Goal: Task Accomplishment & Management: Complete application form

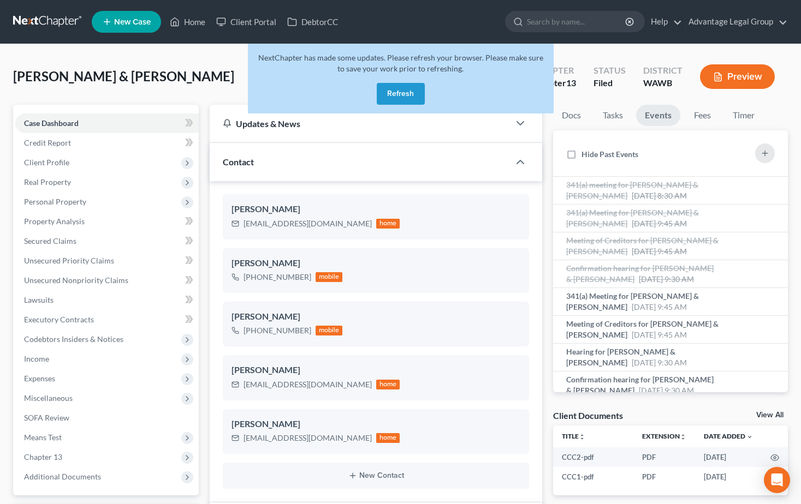
select select "6"
select select "0"
drag, startPoint x: 399, startPoint y: 93, endPoint x: 723, endPoint y: 142, distance: 328.5
click at [399, 93] on button "Refresh" at bounding box center [401, 94] width 48 height 22
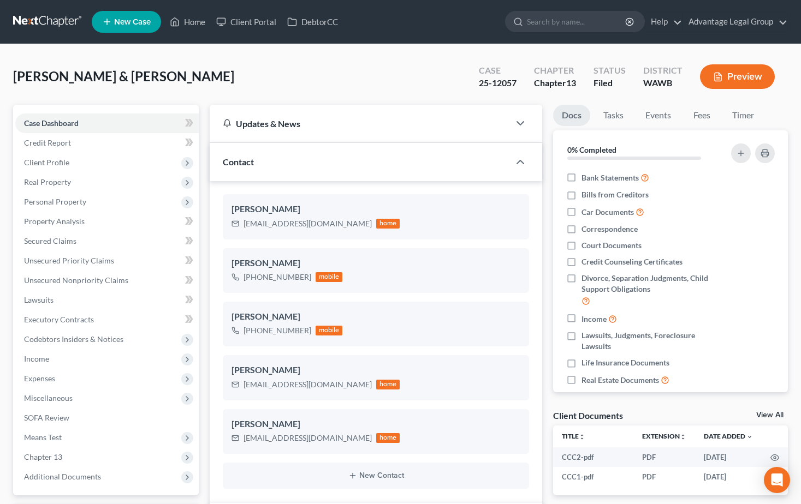
scroll to position [84, 0]
click at [189, 22] on link "Home" at bounding box center [187, 22] width 46 height 20
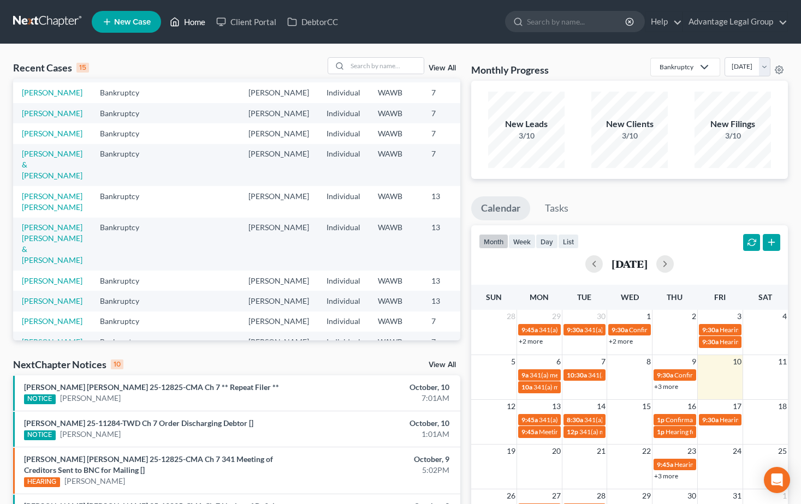
scroll to position [218, 0]
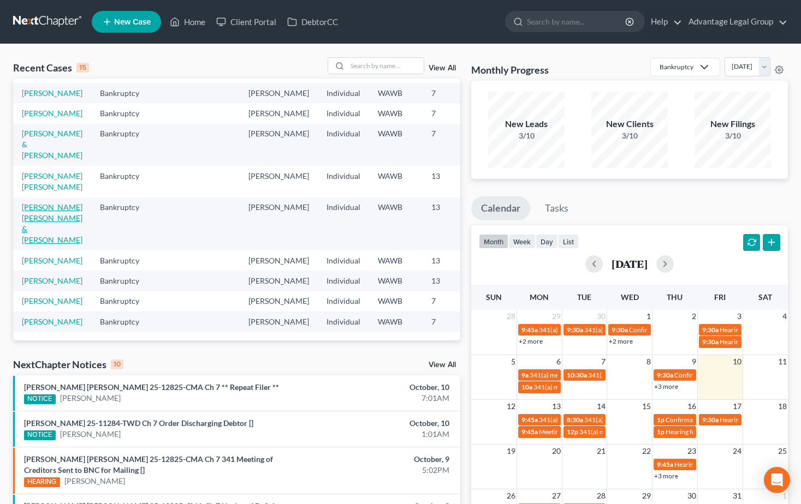
click at [29, 245] on link "[PERSON_NAME] [PERSON_NAME] & [PERSON_NAME]" at bounding box center [52, 224] width 61 height 42
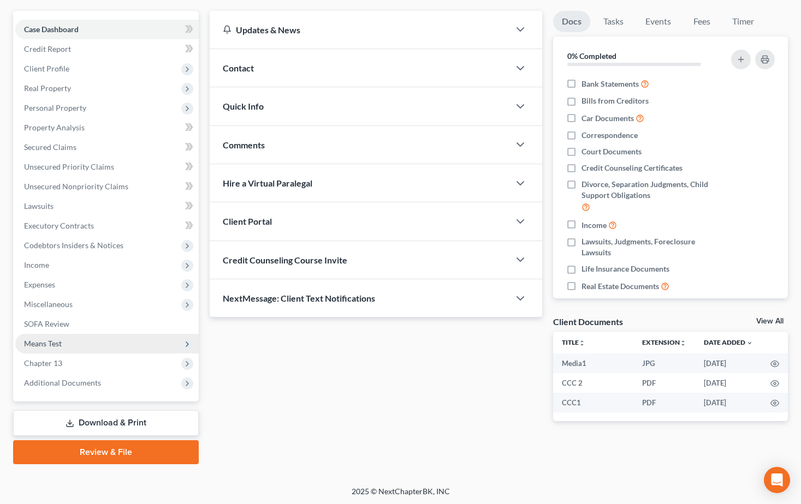
scroll to position [96, 0]
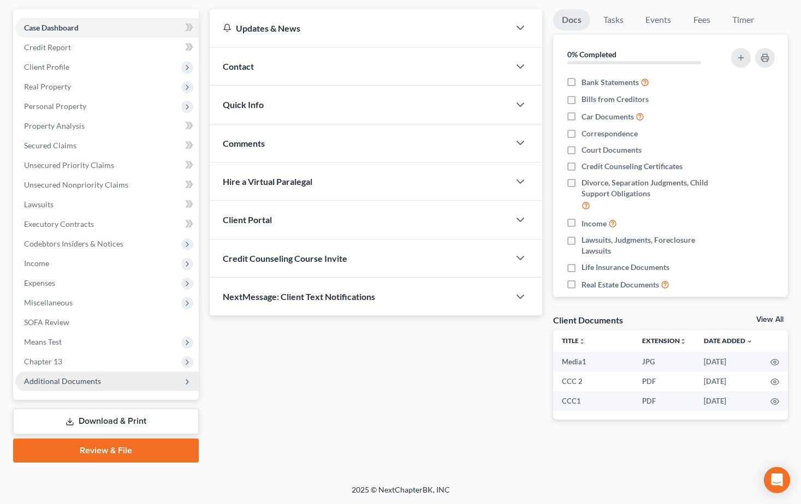
click at [74, 385] on span "Additional Documents" at bounding box center [62, 381] width 77 height 9
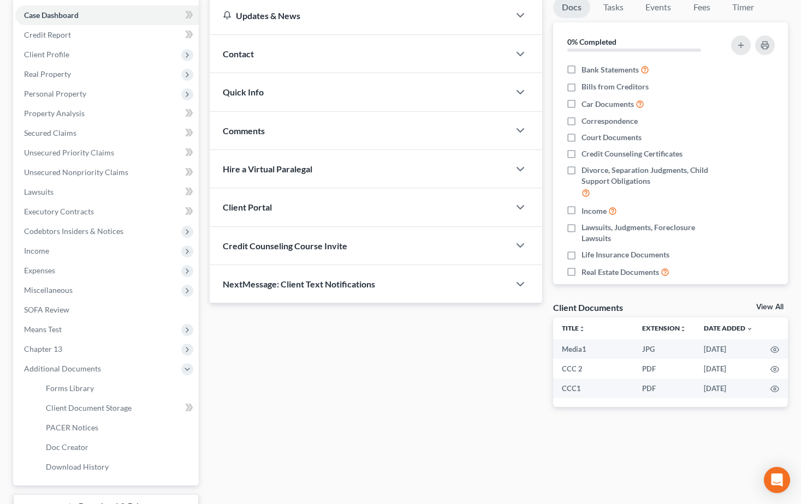
scroll to position [150, 0]
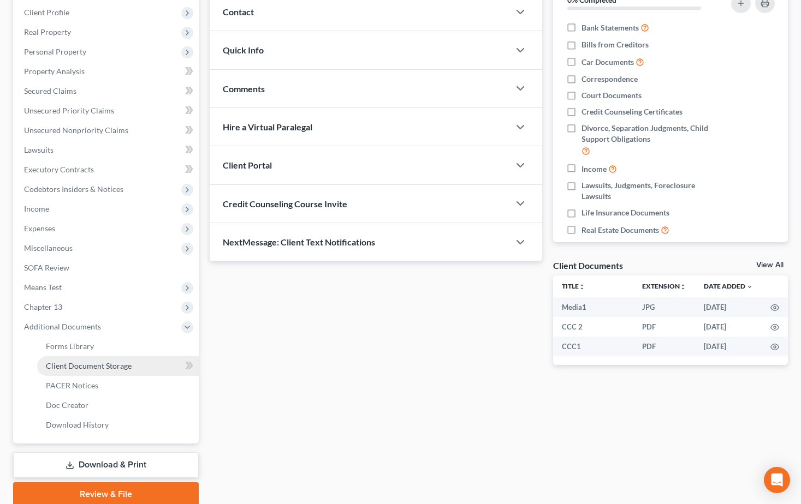
click at [84, 362] on span "Client Document Storage" at bounding box center [89, 365] width 86 height 9
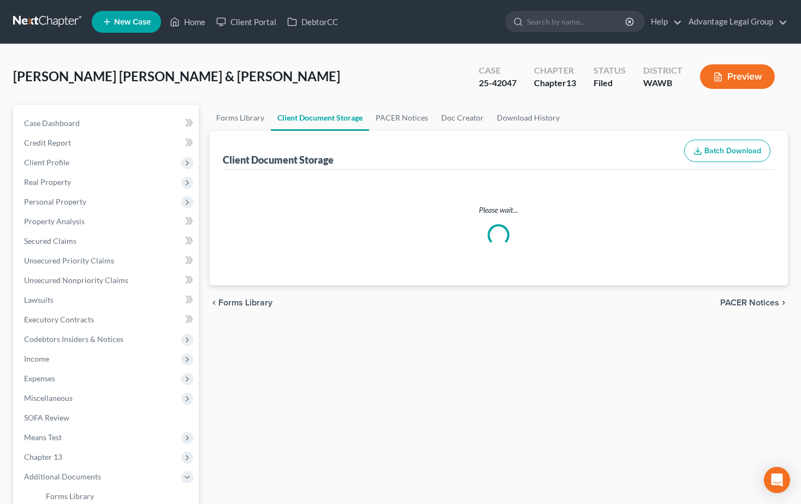
select select "0"
select select "1"
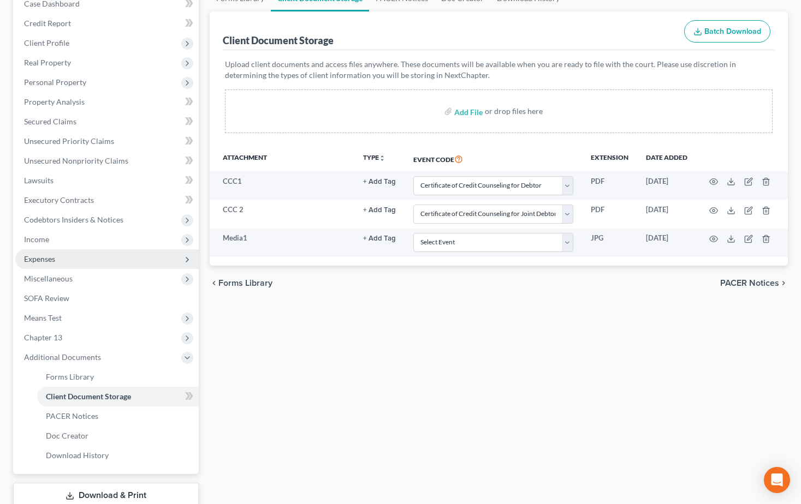
scroll to position [164, 0]
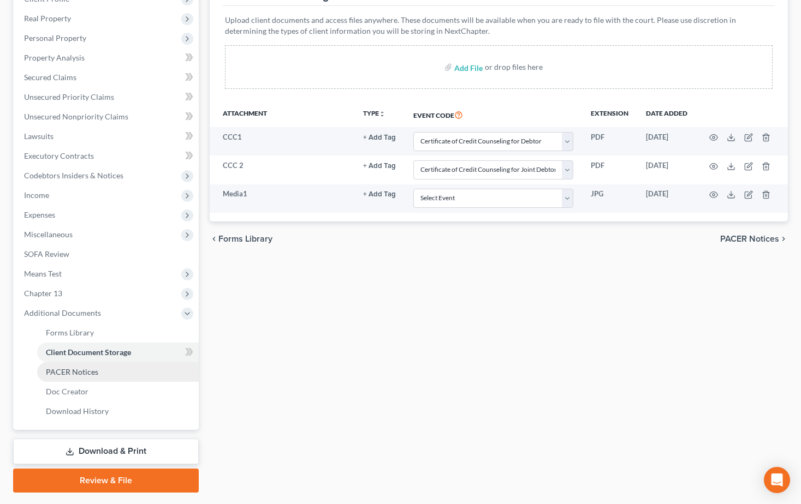
click at [80, 373] on span "PACER Notices" at bounding box center [72, 371] width 52 height 9
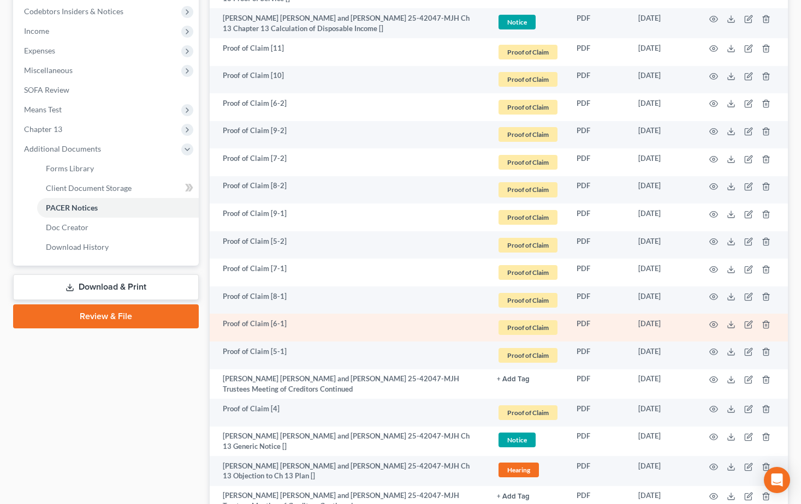
scroll to position [382, 0]
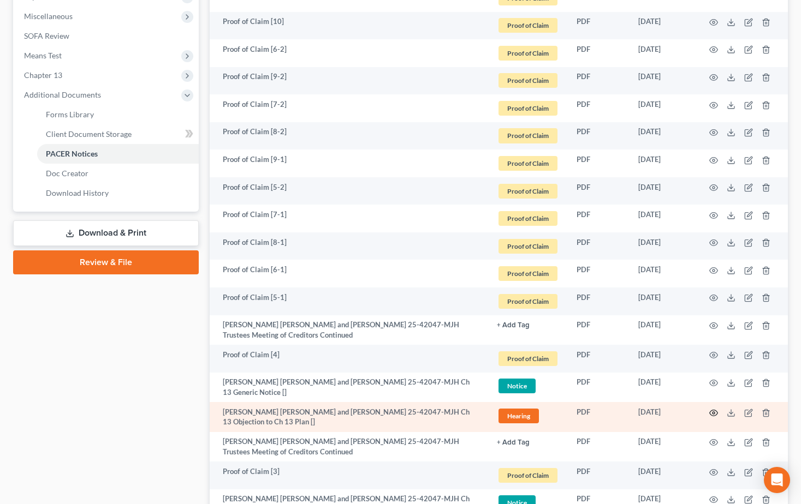
click at [713, 415] on icon "button" at bounding box center [713, 413] width 9 height 9
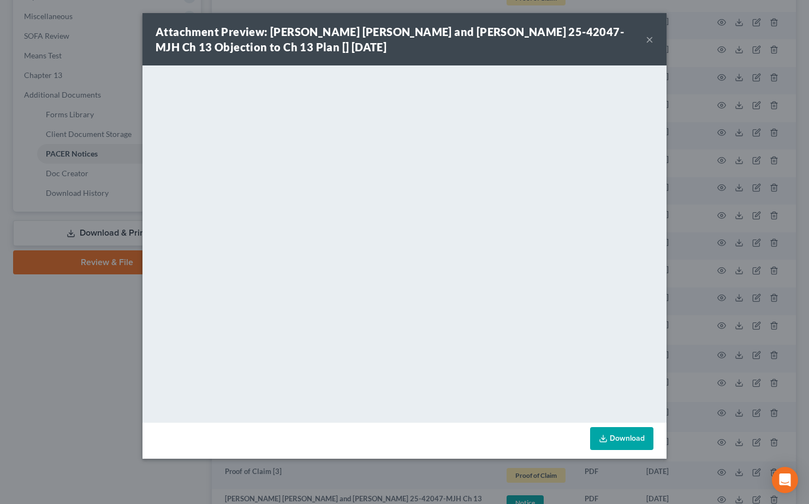
click at [649, 38] on button "×" at bounding box center [650, 39] width 8 height 13
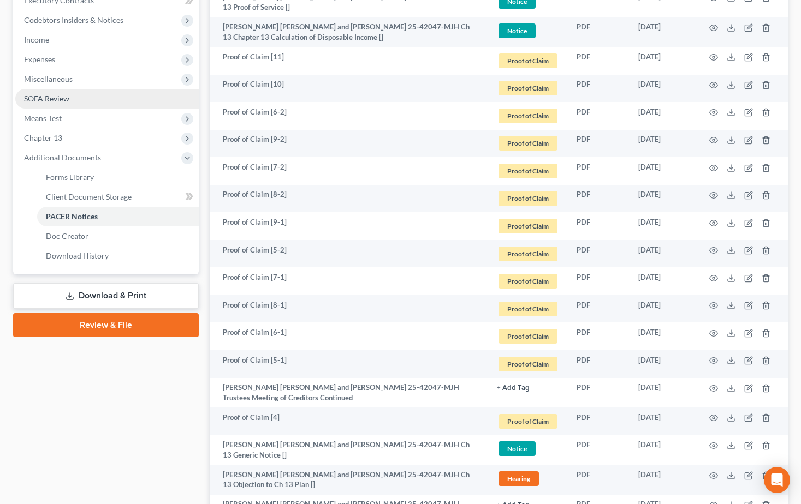
scroll to position [328, 0]
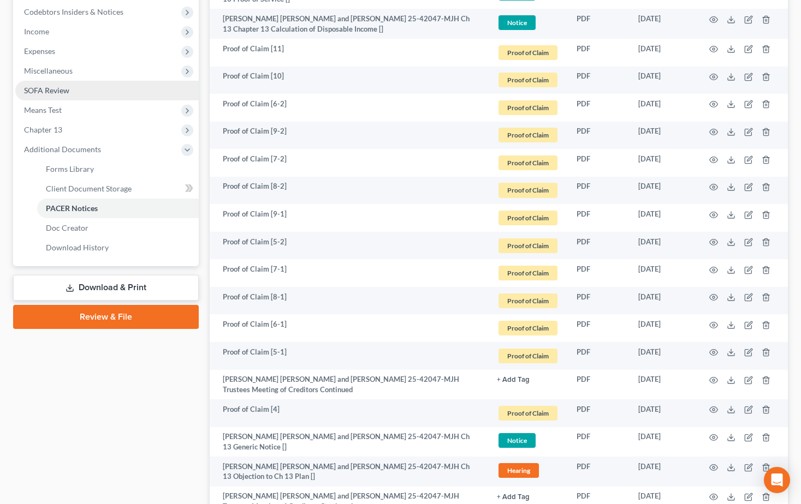
click at [61, 91] on span "SOFA Review" at bounding box center [46, 90] width 45 height 9
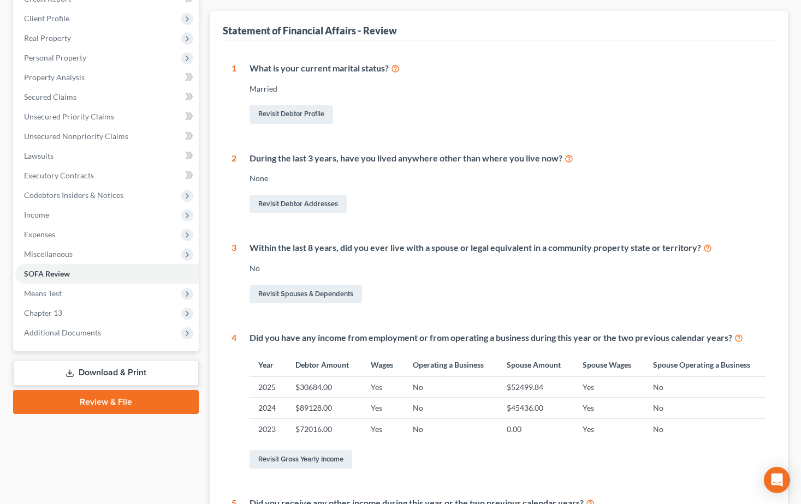
scroll to position [164, 0]
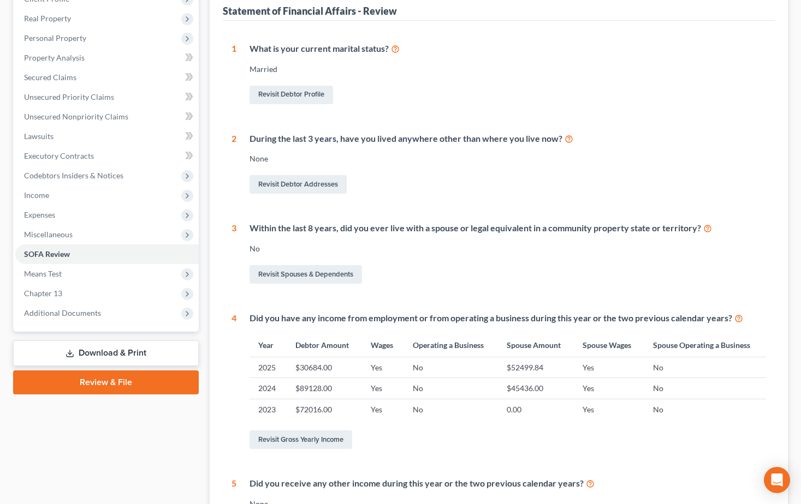
click at [100, 357] on link "Download & Print" at bounding box center [106, 354] width 186 height 26
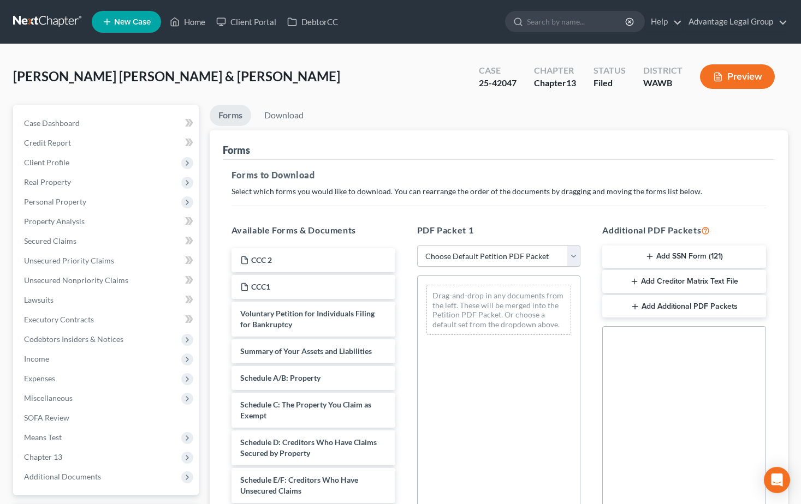
drag, startPoint x: 573, startPoint y: 258, endPoint x: 568, endPoint y: 260, distance: 5.7
click at [573, 258] on select "Choose Default Petition PDF Packet Complete Bankruptcy Petition (all forms and …" at bounding box center [499, 257] width 164 height 22
select select "2"
click at [417, 246] on select "Choose Default Petition PDF Packet Complete Bankruptcy Petition (all forms and …" at bounding box center [499, 257] width 164 height 22
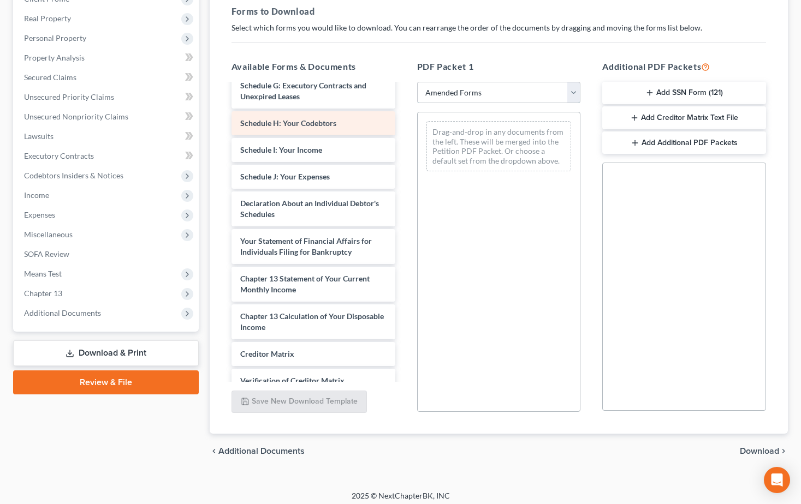
scroll to position [218, 0]
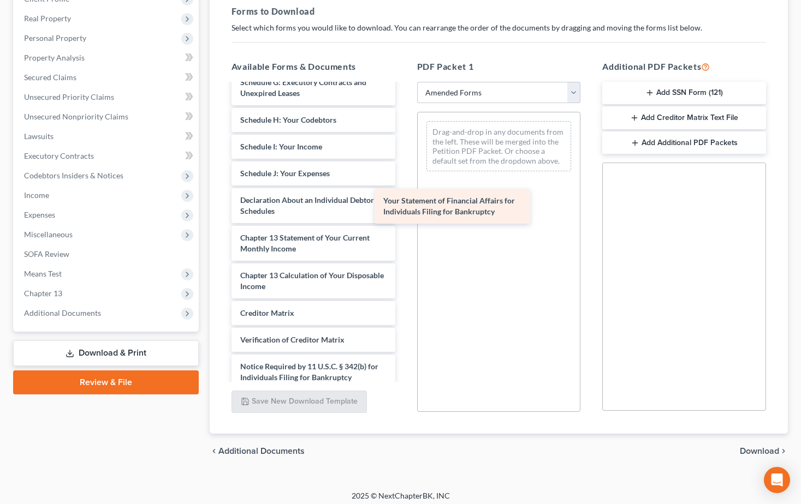
drag, startPoint x: 316, startPoint y: 241, endPoint x: 475, endPoint y: 198, distance: 164.5
click at [404, 201] on div "Your Statement of Financial Affairs for Individuals Filing for Bankruptcy Volun…" at bounding box center [313, 141] width 181 height 550
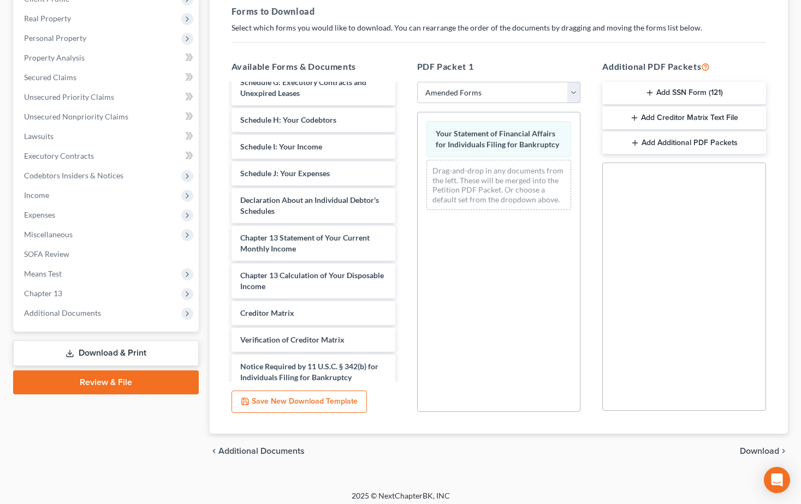
click at [753, 450] on span "Download" at bounding box center [759, 451] width 39 height 9
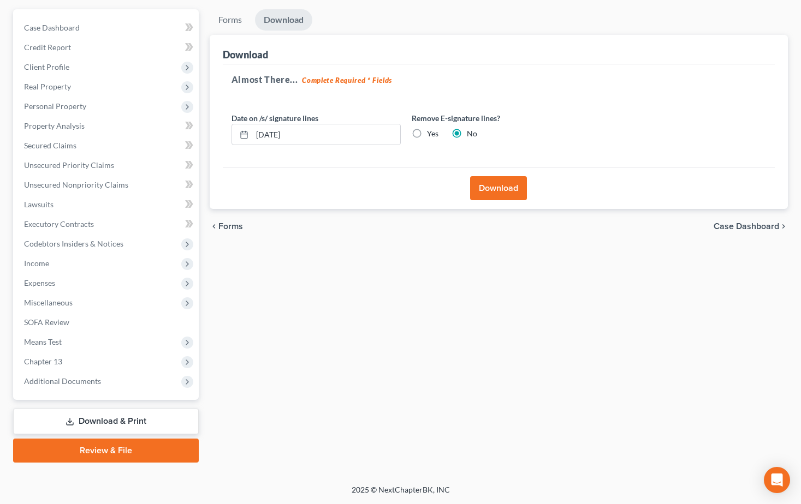
scroll to position [96, 0]
click at [488, 186] on button "Download" at bounding box center [498, 188] width 57 height 24
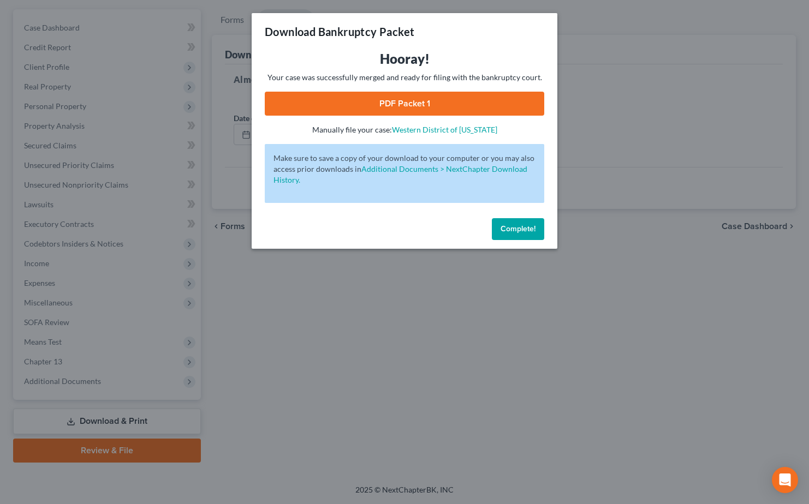
click at [506, 231] on span "Complete!" at bounding box center [518, 228] width 35 height 9
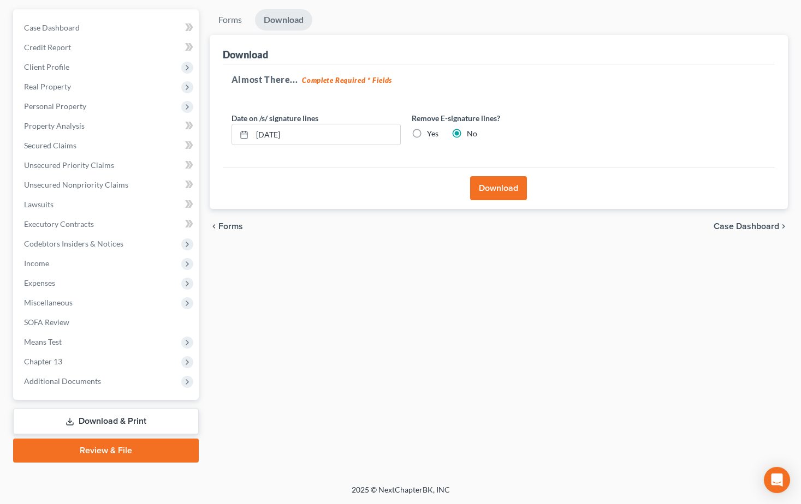
click at [505, 182] on button "Download" at bounding box center [498, 188] width 57 height 24
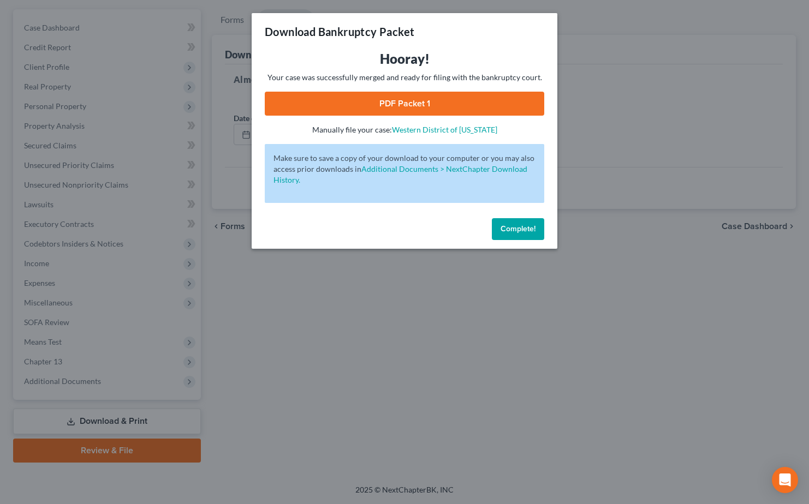
click at [400, 94] on link "PDF Packet 1" at bounding box center [405, 104] width 280 height 24
drag, startPoint x: 526, startPoint y: 234, endPoint x: 442, endPoint y: 244, distance: 84.7
click at [525, 234] on button "Complete!" at bounding box center [518, 229] width 52 height 22
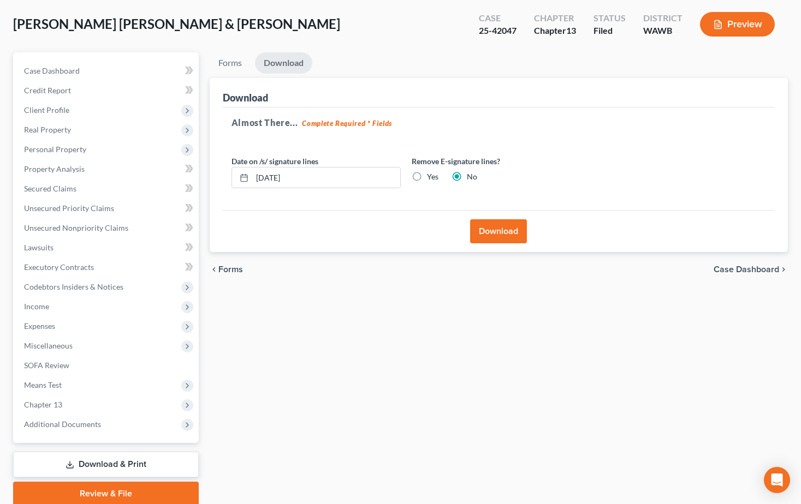
scroll to position [0, 0]
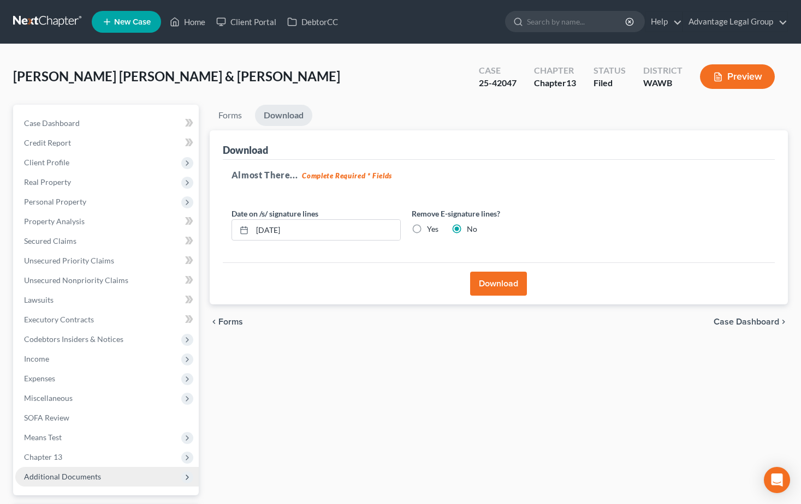
click at [50, 475] on span "Additional Documents" at bounding box center [62, 476] width 77 height 9
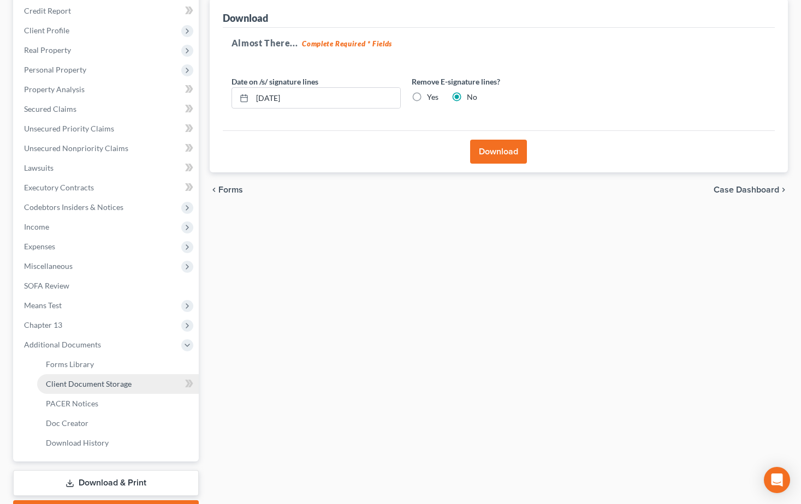
scroll to position [194, 0]
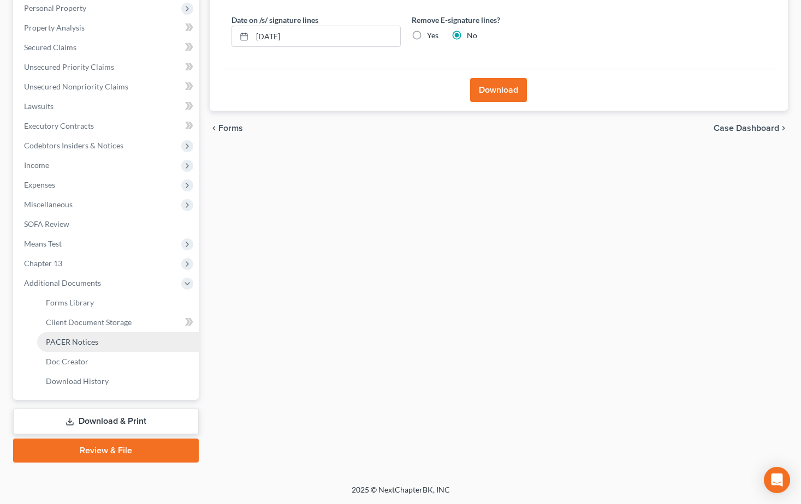
click at [67, 344] on span "PACER Notices" at bounding box center [72, 341] width 52 height 9
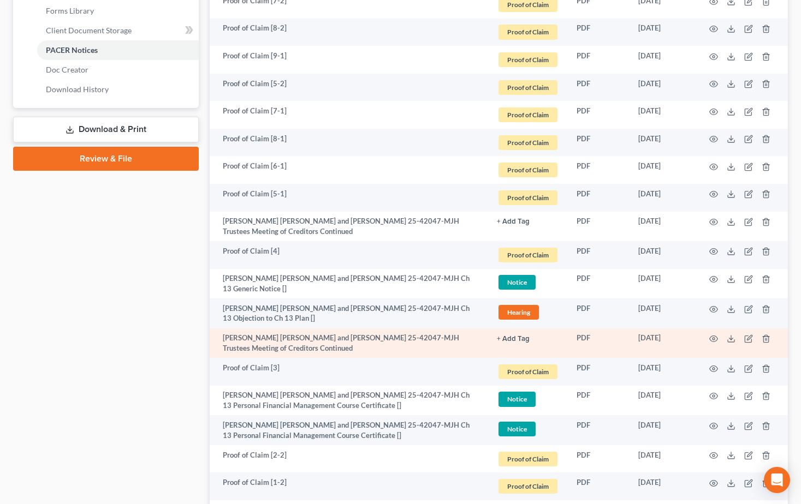
scroll to position [491, 0]
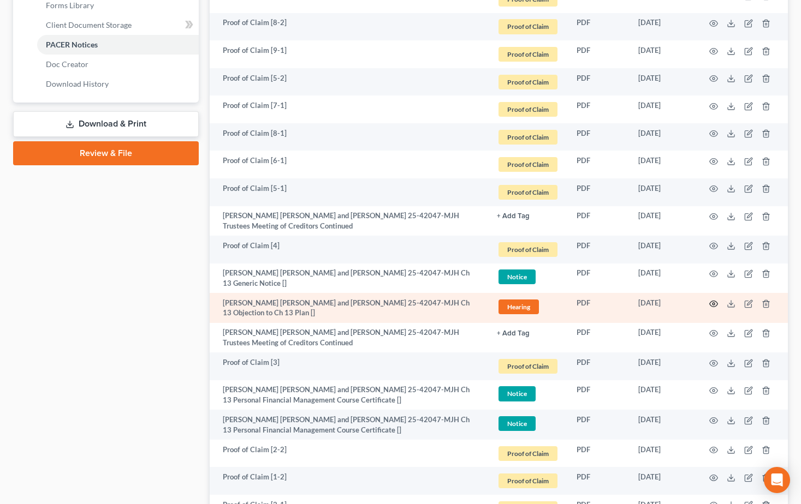
click at [714, 301] on icon "button" at bounding box center [713, 304] width 9 height 9
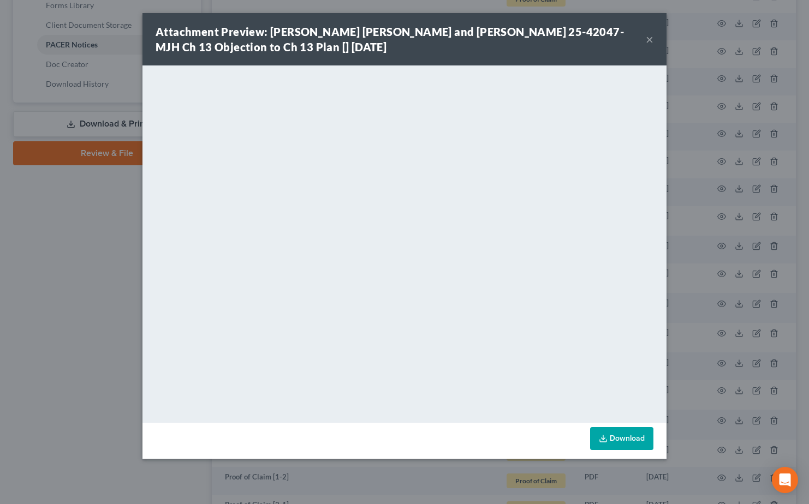
click at [649, 41] on button "×" at bounding box center [650, 39] width 8 height 13
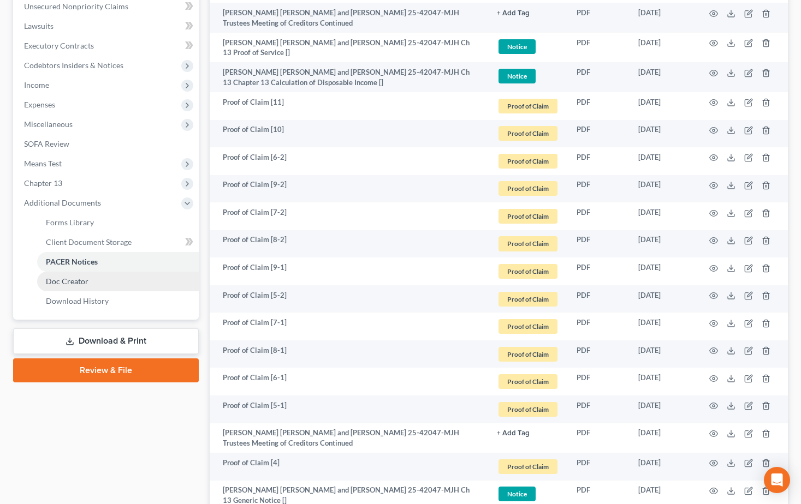
scroll to position [328, 0]
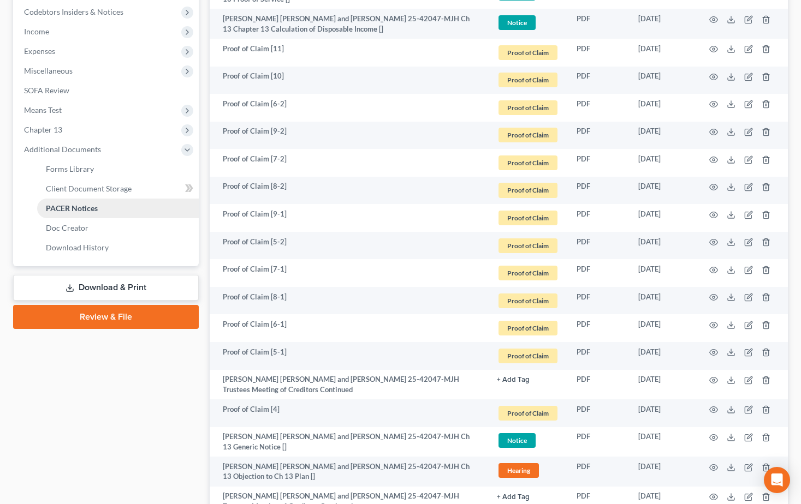
click at [78, 205] on span "PACER Notices" at bounding box center [72, 208] width 52 height 9
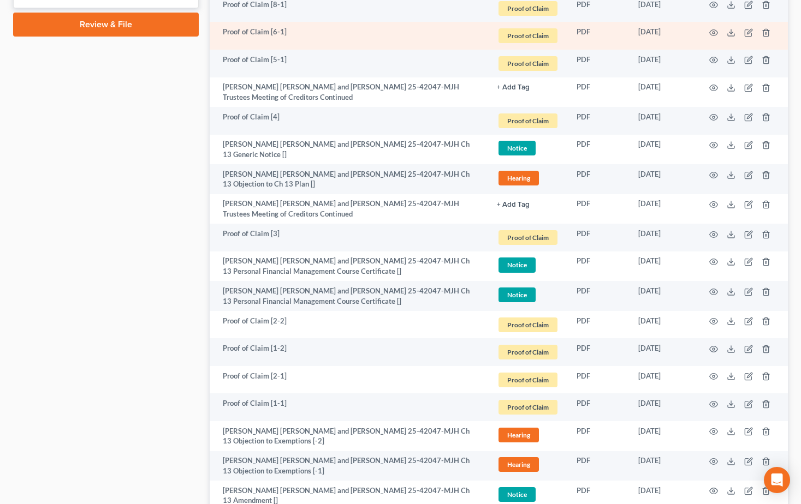
scroll to position [764, 0]
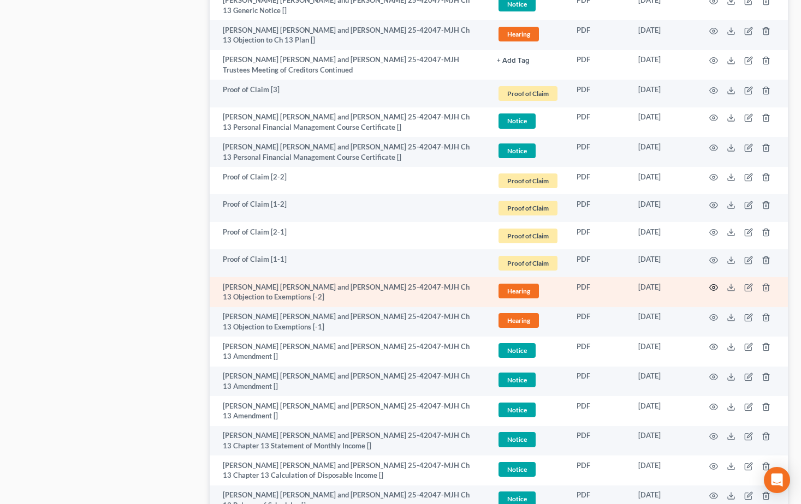
click at [711, 290] on icon "button" at bounding box center [713, 287] width 9 height 9
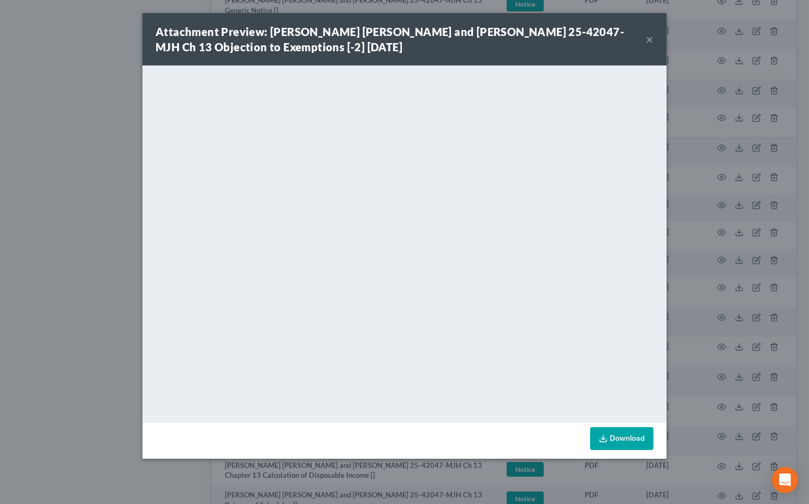
click at [653, 42] on button "×" at bounding box center [650, 39] width 8 height 13
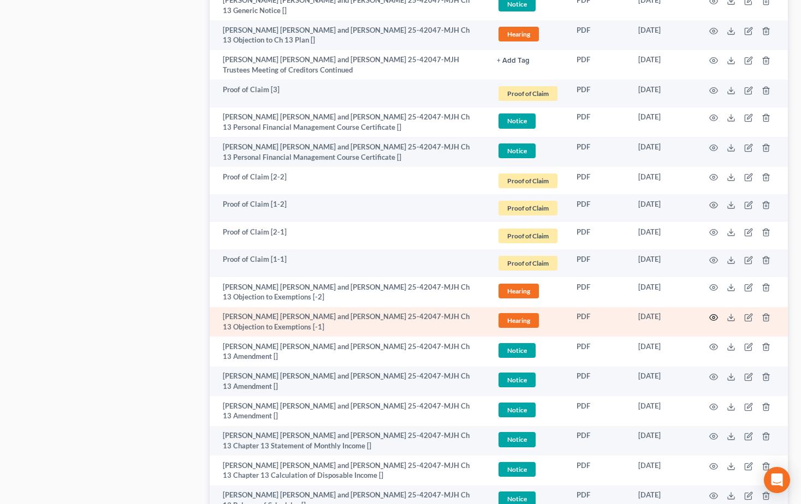
click at [712, 317] on icon "button" at bounding box center [713, 317] width 9 height 9
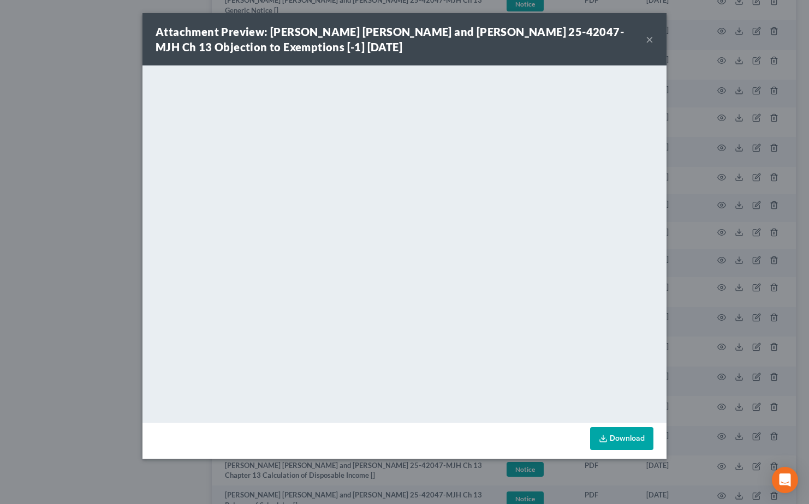
click at [651, 38] on button "×" at bounding box center [650, 39] width 8 height 13
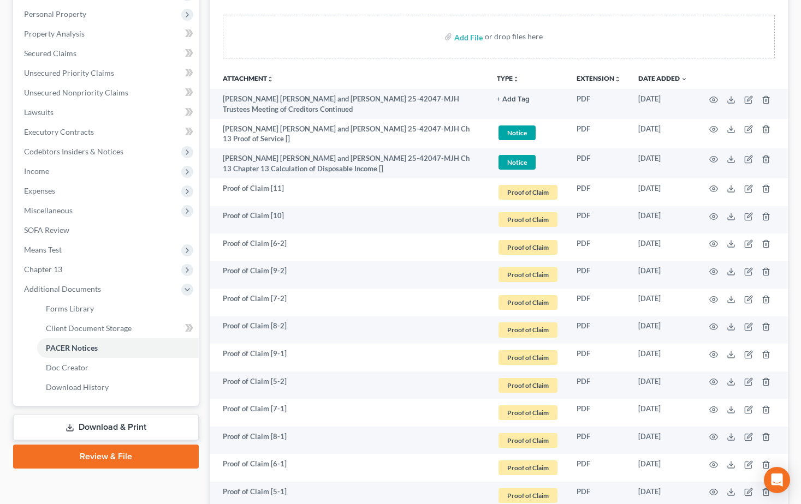
scroll to position [0, 0]
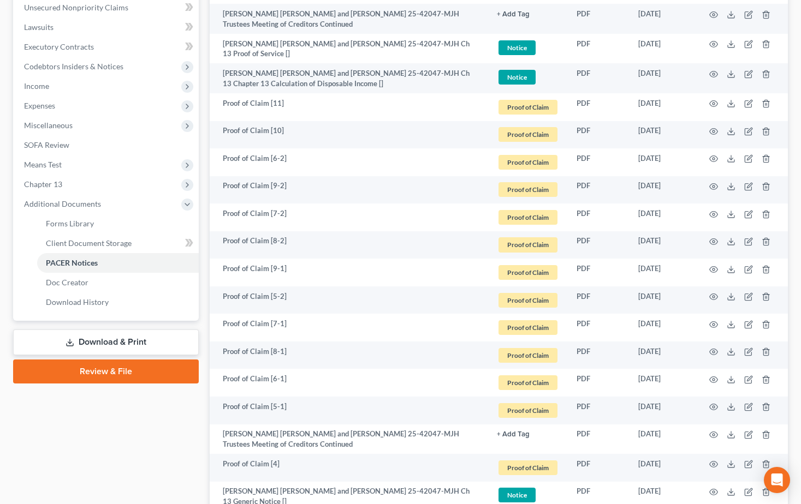
click at [92, 338] on link "Download & Print" at bounding box center [106, 343] width 186 height 26
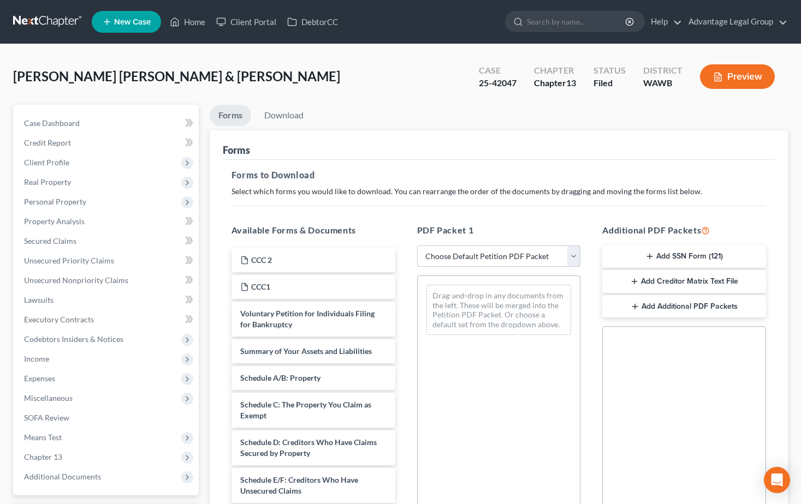
click at [572, 255] on select "Choose Default Petition PDF Packet Complete Bankruptcy Petition (all forms and …" at bounding box center [499, 257] width 164 height 22
select select "2"
click at [417, 246] on select "Choose Default Petition PDF Packet Complete Bankruptcy Petition (all forms and …" at bounding box center [499, 257] width 164 height 22
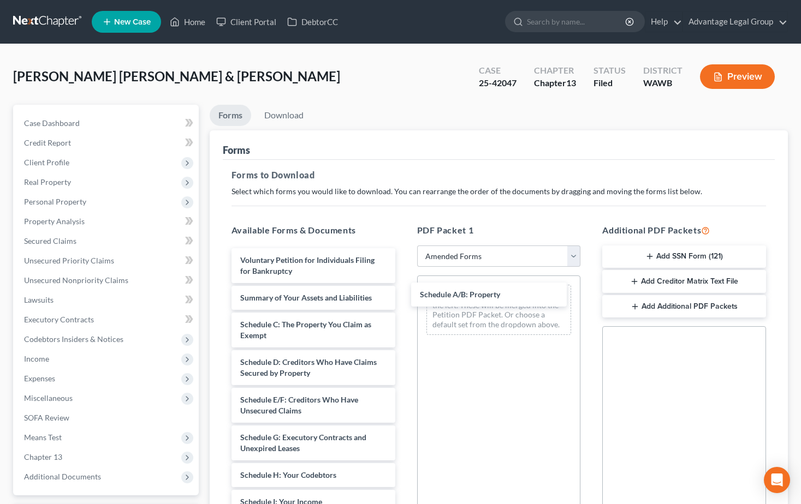
drag, startPoint x: 298, startPoint y: 325, endPoint x: 477, endPoint y: 295, distance: 181.6
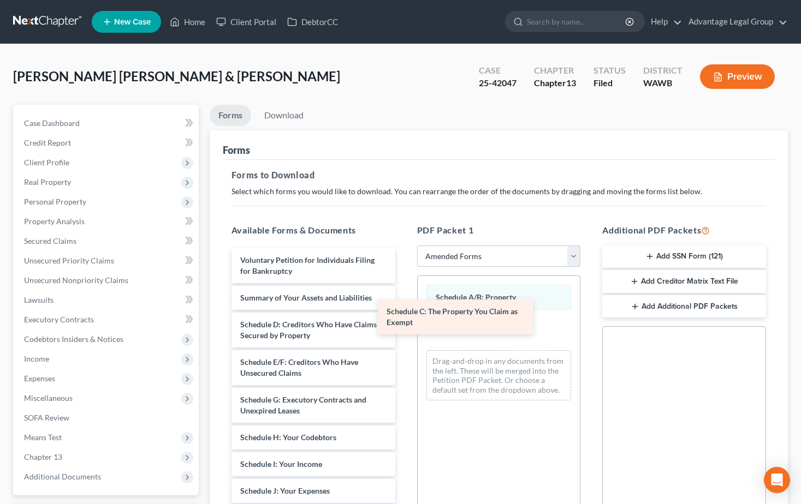
drag, startPoint x: 305, startPoint y: 330, endPoint x: 504, endPoint y: 323, distance: 199.9
click at [404, 323] on div "Schedule C: The Property You Claim as Exempt Voluntary Petition for Individuals…" at bounding box center [313, 510] width 181 height 524
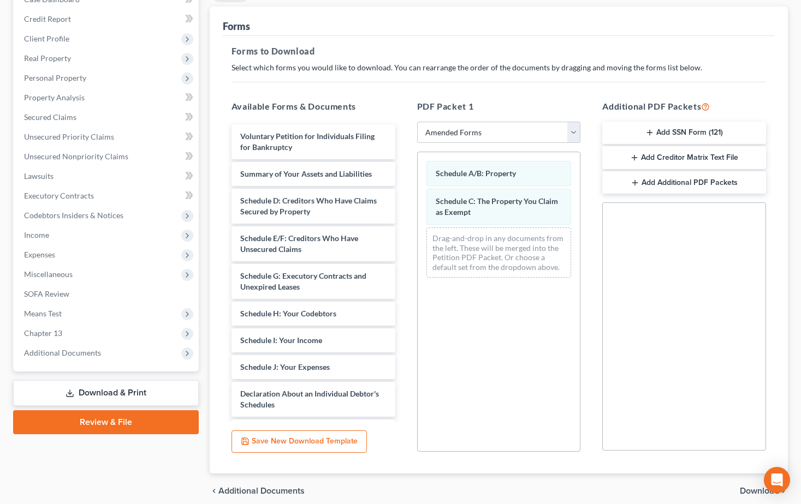
scroll to position [170, 0]
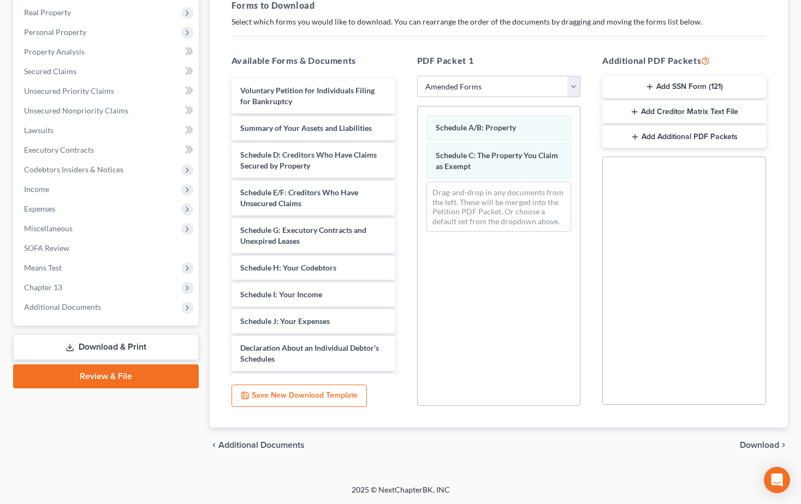
click at [752, 444] on span "Download" at bounding box center [759, 445] width 39 height 9
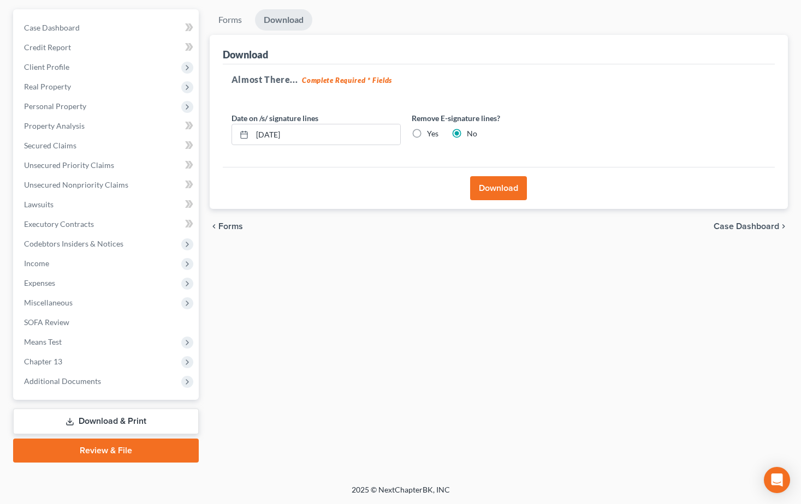
scroll to position [96, 0]
click at [490, 186] on button "Download" at bounding box center [498, 188] width 57 height 24
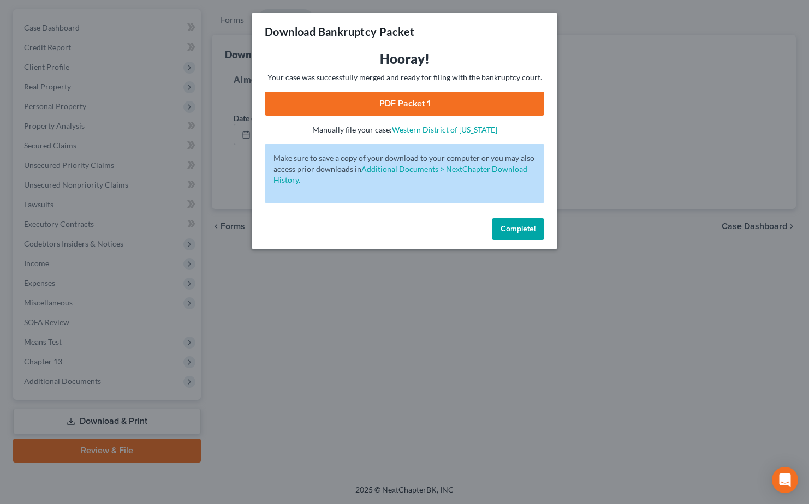
click at [393, 105] on link "PDF Packet 1" at bounding box center [405, 104] width 280 height 24
click at [516, 228] on span "Complete!" at bounding box center [518, 228] width 35 height 9
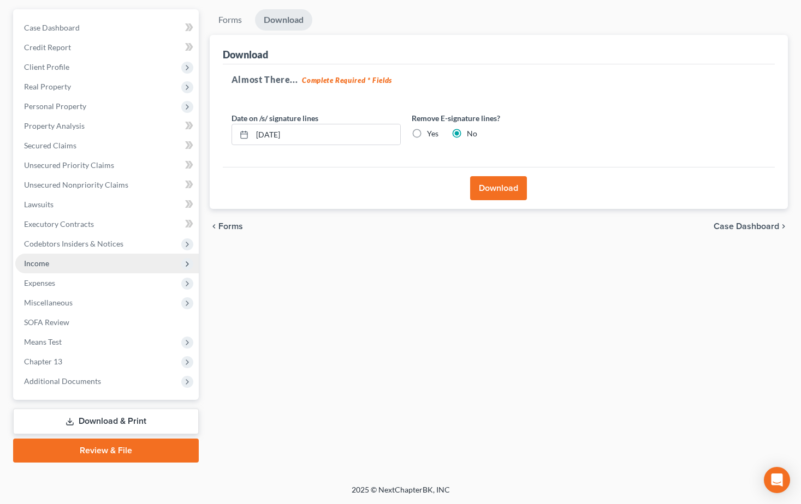
click at [40, 263] on span "Income" at bounding box center [36, 263] width 25 height 9
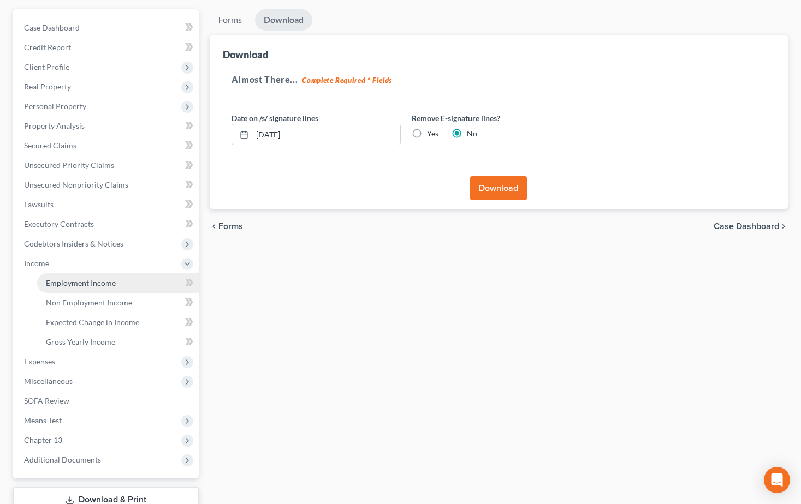
click at [85, 283] on span "Employment Income" at bounding box center [81, 282] width 70 height 9
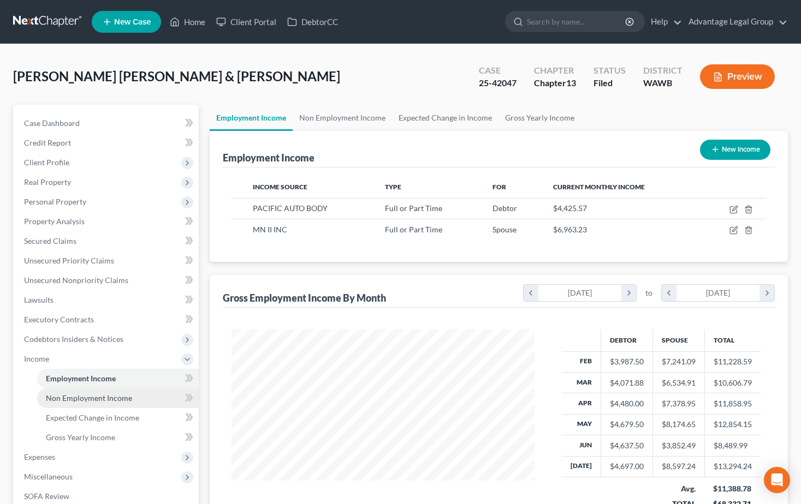
click at [108, 394] on span "Non Employment Income" at bounding box center [89, 398] width 86 height 9
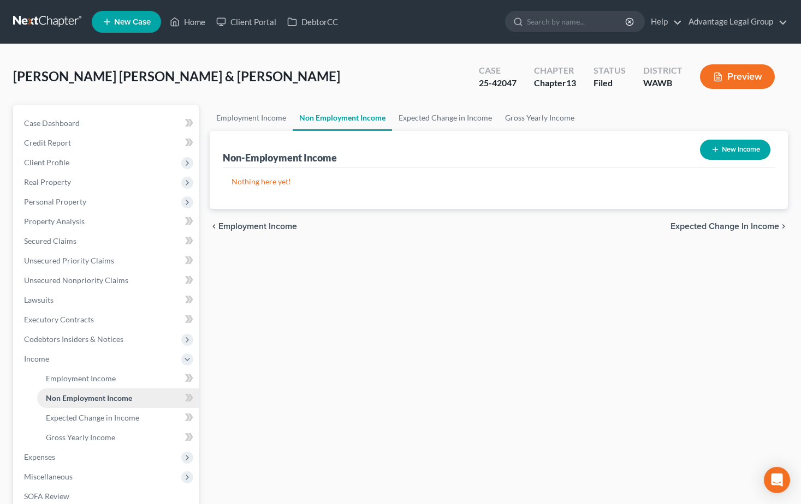
scroll to position [55, 0]
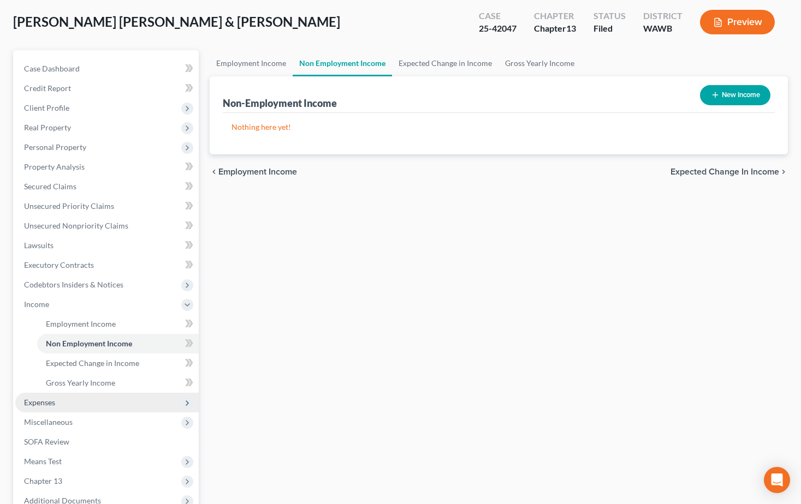
click at [51, 404] on span "Expenses" at bounding box center [39, 402] width 31 height 9
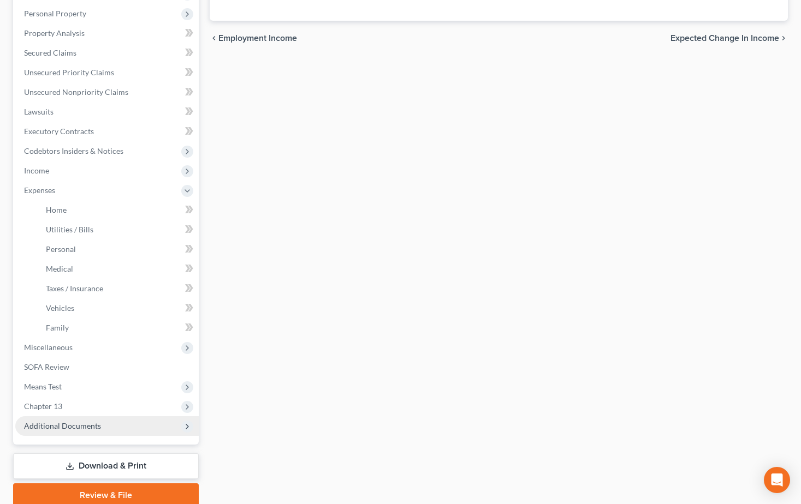
scroll to position [218, 0]
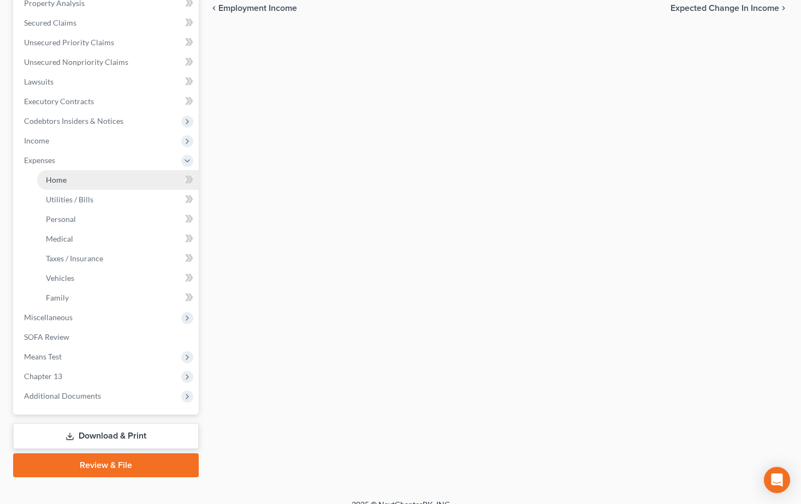
click at [58, 180] on span "Home" at bounding box center [56, 179] width 21 height 9
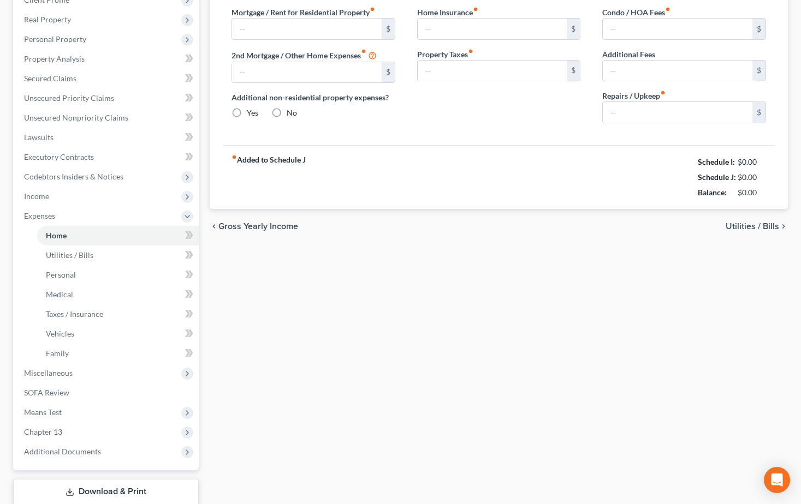
type input "2,214.00"
radio input "true"
type input "20.00"
type input "0.00"
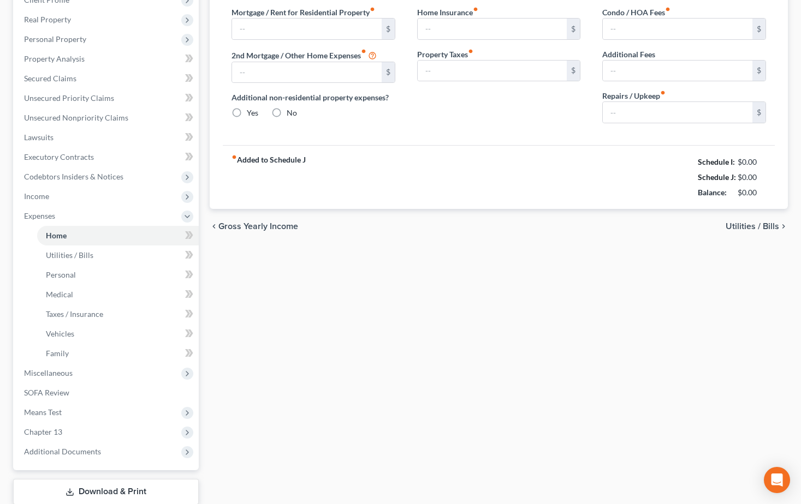
type input "0.00"
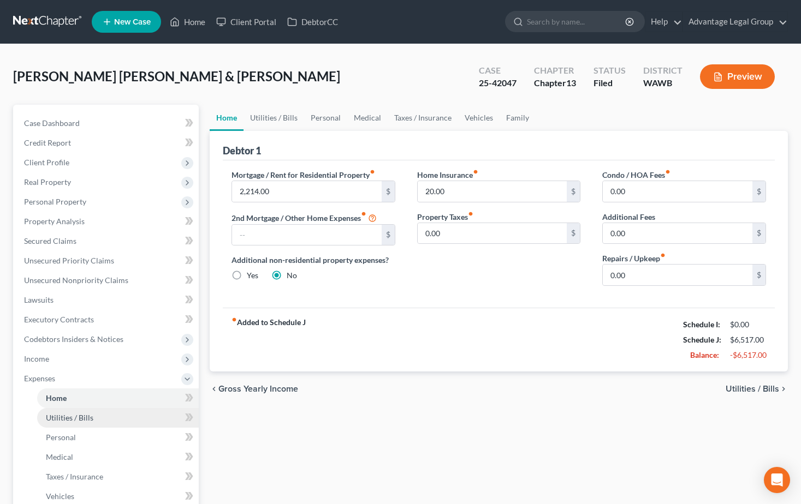
click at [66, 414] on span "Utilities / Bills" at bounding box center [69, 417] width 47 height 9
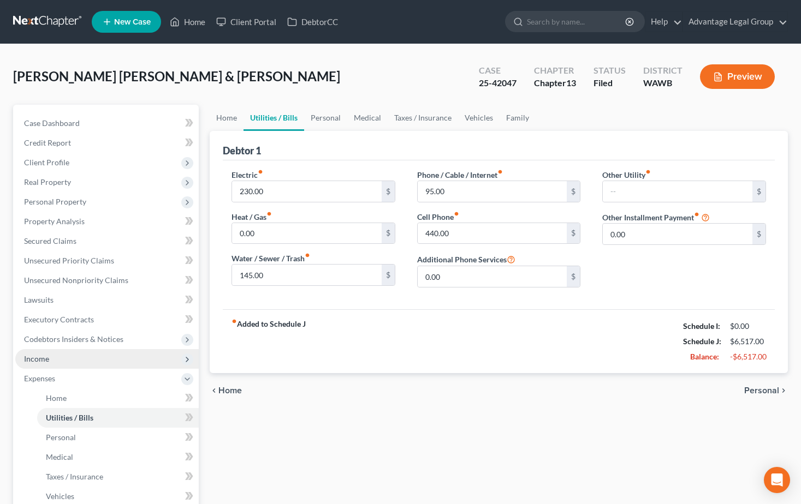
click at [38, 358] on span "Income" at bounding box center [36, 358] width 25 height 9
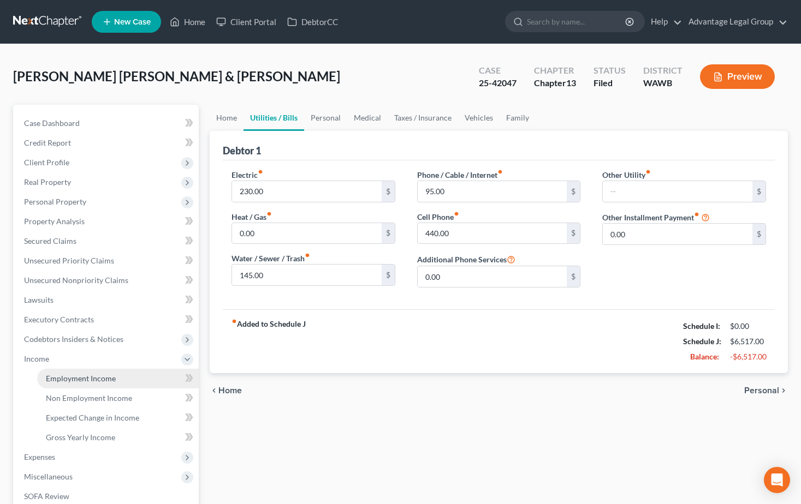
click at [61, 378] on span "Employment Income" at bounding box center [81, 378] width 70 height 9
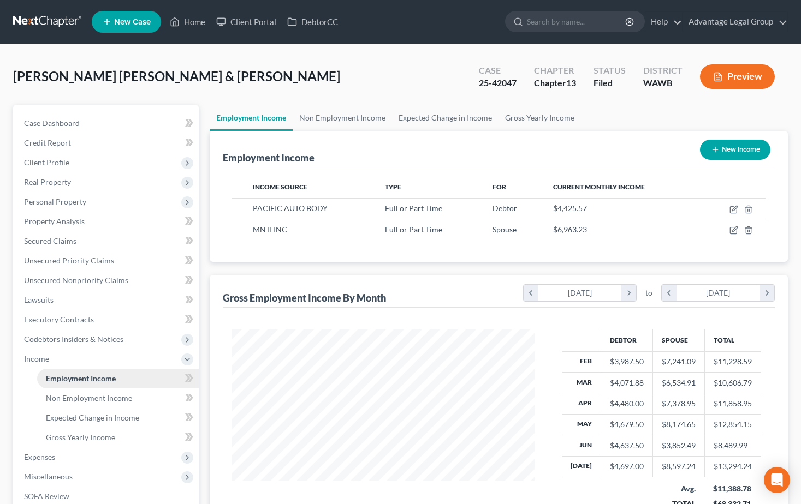
scroll to position [196, 324]
click at [68, 399] on span "Non Employment Income" at bounding box center [89, 398] width 86 height 9
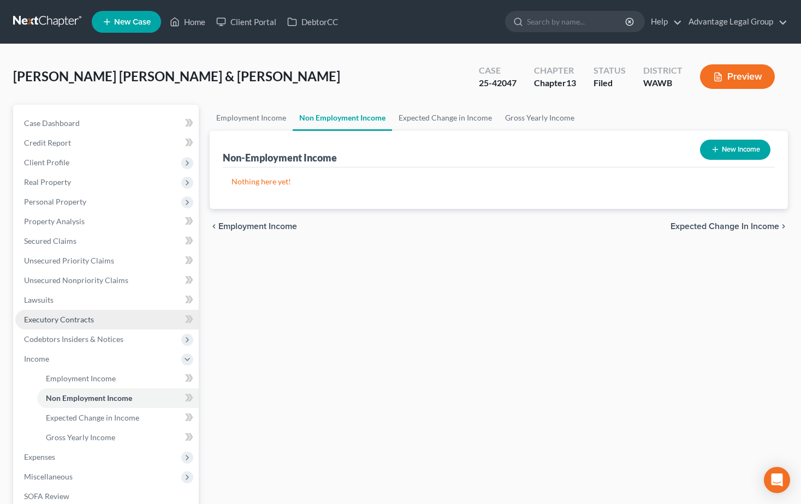
click at [57, 319] on span "Executory Contracts" at bounding box center [59, 319] width 70 height 9
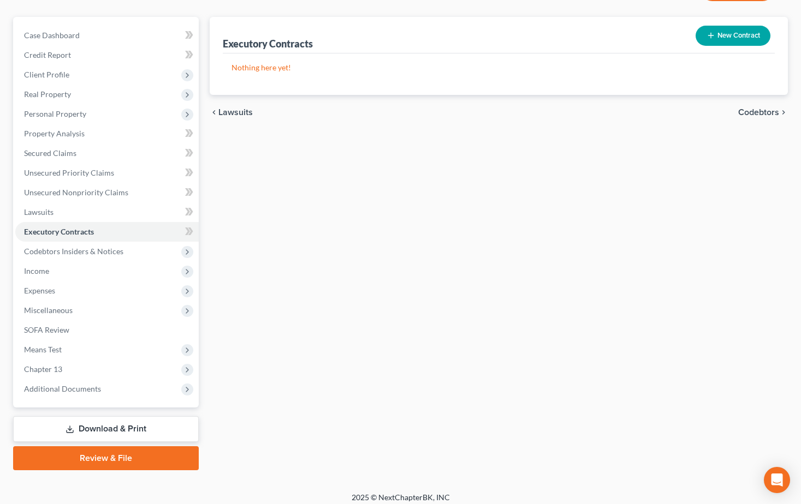
scroll to position [96, 0]
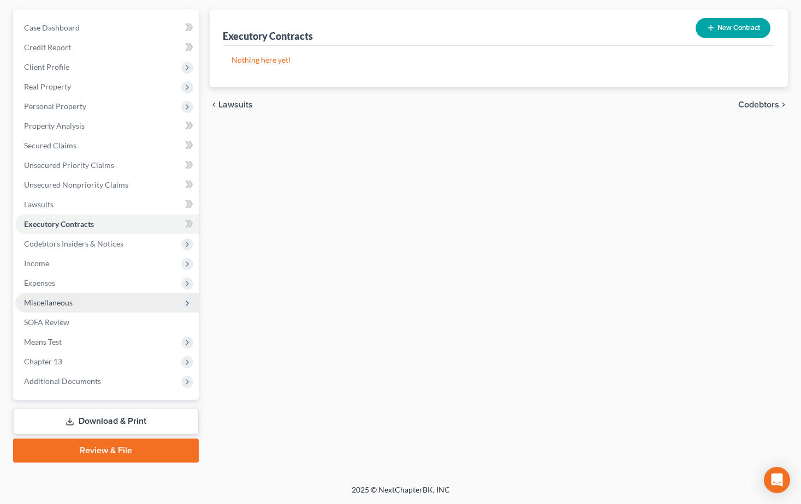
click at [48, 301] on span "Miscellaneous" at bounding box center [48, 302] width 49 height 9
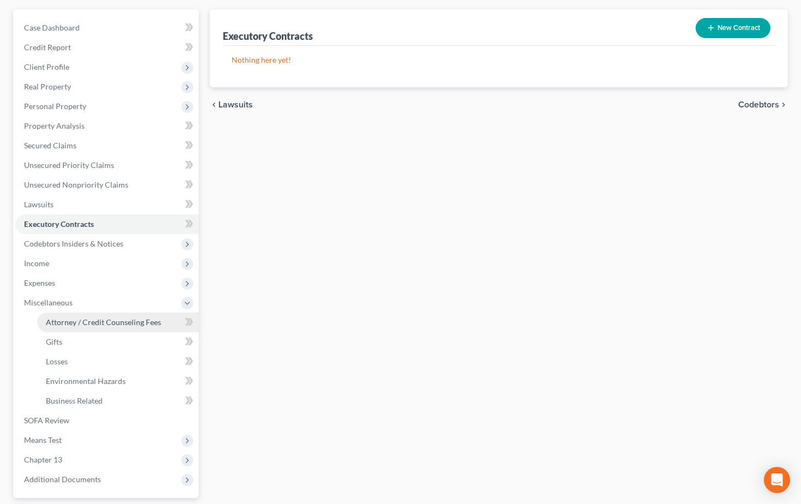
click at [63, 325] on span "Attorney / Credit Counseling Fees" at bounding box center [103, 322] width 115 height 9
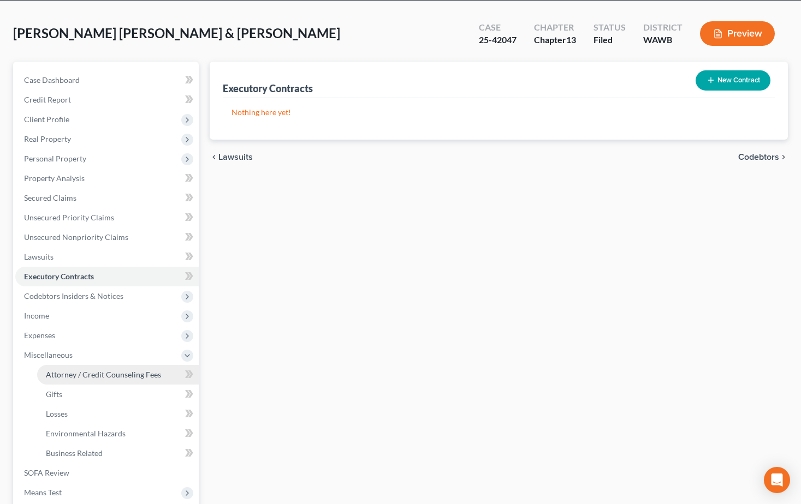
select select "0"
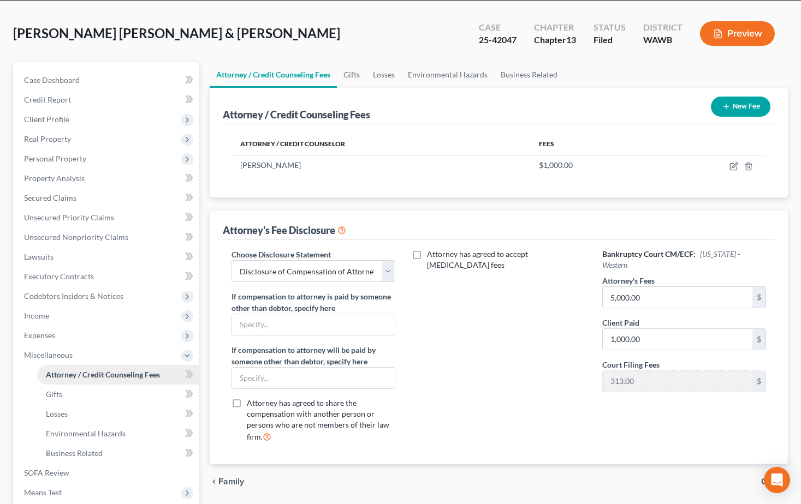
scroll to position [0, 0]
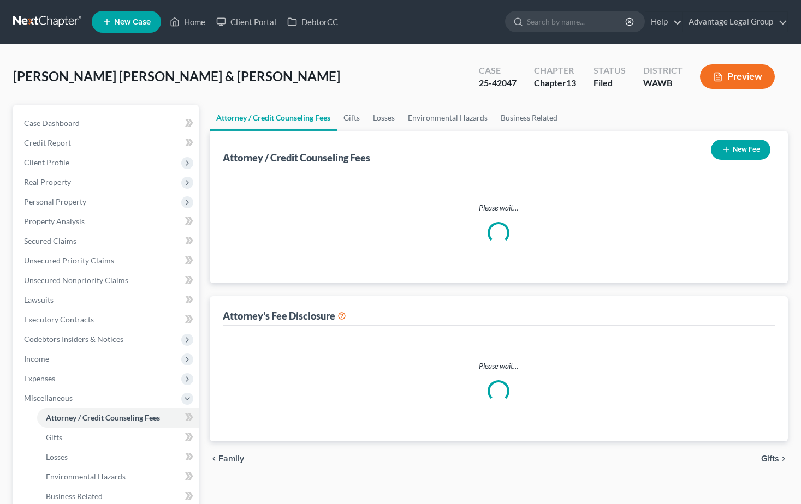
select select "0"
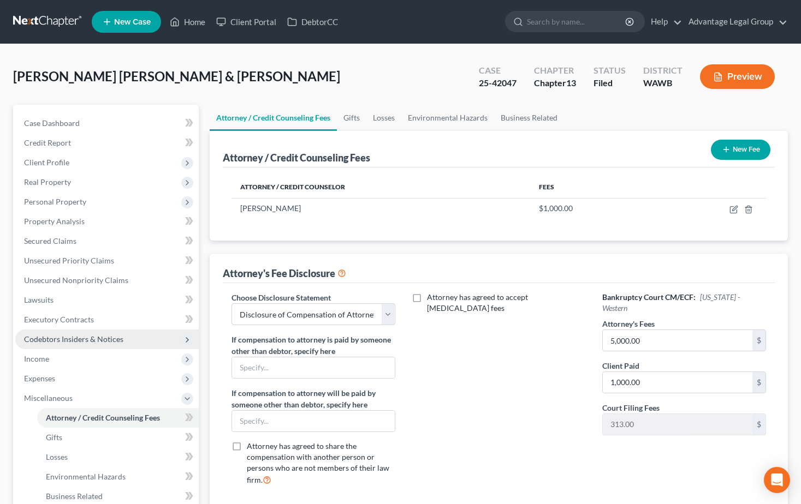
scroll to position [55, 0]
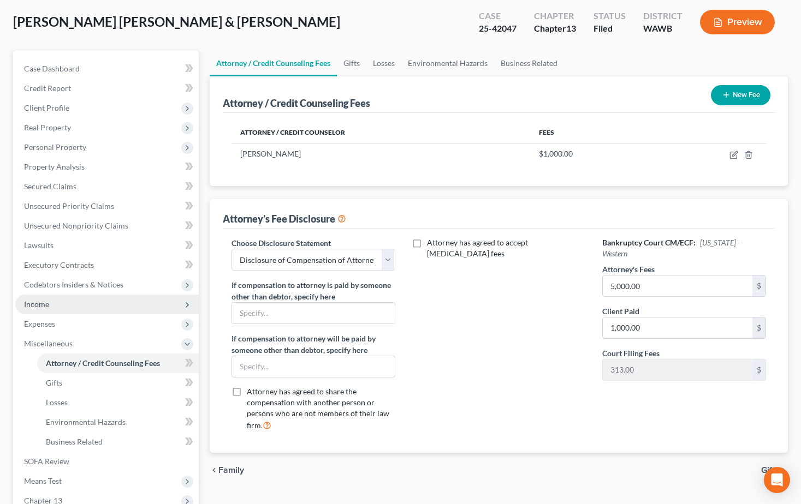
click at [53, 310] on span "Income" at bounding box center [106, 305] width 183 height 20
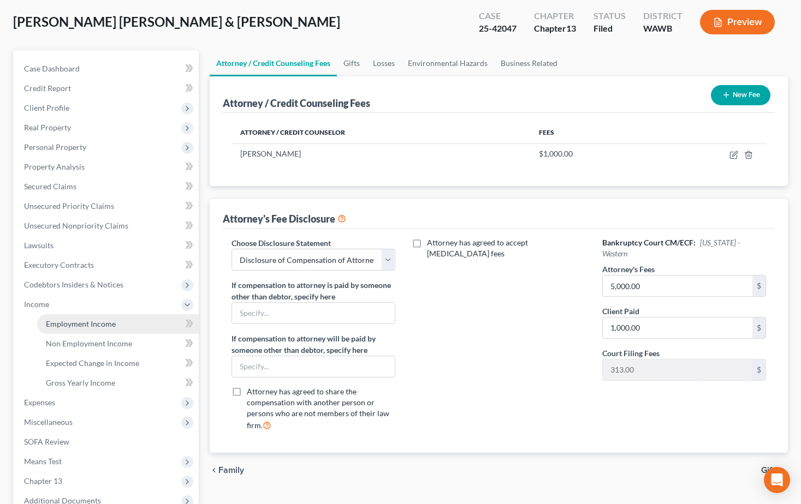
click at [62, 325] on span "Employment Income" at bounding box center [81, 323] width 70 height 9
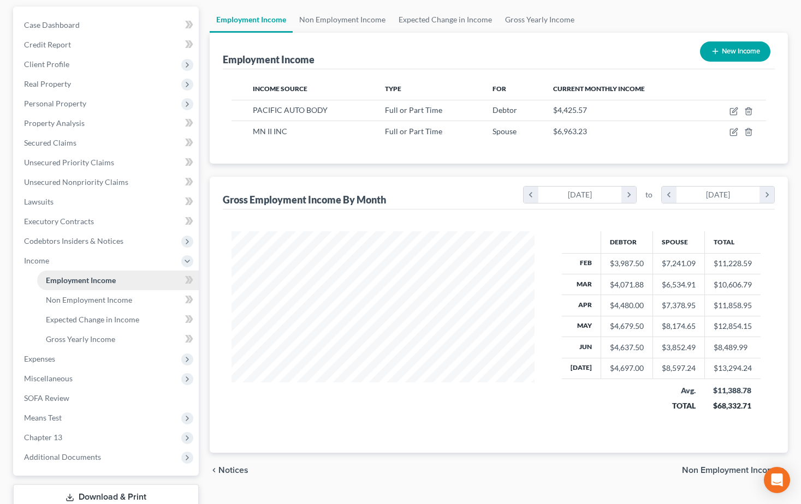
scroll to position [109, 0]
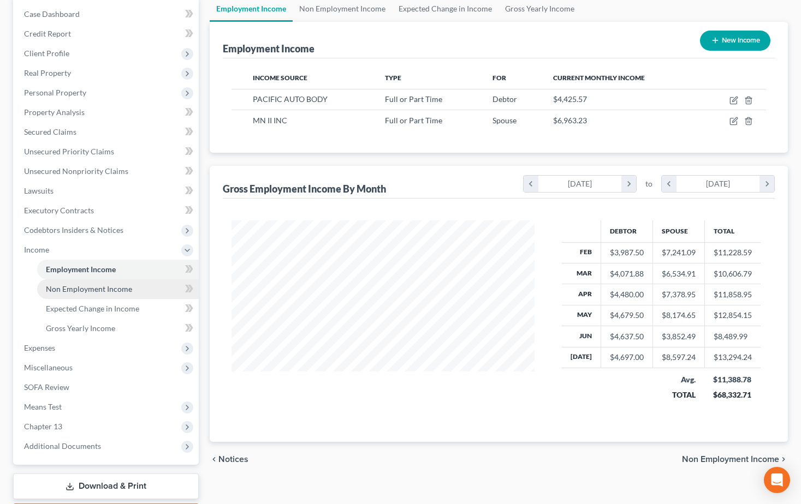
click at [57, 286] on span "Non Employment Income" at bounding box center [89, 288] width 86 height 9
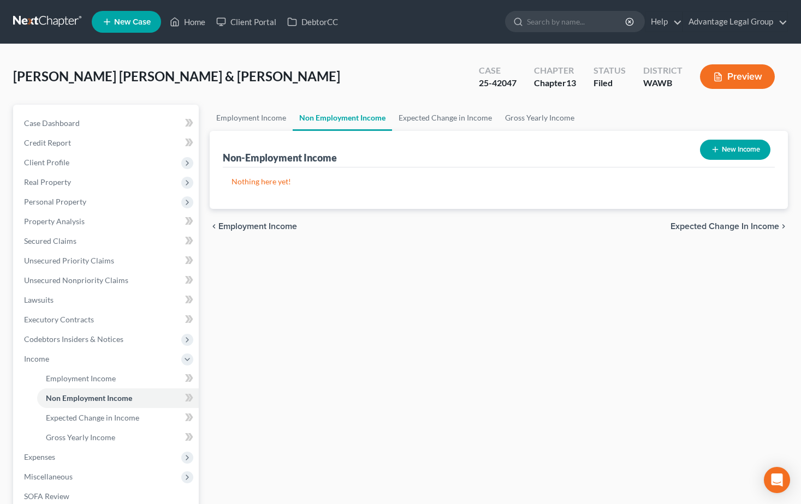
click at [132, 18] on span "New Case" at bounding box center [132, 22] width 37 height 8
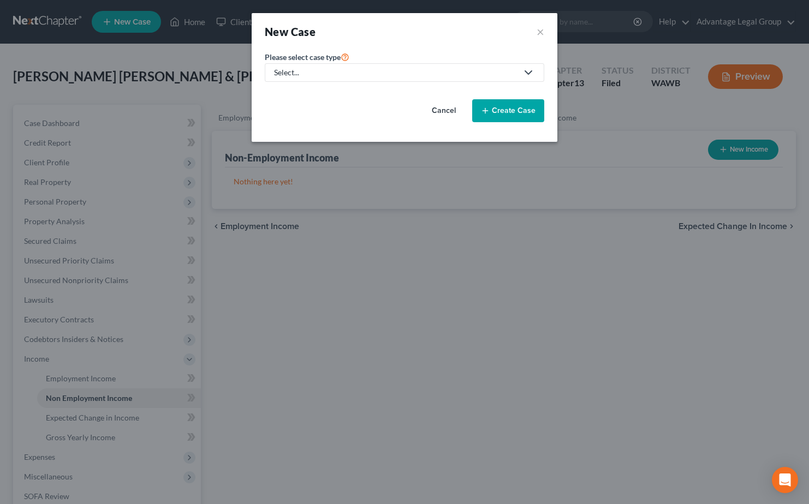
click at [529, 72] on icon at bounding box center [528, 72] width 13 height 13
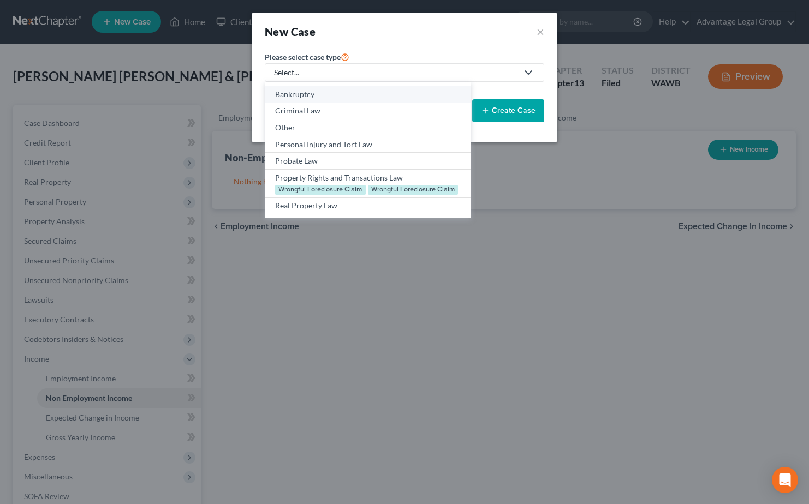
click at [315, 96] on div "Bankruptcy" at bounding box center [367, 94] width 185 height 11
select select "87"
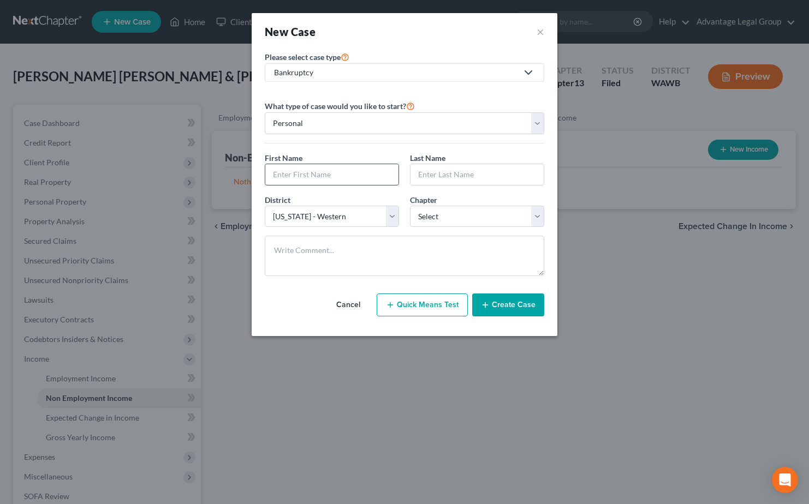
click at [338, 177] on input "text" at bounding box center [331, 174] width 133 height 21
click at [284, 172] on input "text" at bounding box center [331, 174] width 133 height 21
type input "[PERSON_NAME]"
drag, startPoint x: 538, startPoint y: 218, endPoint x: 530, endPoint y: 220, distance: 9.0
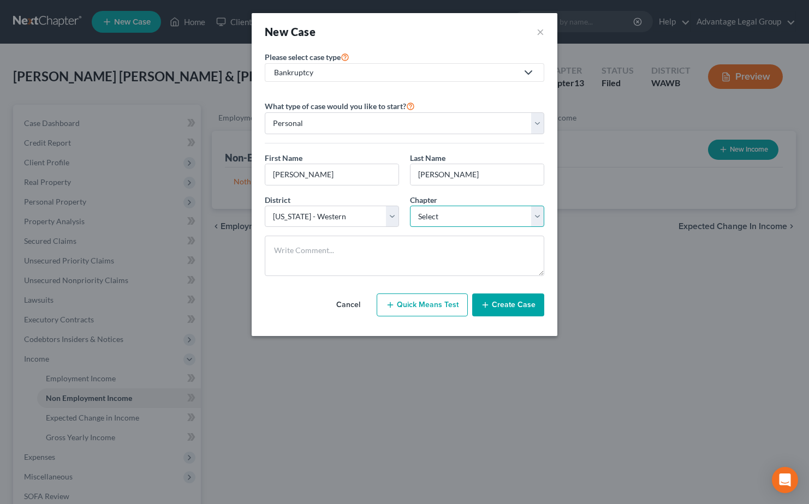
click at [538, 218] on select "Select 7 11 12 13" at bounding box center [477, 217] width 134 height 22
select select "0"
click at [410, 206] on select "Select 7 11 12 13" at bounding box center [477, 217] width 134 height 22
click at [510, 307] on button "Create Case" at bounding box center [508, 305] width 72 height 23
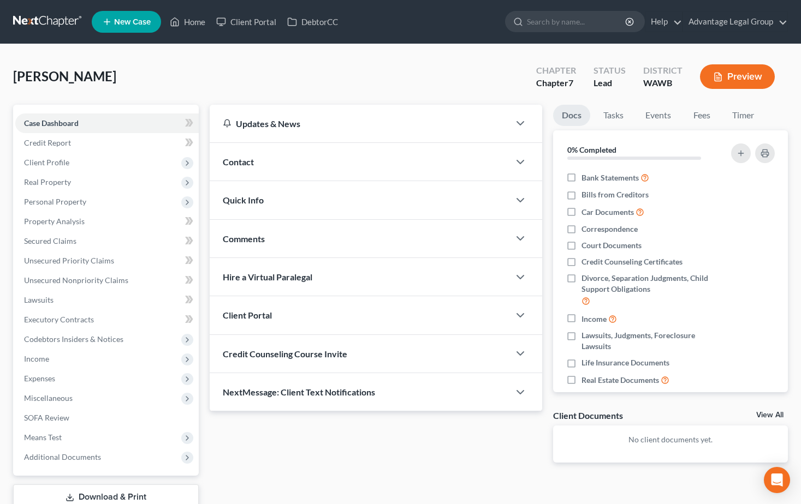
click at [243, 162] on span "Contact" at bounding box center [238, 162] width 31 height 10
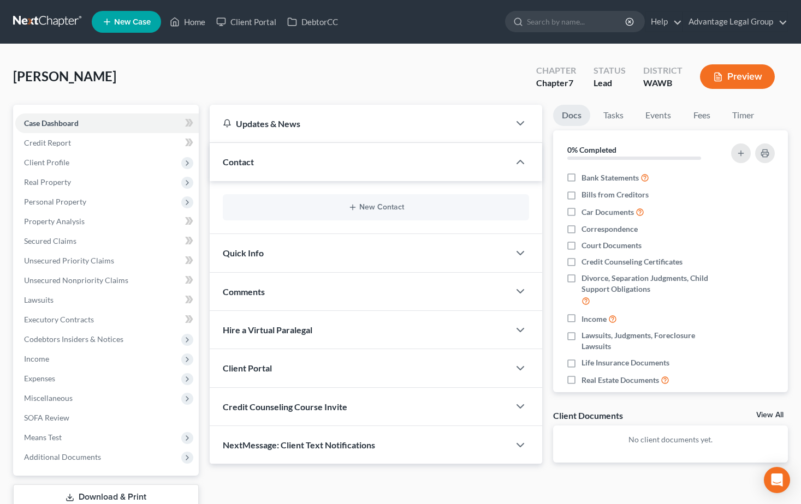
click at [365, 203] on div "New Contact" at bounding box center [376, 207] width 307 height 26
click at [373, 209] on button "New Contact" at bounding box center [375, 207] width 289 height 9
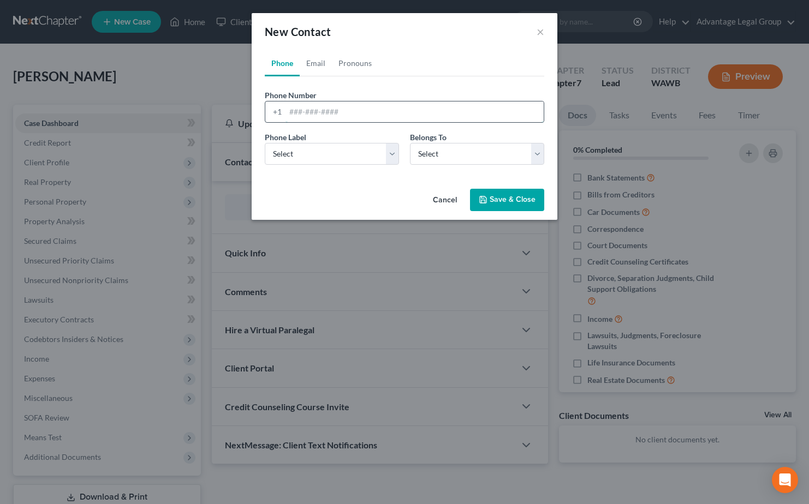
click at [304, 112] on input "tel" at bounding box center [415, 112] width 258 height 21
paste input "[PHONE_NUMBER]"
type input "[PHONE_NUMBER]"
click at [394, 151] on select "Select Mobile Home Work Other" at bounding box center [332, 154] width 134 height 22
select select "0"
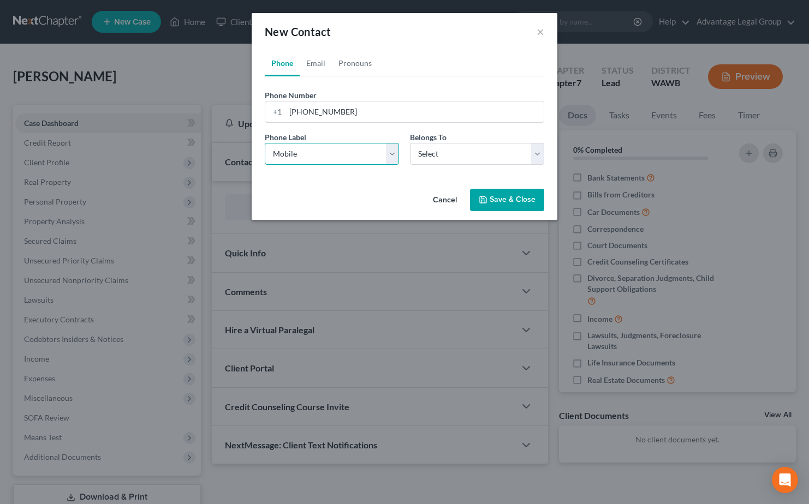
click at [265, 143] on select "Select Mobile Home Work Other" at bounding box center [332, 154] width 134 height 22
click at [536, 156] on select "Select Client Other" at bounding box center [477, 154] width 134 height 22
select select "0"
click at [410, 143] on select "Select Client Other" at bounding box center [477, 154] width 134 height 22
click at [492, 195] on button "Save & Close" at bounding box center [507, 200] width 74 height 23
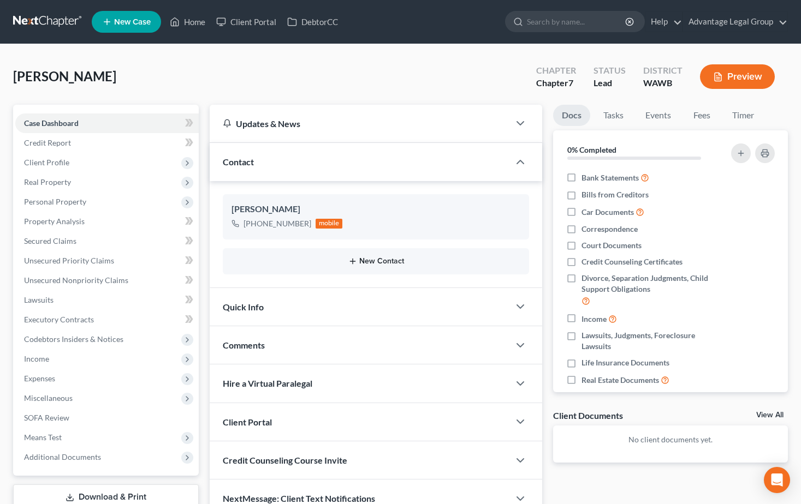
click at [385, 260] on button "New Contact" at bounding box center [375, 261] width 289 height 9
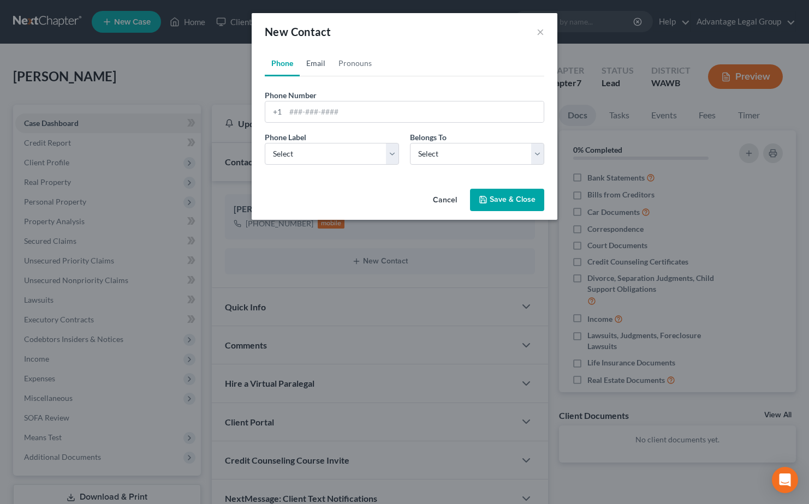
click at [310, 66] on link "Email" at bounding box center [316, 63] width 32 height 26
click at [313, 106] on input "email" at bounding box center [415, 112] width 258 height 21
paste input "[EMAIL_ADDRESS][DOMAIN_NAME]"
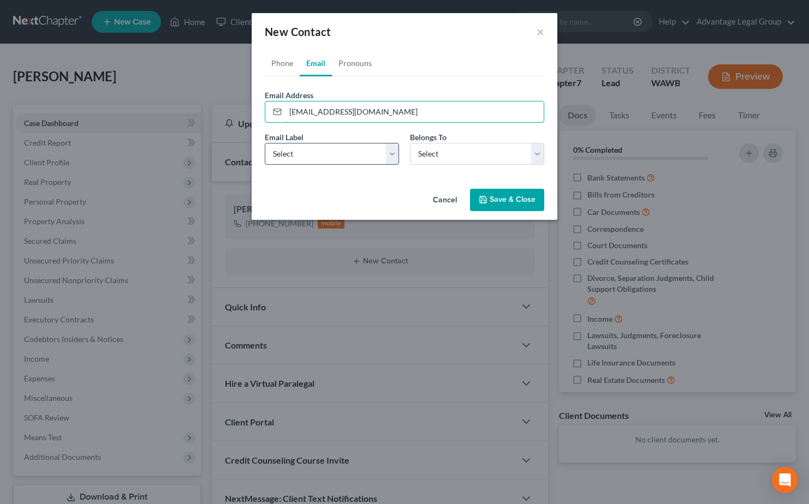
type input "[EMAIL_ADDRESS][DOMAIN_NAME]"
drag, startPoint x: 393, startPoint y: 152, endPoint x: 386, endPoint y: 161, distance: 10.8
click at [393, 152] on select "Select Home Work Other" at bounding box center [332, 154] width 134 height 22
select select "0"
click at [265, 143] on select "Select Home Work Other" at bounding box center [332, 154] width 134 height 22
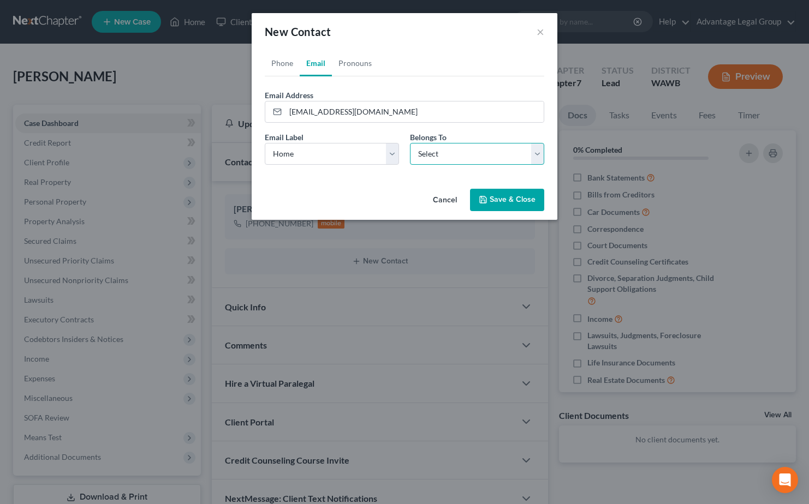
click at [536, 154] on select "Select Client Other" at bounding box center [477, 154] width 134 height 22
select select "0"
click at [410, 143] on select "Select Client Other" at bounding box center [477, 154] width 134 height 22
click at [500, 197] on button "Save & Close" at bounding box center [507, 200] width 74 height 23
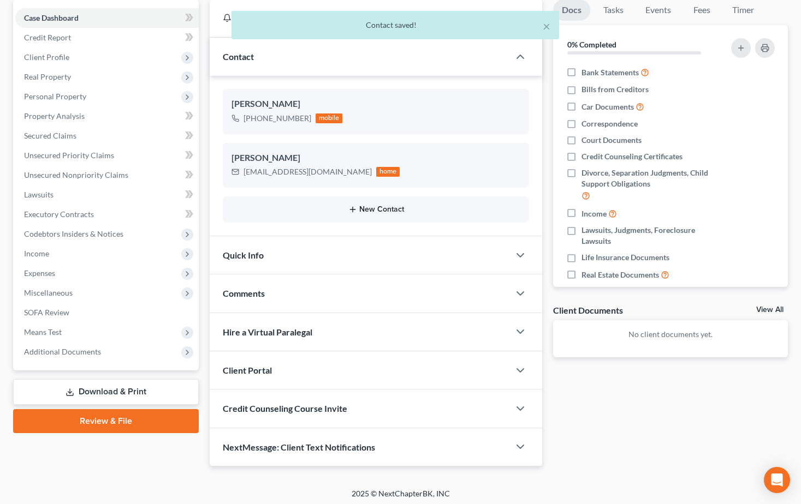
scroll to position [109, 0]
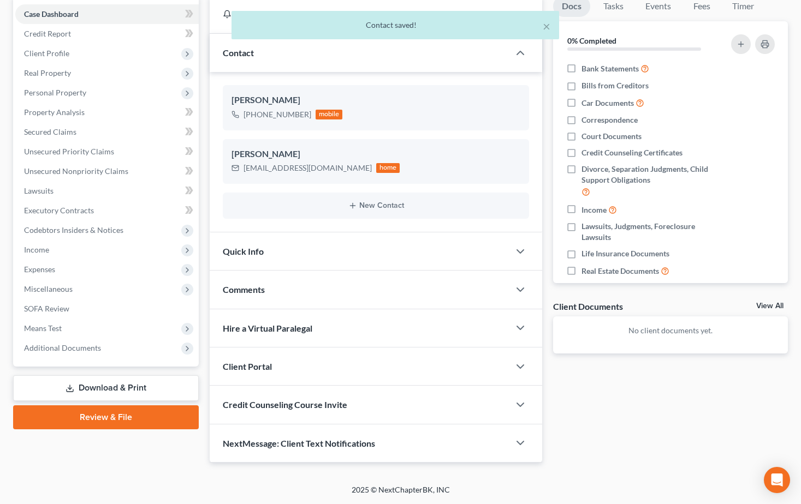
click at [285, 363] on div "Client Portal" at bounding box center [360, 367] width 300 height 38
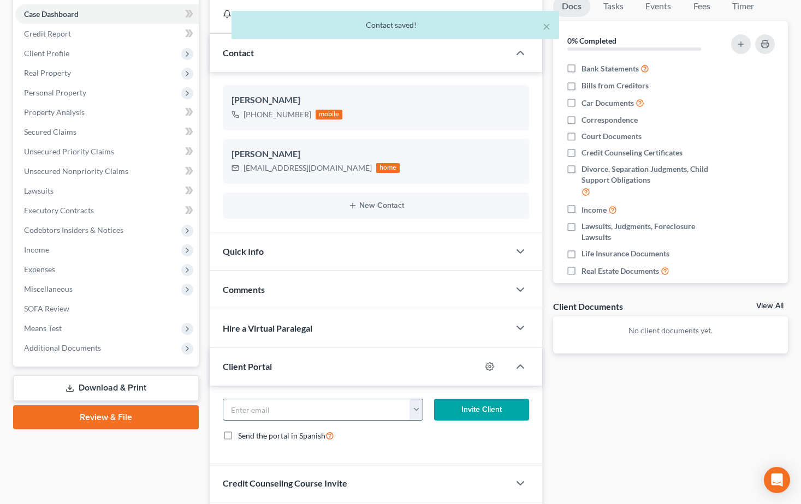
click at [270, 411] on input "email" at bounding box center [316, 410] width 187 height 21
paste input "[EMAIL_ADDRESS][DOMAIN_NAME]"
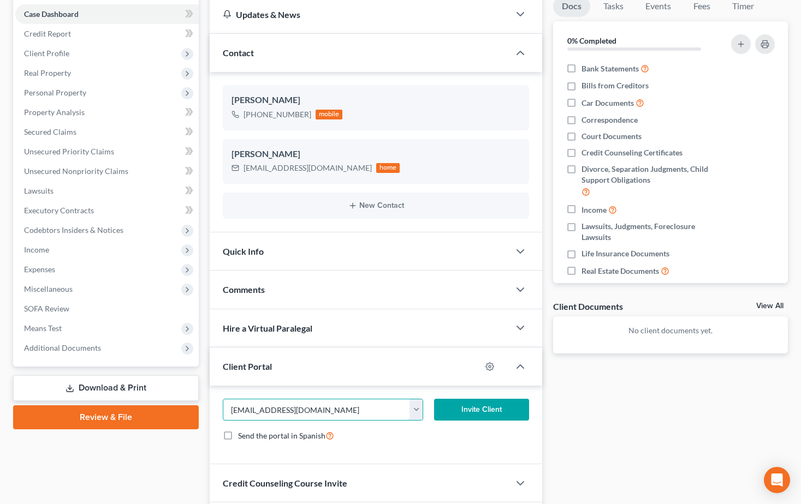
type input "[EMAIL_ADDRESS][DOMAIN_NAME]"
click at [472, 417] on button "Invite Client" at bounding box center [481, 410] width 95 height 22
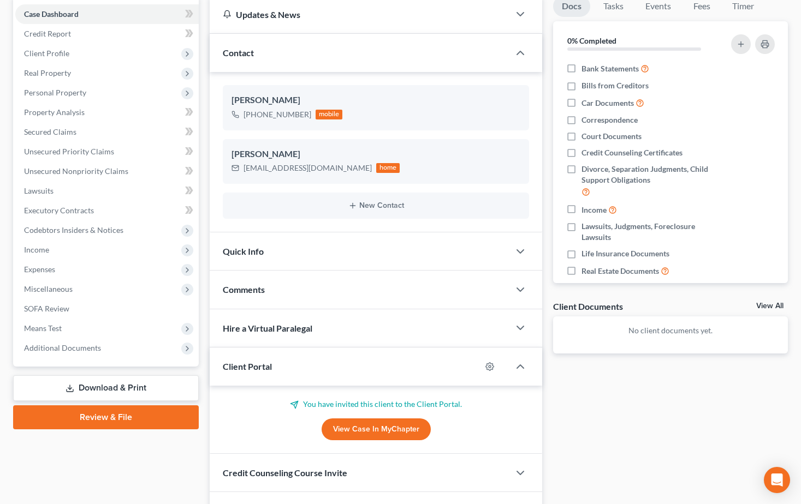
drag, startPoint x: 13, startPoint y: 248, endPoint x: 21, endPoint y: 240, distance: 11.6
click at [13, 248] on div "Case Dashboard Payments Invoices Payments Payments Credit Report Client Profile" at bounding box center [106, 264] width 197 height 536
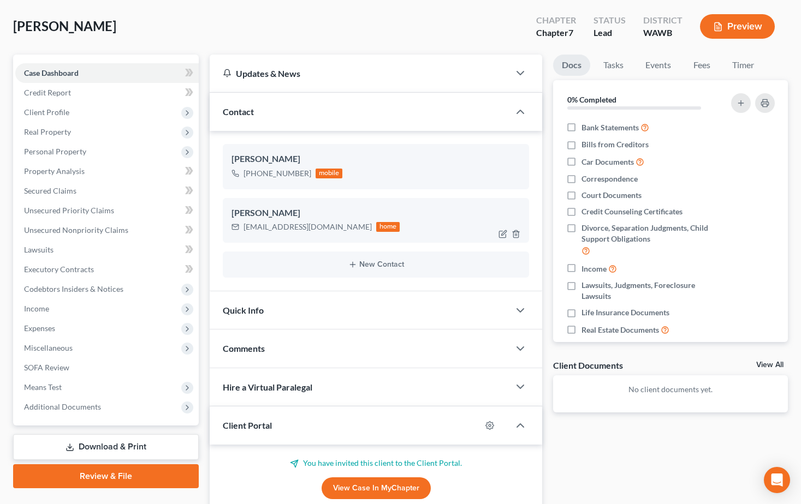
scroll to position [0, 0]
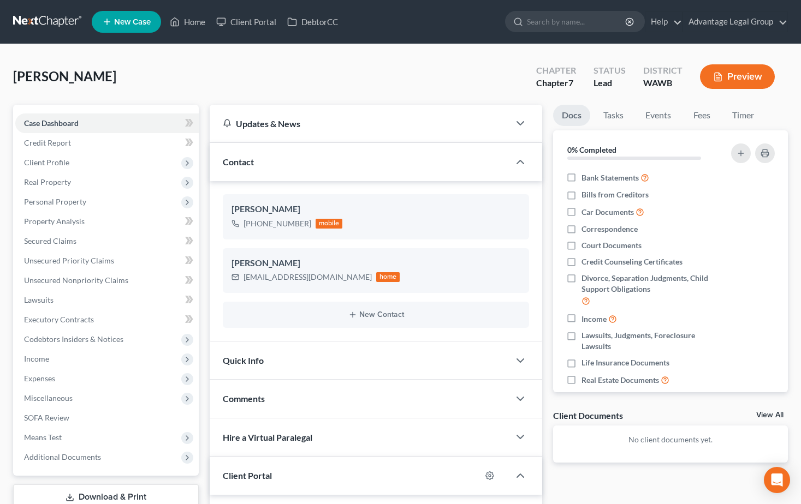
click at [255, 400] on span "Comments" at bounding box center [244, 399] width 42 height 10
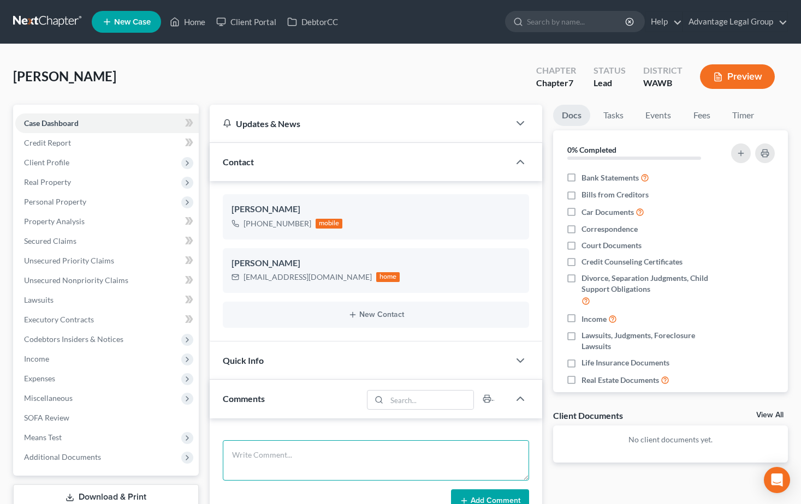
click at [267, 451] on textarea at bounding box center [376, 461] width 307 height 40
paste textarea "Hi [PERSON_NAME], Attached is the flyer for taking the credit counseling class …"
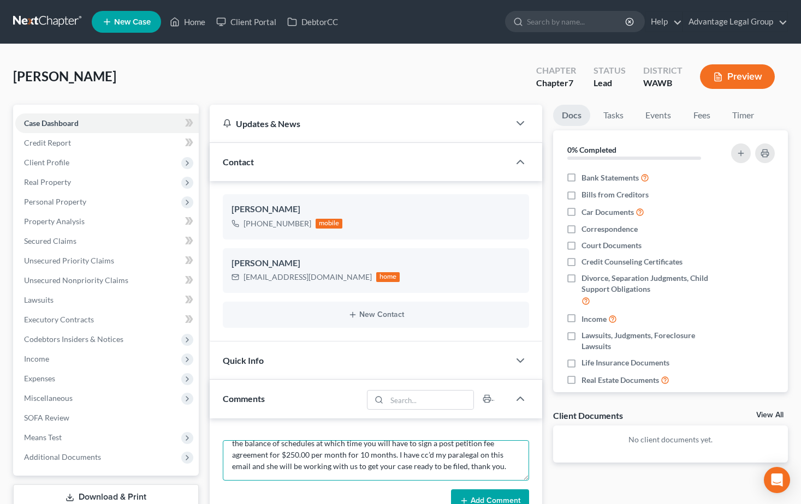
type textarea "Hi [PERSON_NAME], Attached is the flyer for taking the credit counseling class …"
click at [472, 493] on button "Add Comment" at bounding box center [490, 501] width 78 height 23
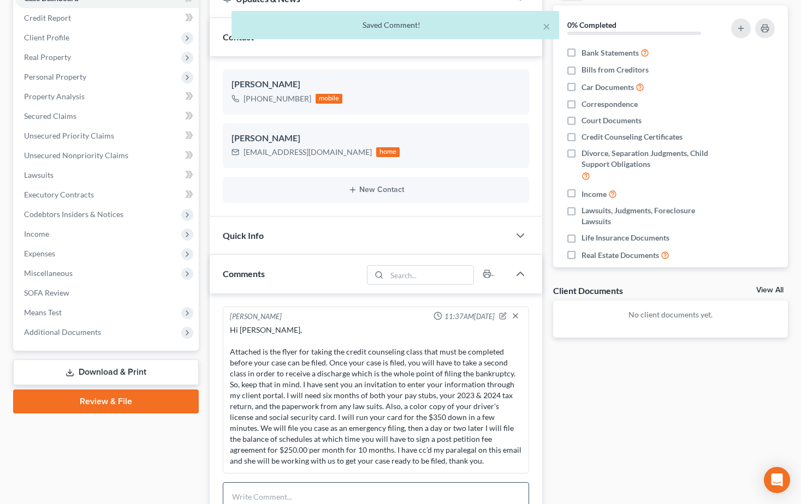
scroll to position [164, 0]
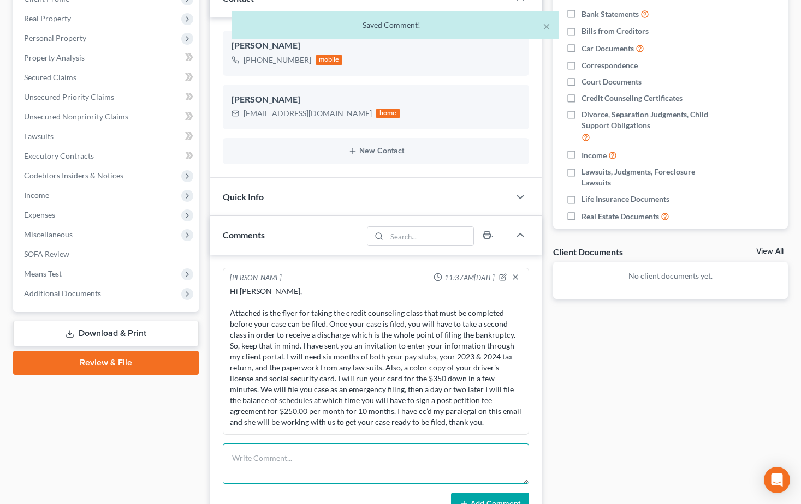
click at [305, 461] on textarea at bounding box center [376, 464] width 307 height 40
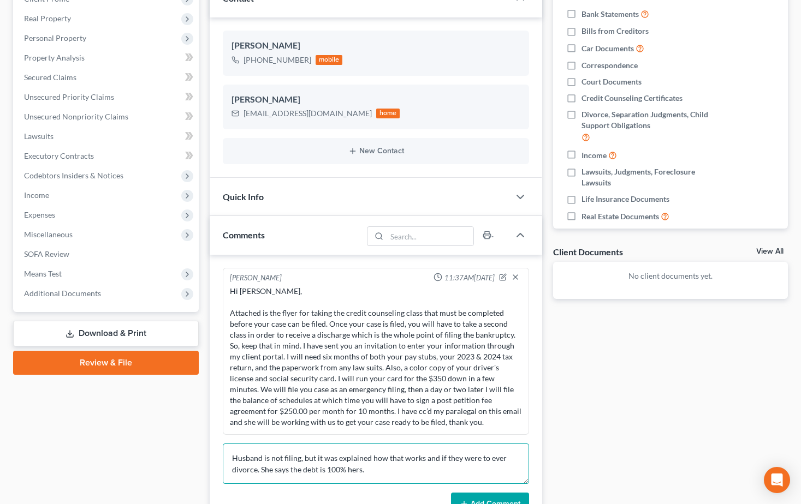
type textarea "Husband is not filing, but it was explained how that works and if they were to …"
click at [462, 498] on button "Add Comment" at bounding box center [490, 504] width 78 height 23
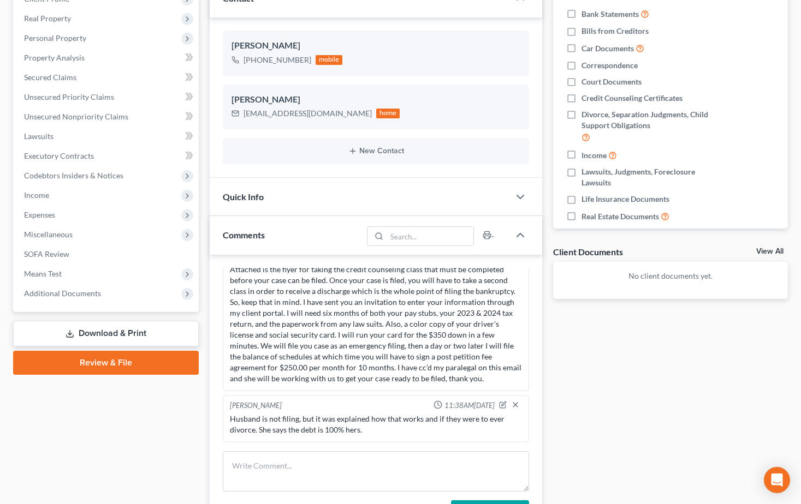
scroll to position [0, 0]
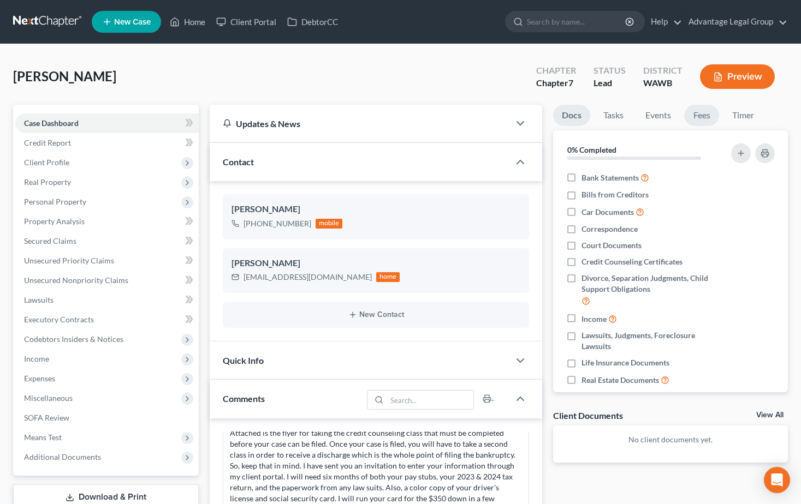
click at [698, 118] on link "Fees" at bounding box center [701, 115] width 35 height 21
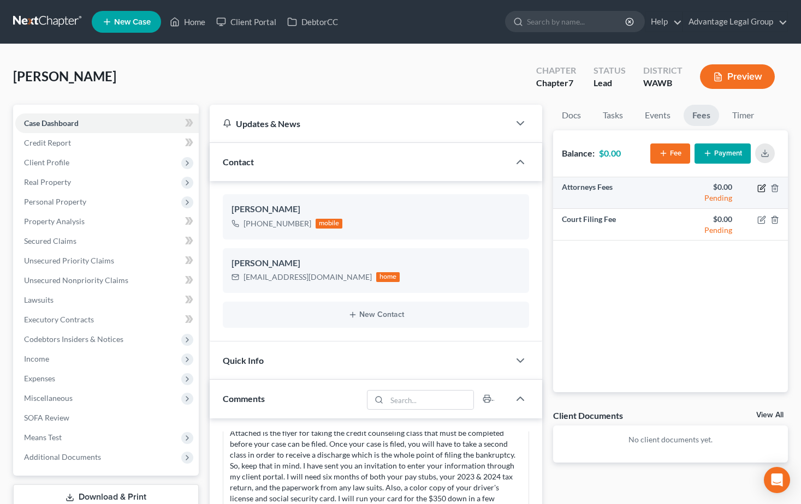
click at [760, 191] on icon "button" at bounding box center [761, 188] width 9 height 9
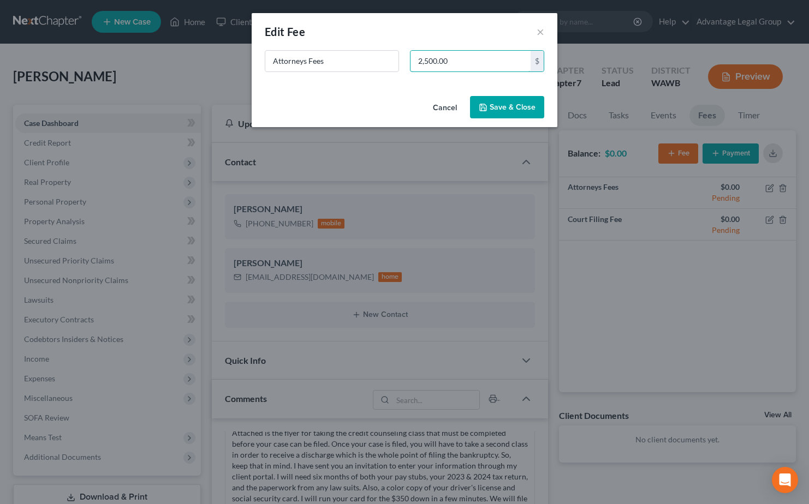
type input "2,500.00"
click at [503, 100] on button "Save & Close" at bounding box center [507, 107] width 74 height 23
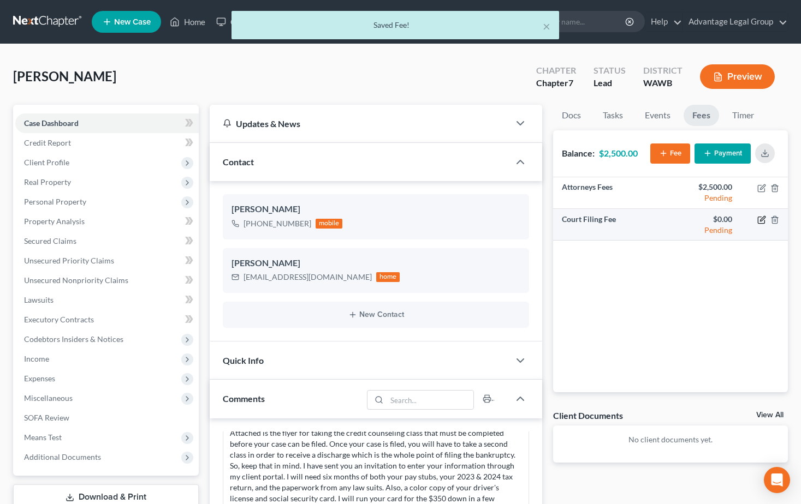
click at [761, 221] on icon "button" at bounding box center [762, 218] width 5 height 5
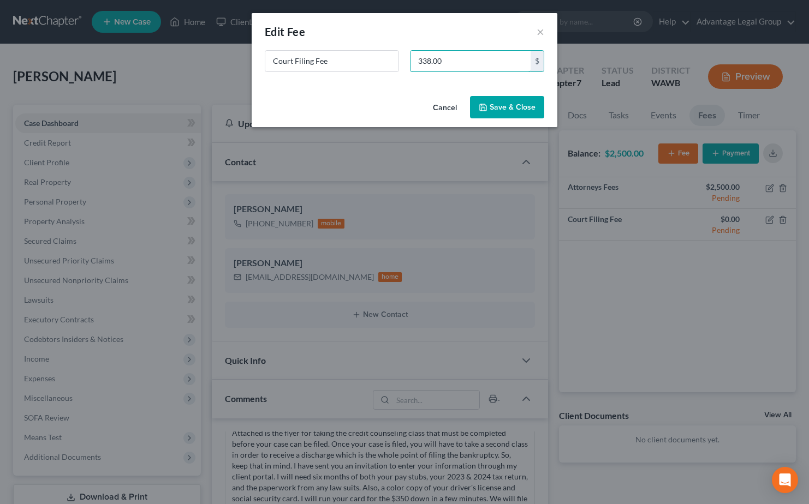
type input "338.00"
click at [498, 111] on button "Save & Close" at bounding box center [507, 107] width 74 height 23
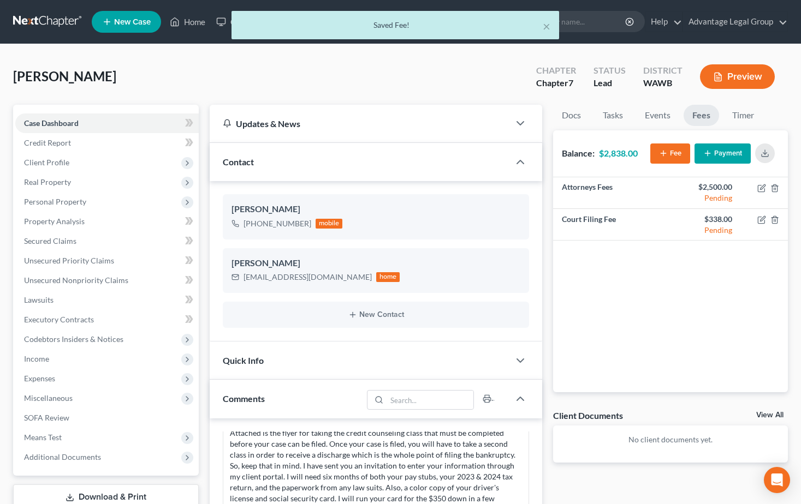
click at [673, 153] on button "Fee" at bounding box center [670, 154] width 40 height 20
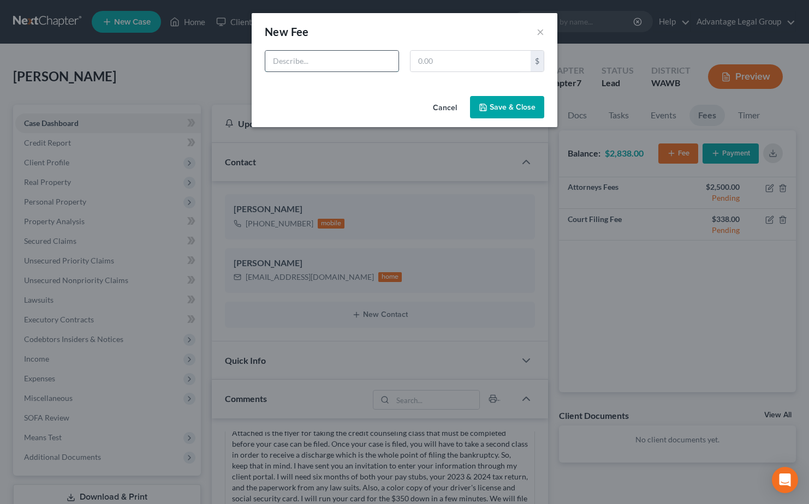
click at [336, 58] on input "text" at bounding box center [331, 61] width 133 height 21
type input "CC"
type input "12.00"
click at [520, 105] on button "Save & Close" at bounding box center [507, 107] width 74 height 23
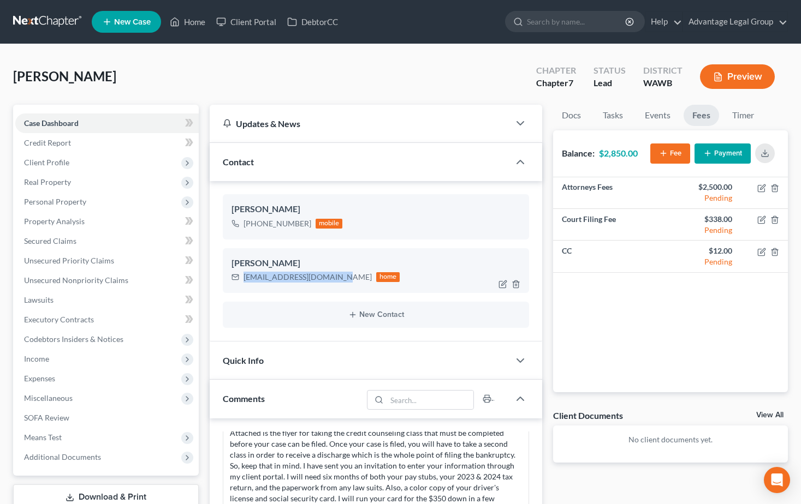
drag, startPoint x: 240, startPoint y: 283, endPoint x: 333, endPoint y: 283, distance: 92.8
click at [333, 281] on div "[EMAIL_ADDRESS][DOMAIN_NAME] home" at bounding box center [315, 277] width 169 height 14
copy div "[EMAIL_ADDRESS][DOMAIN_NAME]"
click at [721, 153] on button "Payment" at bounding box center [722, 154] width 56 height 20
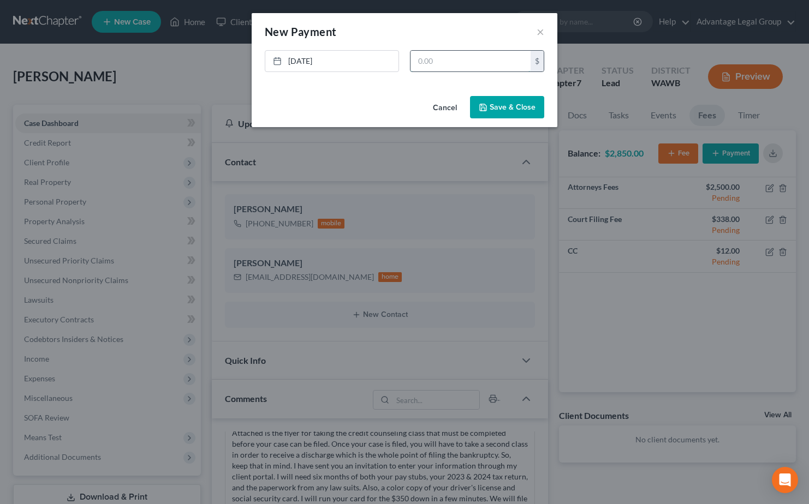
click at [411, 66] on input "text" at bounding box center [471, 61] width 120 height 21
type input "350.00"
click at [520, 103] on button "Save & Close" at bounding box center [507, 107] width 74 height 23
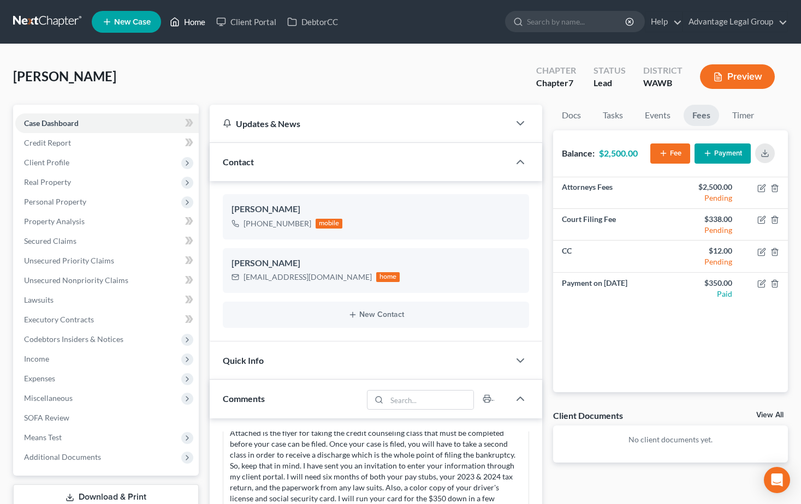
click at [205, 28] on link "Home" at bounding box center [187, 22] width 46 height 20
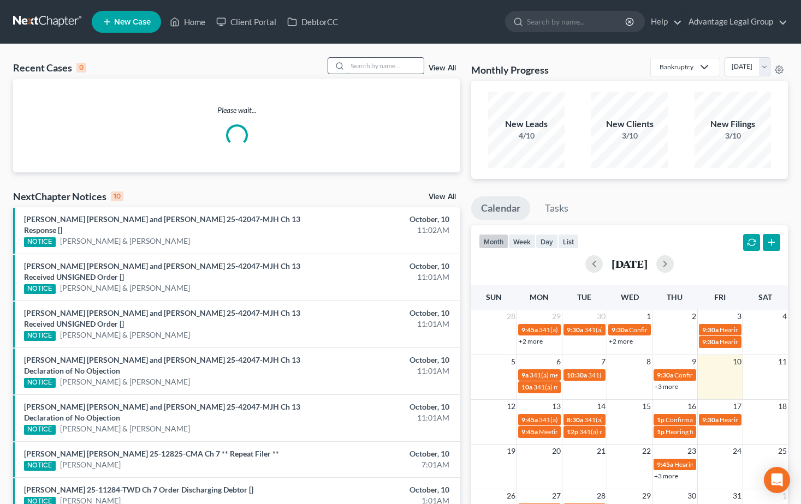
click at [356, 67] on input "search" at bounding box center [385, 66] width 76 height 16
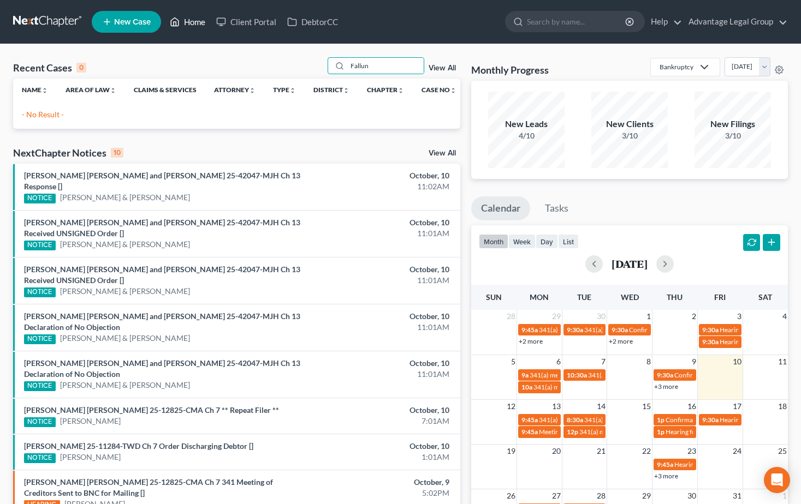
click at [185, 21] on link "Home" at bounding box center [187, 22] width 46 height 20
click at [197, 26] on link "Home" at bounding box center [187, 22] width 46 height 20
click at [376, 68] on input "Fallun" at bounding box center [385, 66] width 76 height 16
type input "F"
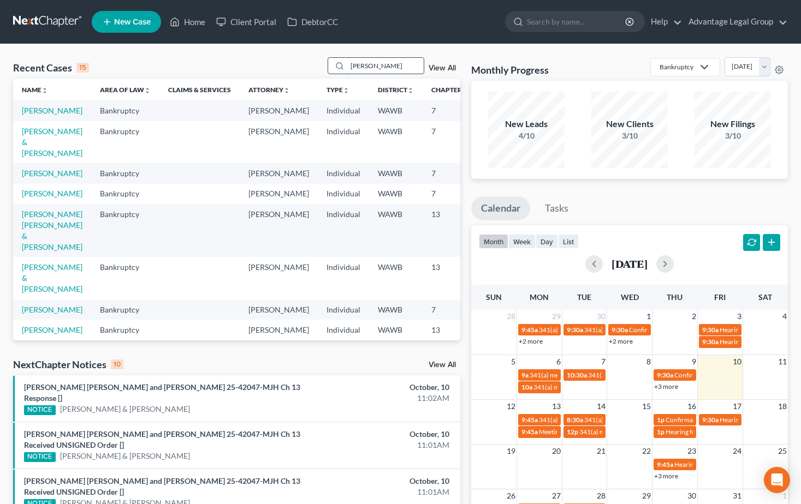
type input "[PERSON_NAME]"
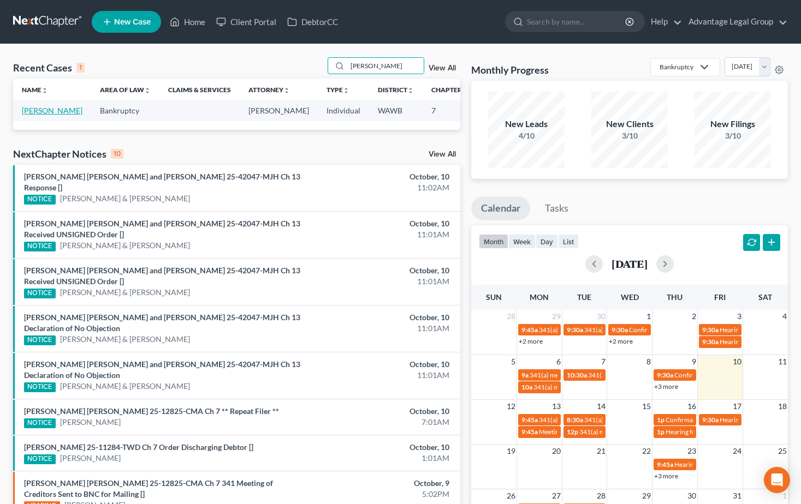
click at [27, 112] on link "[PERSON_NAME]" at bounding box center [52, 110] width 61 height 9
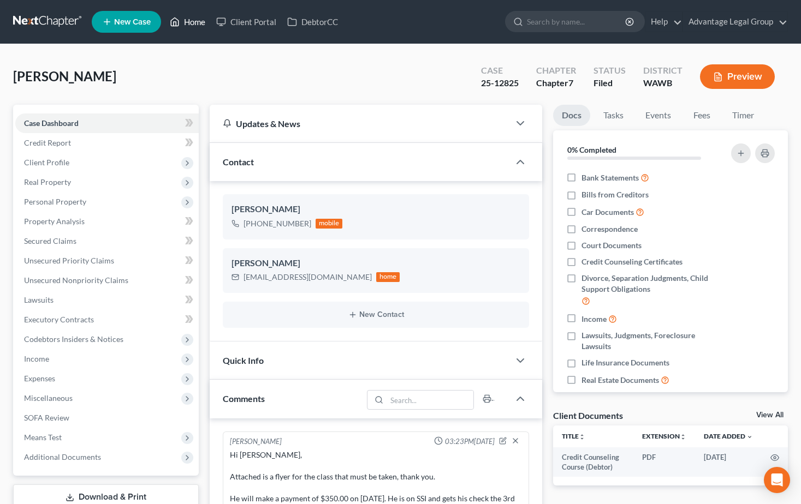
drag, startPoint x: 192, startPoint y: 20, endPoint x: 206, endPoint y: 36, distance: 21.3
click at [192, 20] on link "Home" at bounding box center [187, 22] width 46 height 20
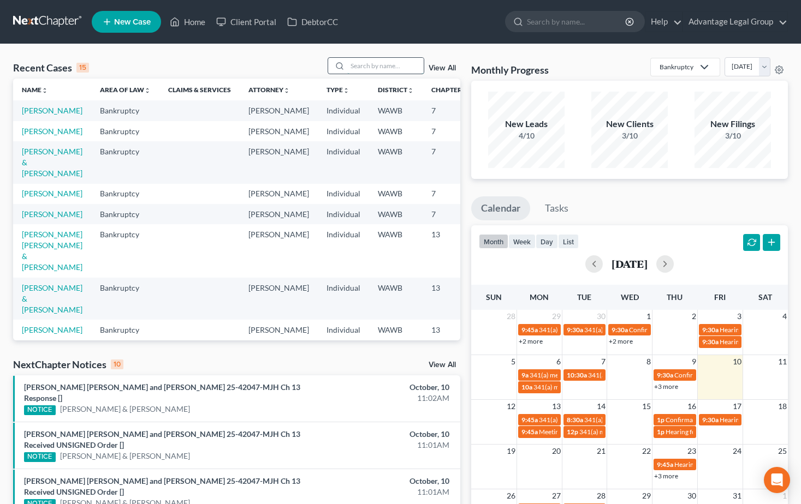
click at [367, 67] on input "search" at bounding box center [385, 66] width 76 height 16
type input "[PERSON_NAME]"
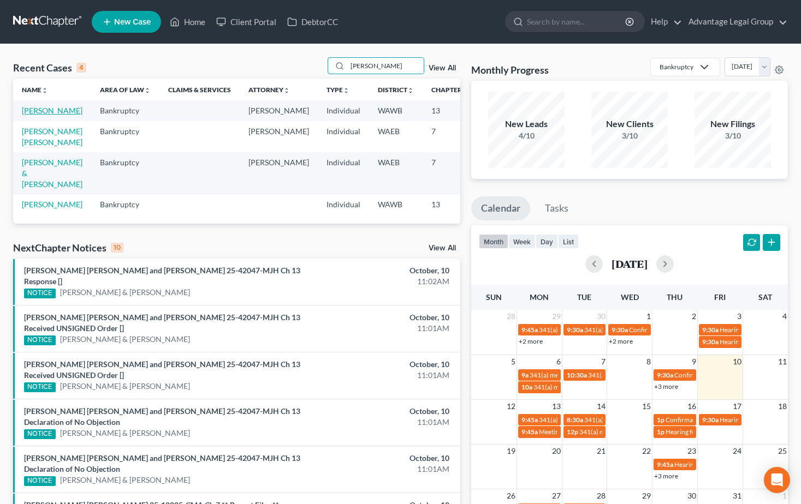
click at [31, 114] on link "[PERSON_NAME]" at bounding box center [52, 110] width 61 height 9
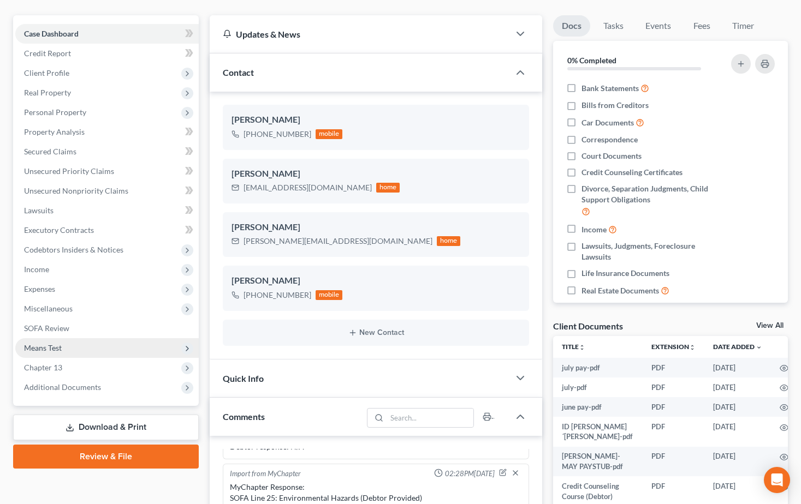
scroll to position [109, 0]
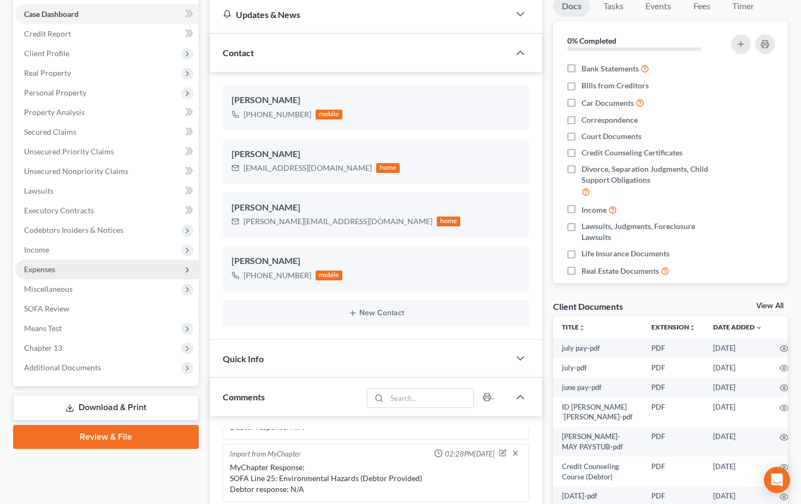
click at [45, 270] on span "Expenses" at bounding box center [39, 269] width 31 height 9
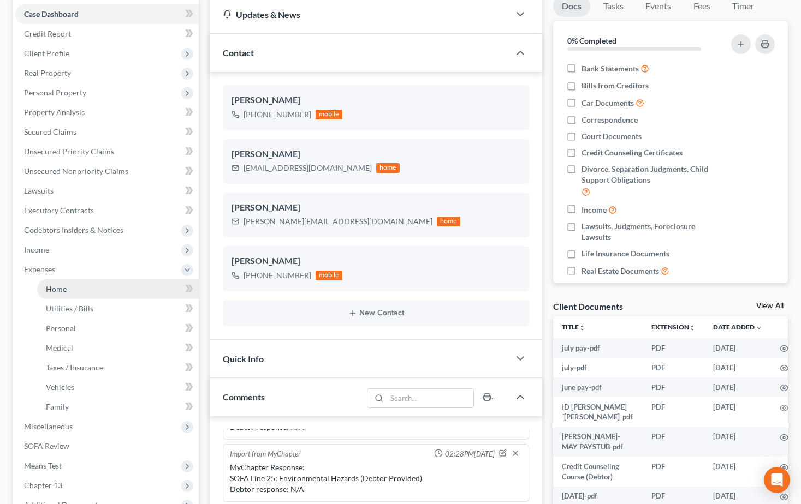
click at [65, 291] on span "Home" at bounding box center [56, 288] width 21 height 9
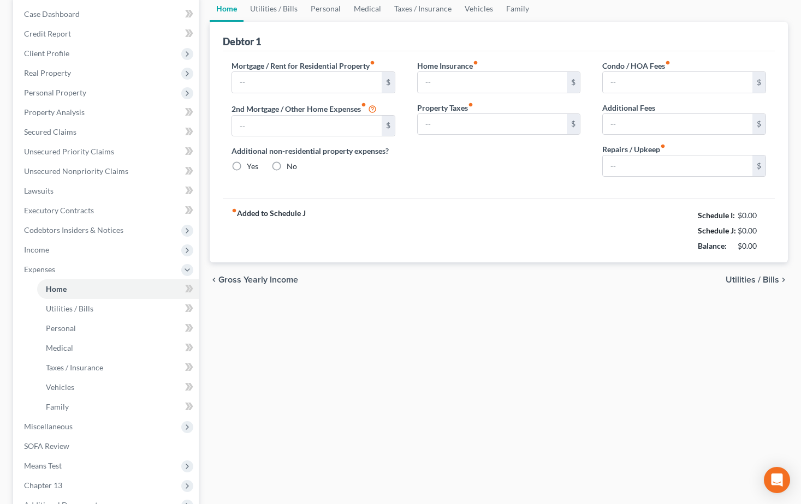
type input "5,500.00"
type input "0.00"
radio input "true"
type input "30.00"
type input "0.00"
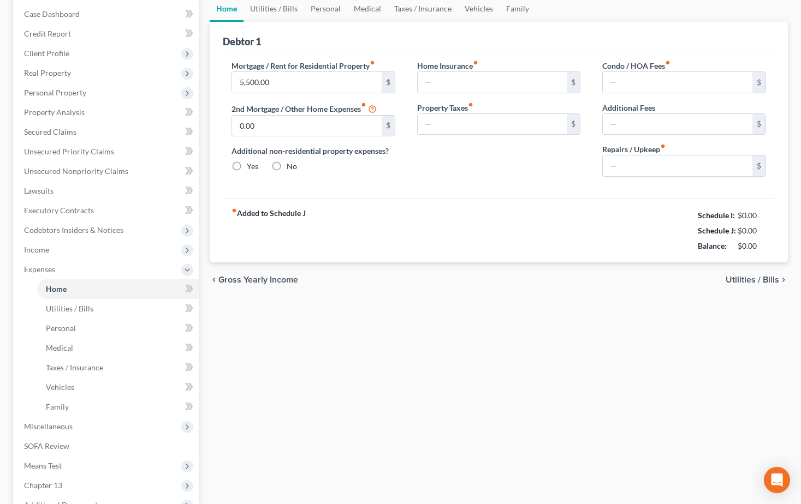
type input "0.00"
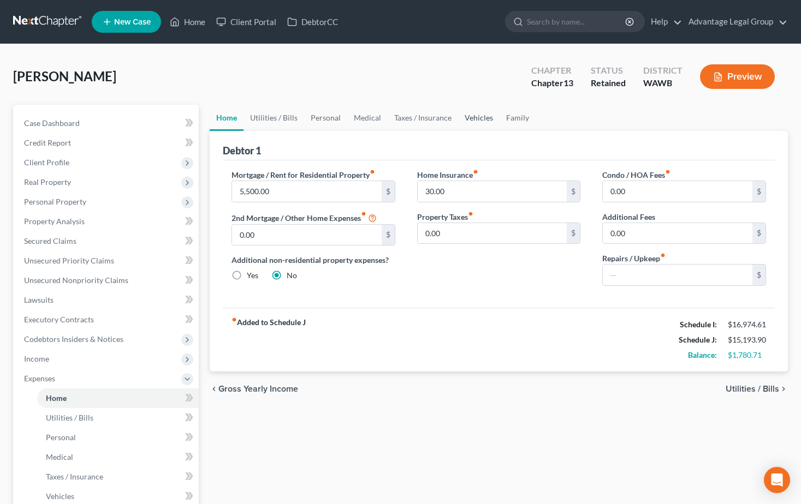
click at [469, 117] on link "Vehicles" at bounding box center [478, 118] width 41 height 26
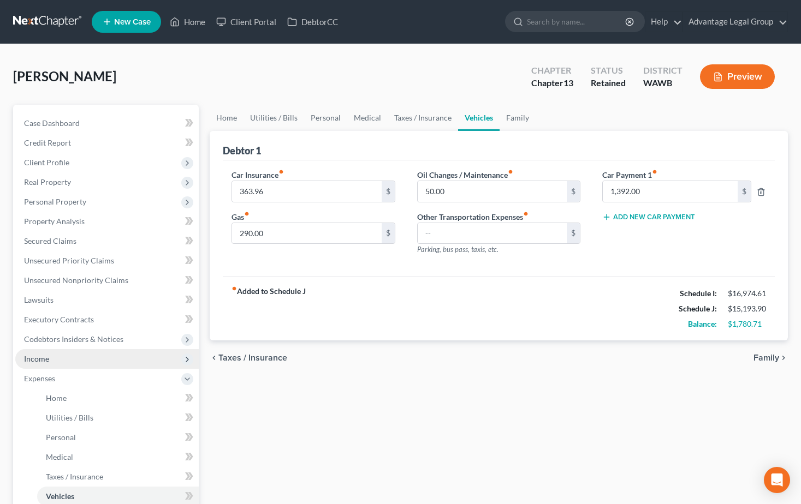
click at [39, 364] on span "Income" at bounding box center [106, 359] width 183 height 20
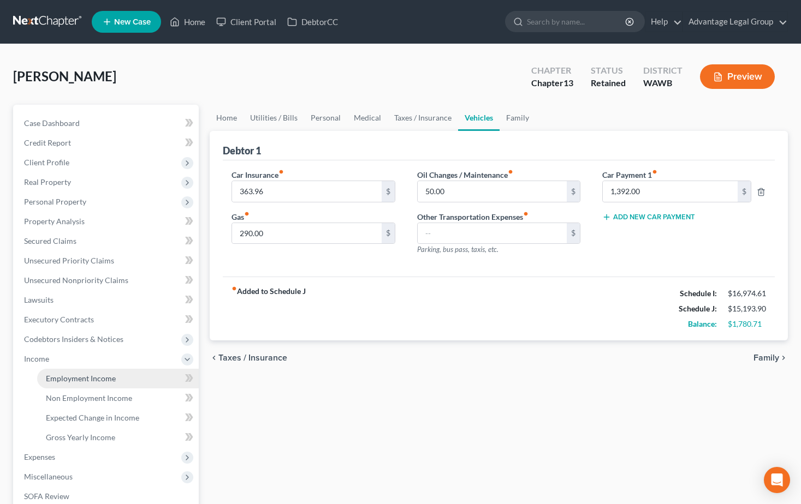
click at [62, 382] on span "Employment Income" at bounding box center [81, 378] width 70 height 9
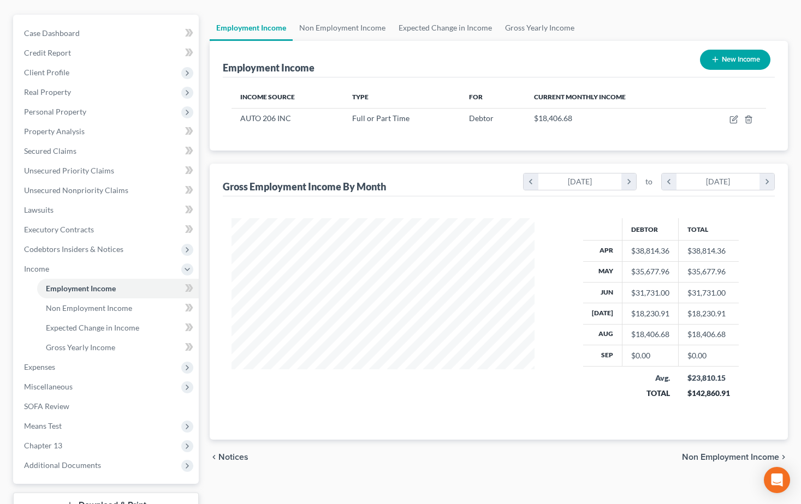
scroll to position [109, 0]
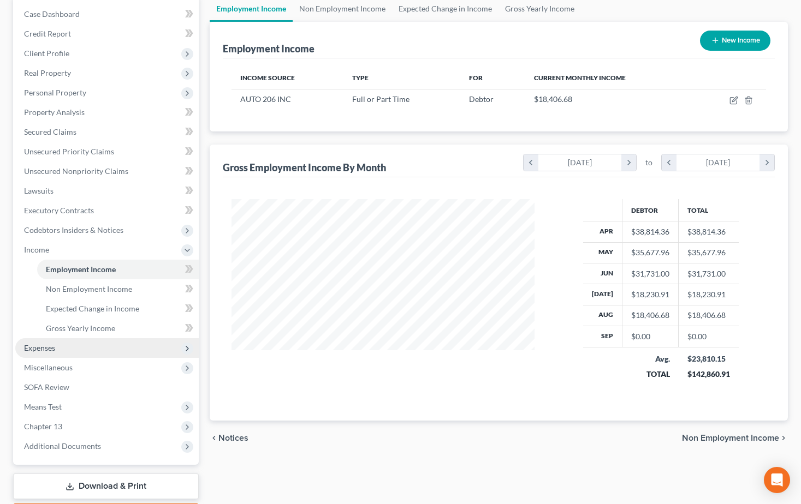
click at [28, 348] on span "Expenses" at bounding box center [39, 347] width 31 height 9
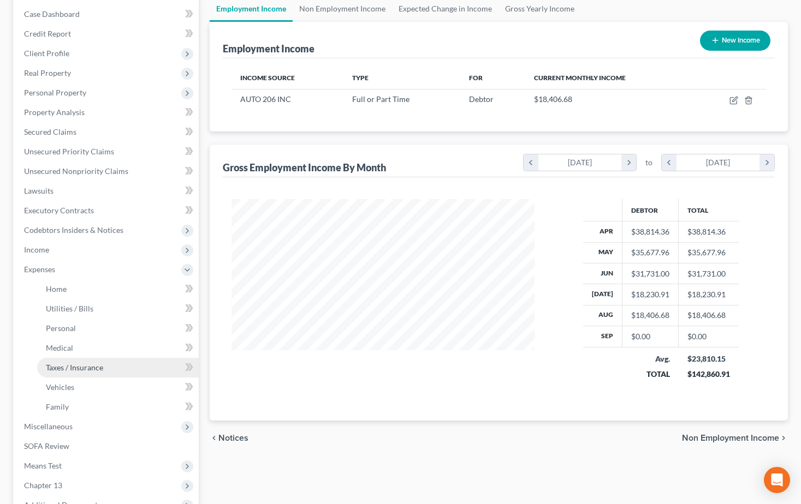
click at [67, 369] on span "Taxes / Insurance" at bounding box center [74, 367] width 57 height 9
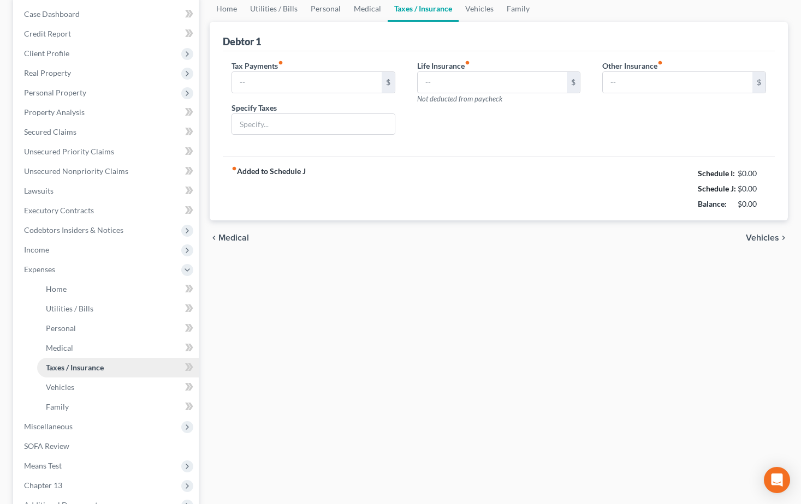
scroll to position [56, 0]
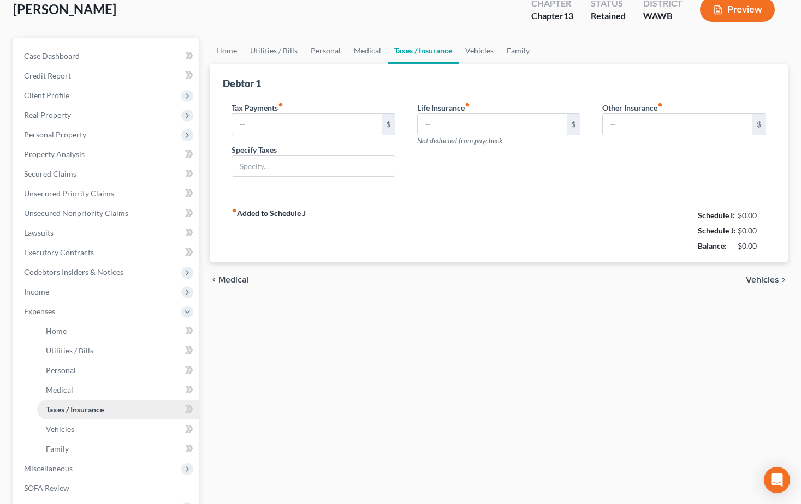
type input "1,007.94"
type input "175.00"
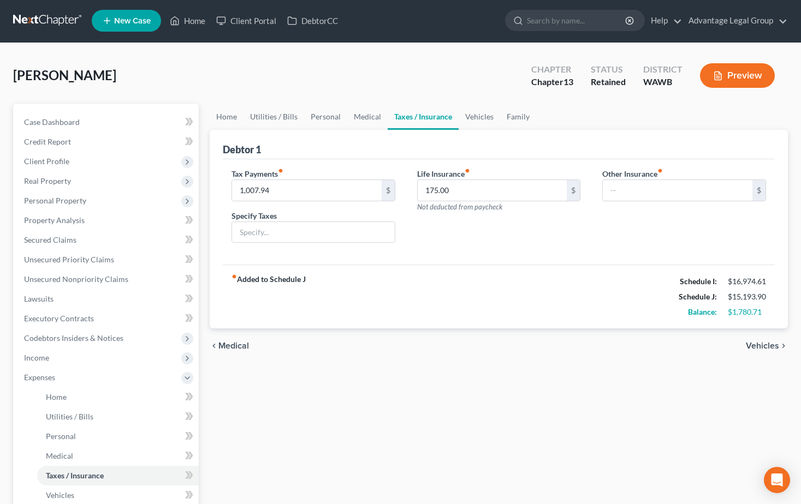
scroll to position [0, 0]
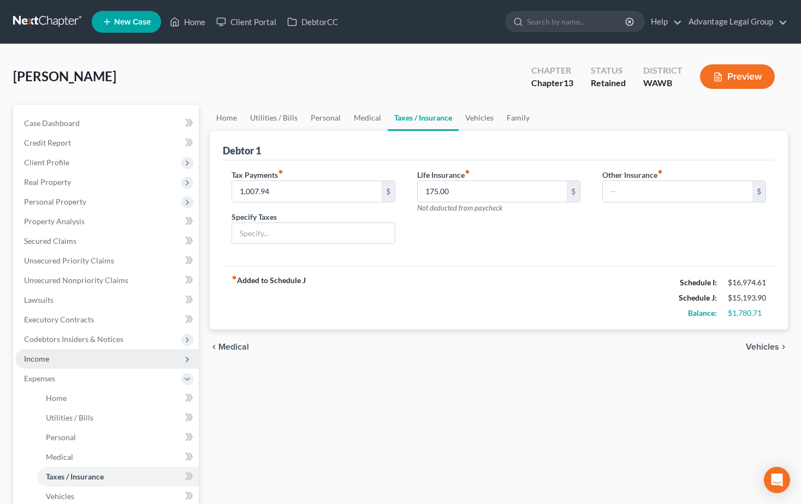
click at [41, 360] on span "Income" at bounding box center [36, 358] width 25 height 9
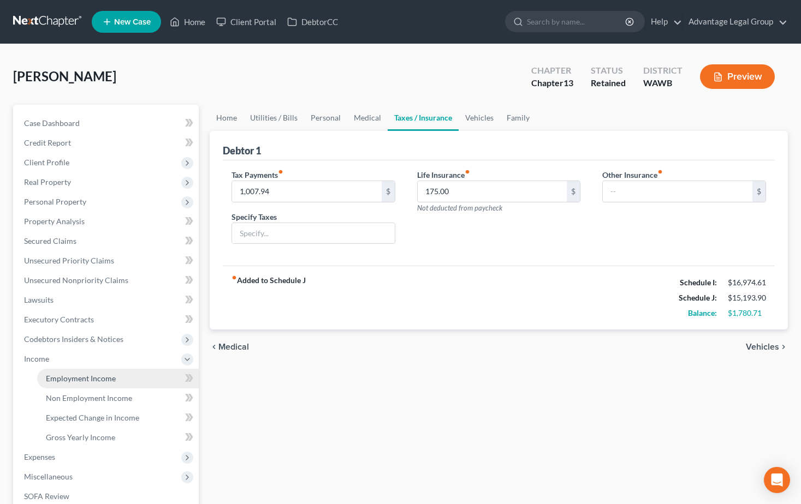
click at [70, 382] on span "Employment Income" at bounding box center [81, 378] width 70 height 9
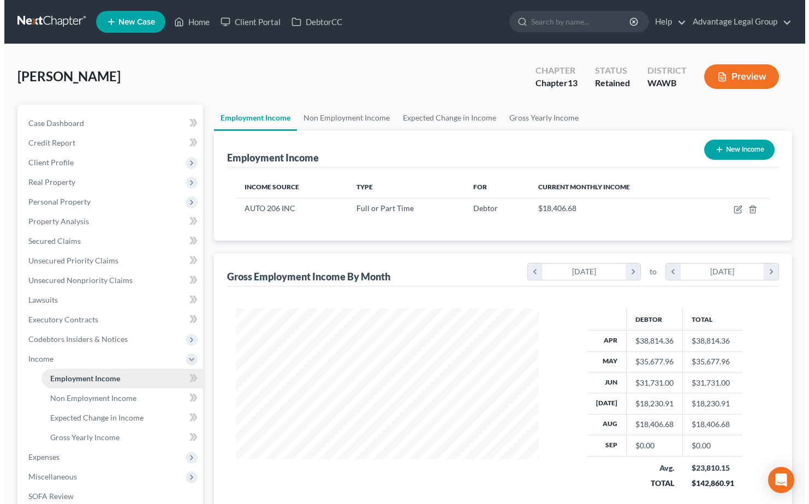
scroll to position [196, 324]
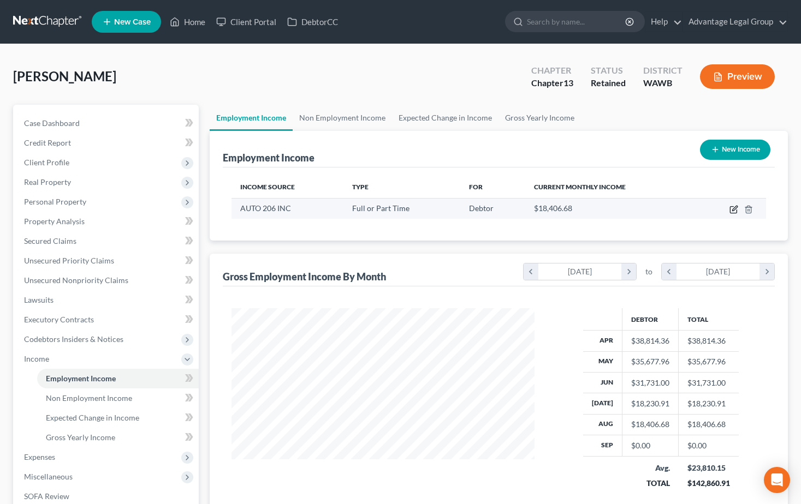
click at [734, 207] on icon "button" at bounding box center [733, 209] width 9 height 9
select select "0"
select select "50"
select select "0"
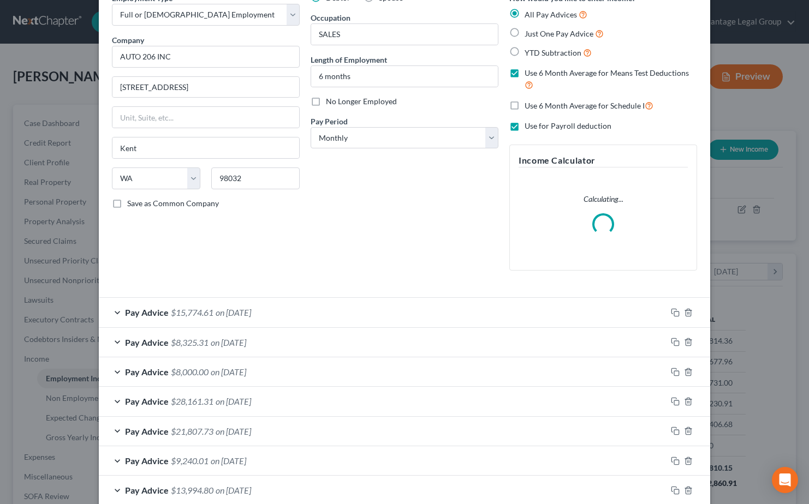
scroll to position [109, 0]
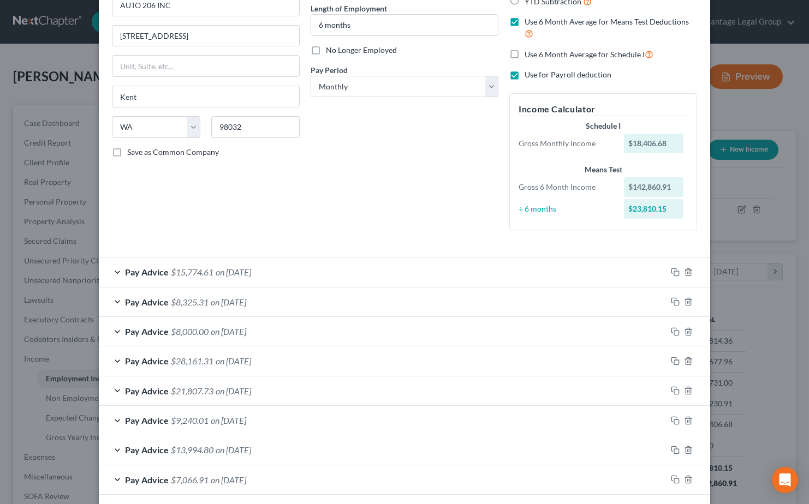
click at [218, 333] on span "on [DATE]" at bounding box center [228, 331] width 35 height 10
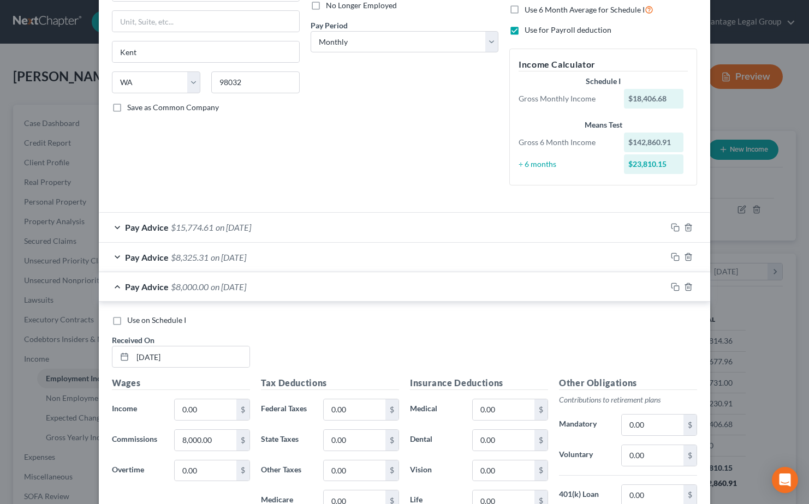
scroll to position [164, 0]
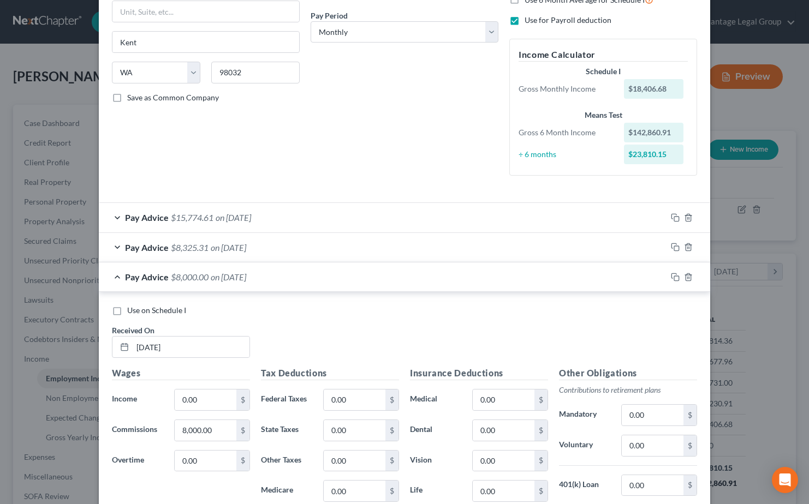
click at [236, 252] on span "on [DATE]" at bounding box center [228, 247] width 35 height 10
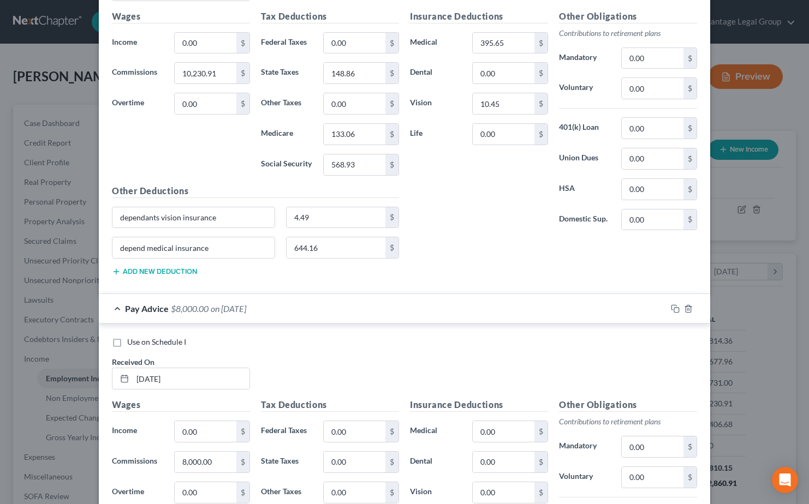
scroll to position [546, 0]
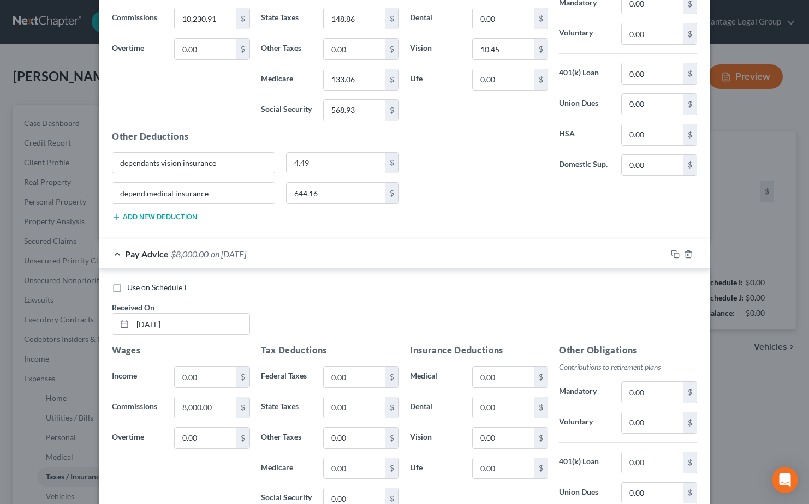
type input "1,007.94"
type input "175.00"
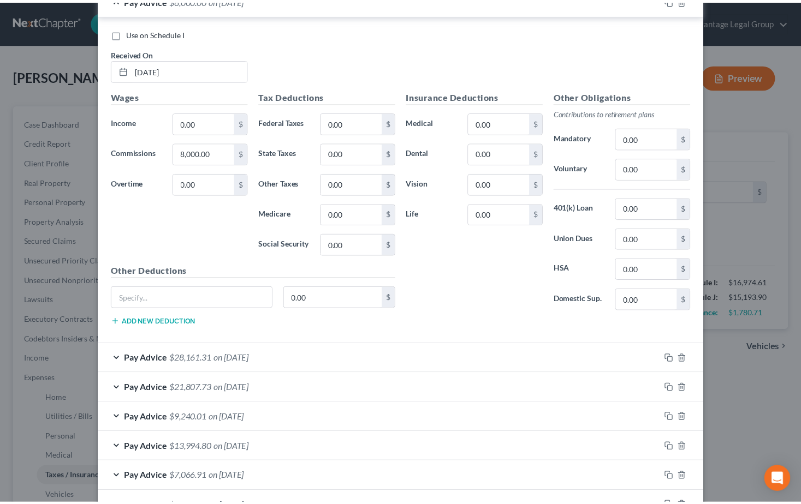
scroll to position [907, 0]
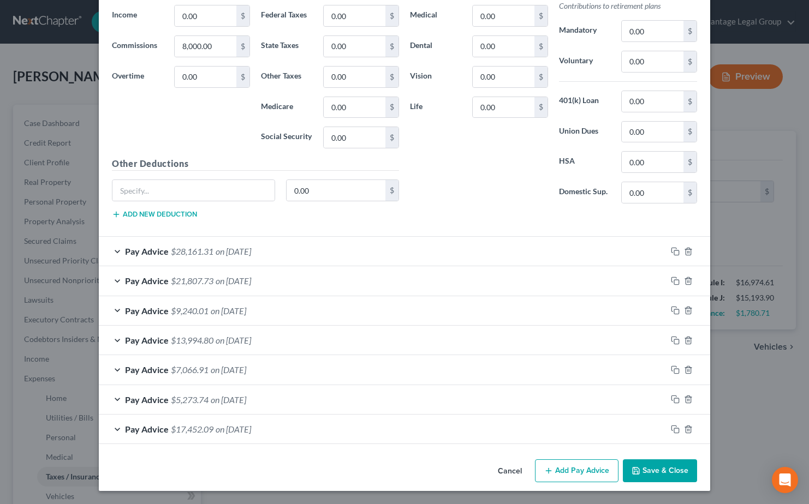
click at [659, 466] on button "Save & Close" at bounding box center [660, 471] width 74 height 23
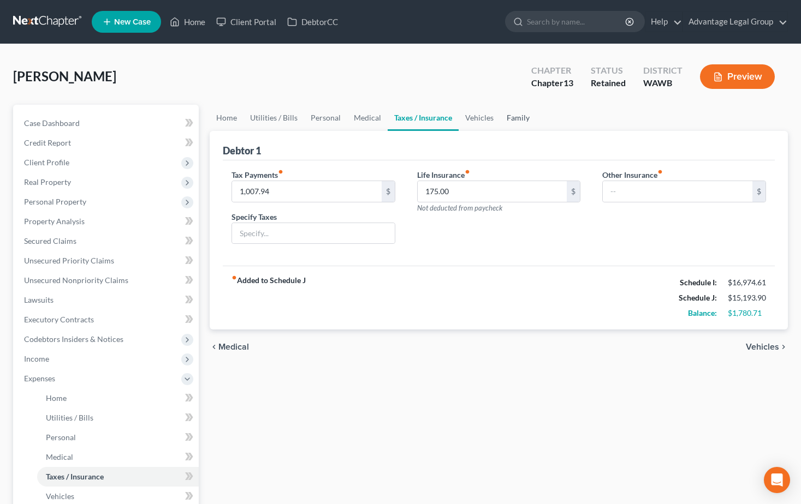
drag, startPoint x: 509, startPoint y: 116, endPoint x: 509, endPoint y: 124, distance: 8.2
click at [509, 116] on link "Family" at bounding box center [518, 118] width 36 height 26
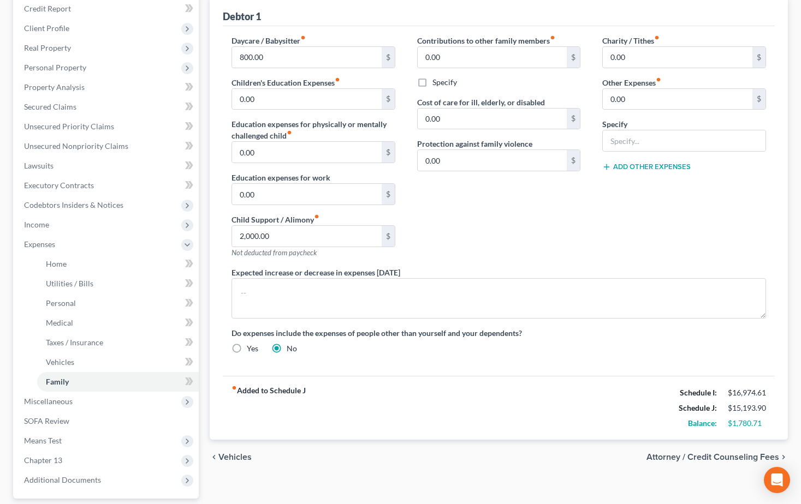
scroll to position [109, 0]
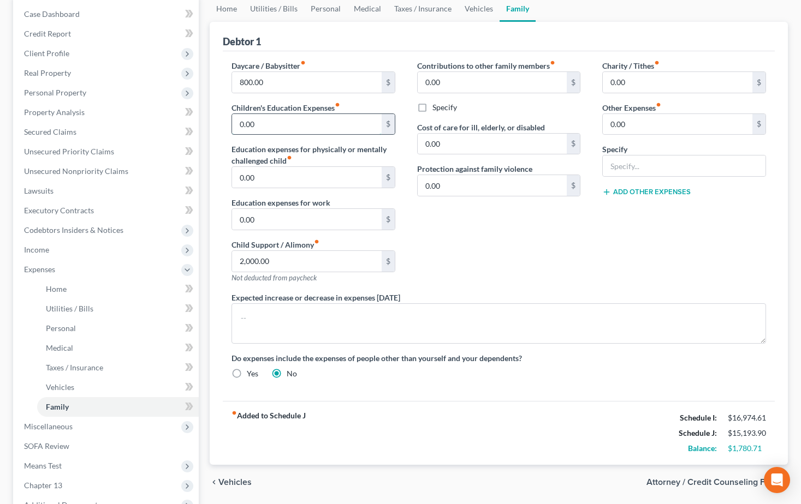
click at [266, 122] on input "0.00" at bounding box center [307, 124] width 150 height 21
click at [482, 231] on div "Contributions to other family members fiber_manual_record 0.00 $ Specify Cost o…" at bounding box center [499, 176] width 186 height 232
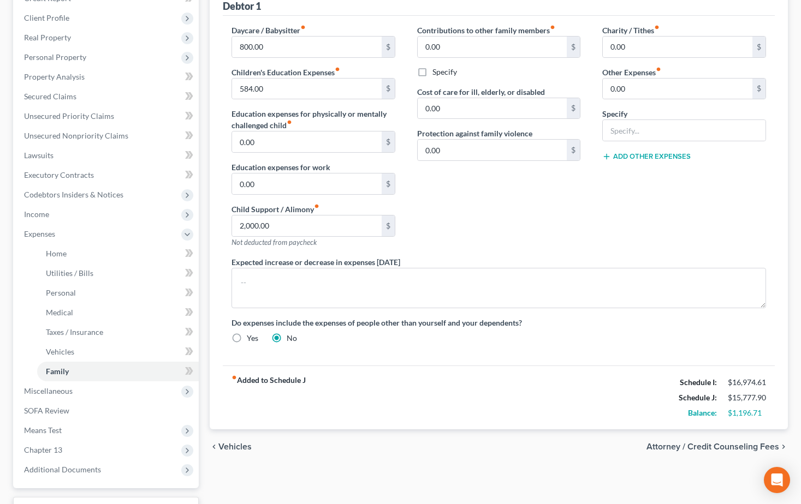
scroll to position [164, 0]
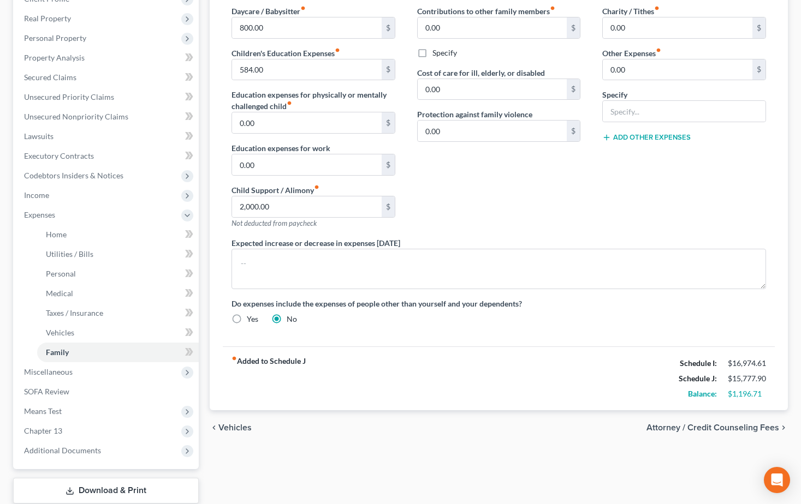
click at [497, 214] on div "Contributions to other family members fiber_manual_record 0.00 $ Specify Cost o…" at bounding box center [499, 121] width 186 height 232
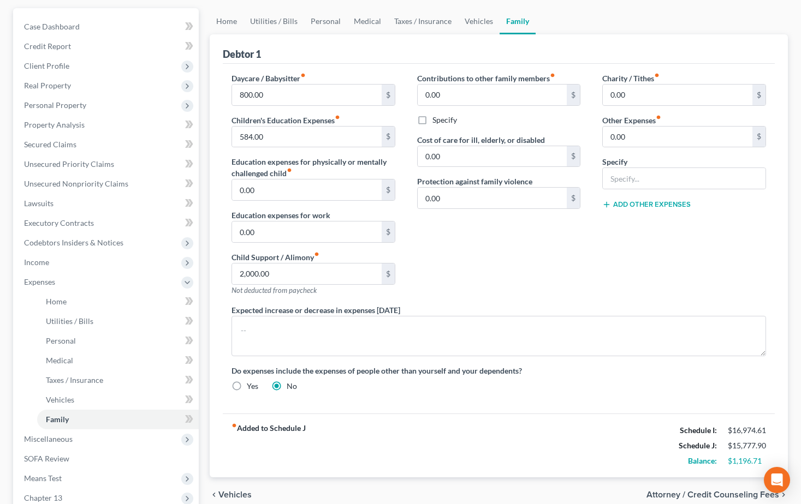
scroll to position [0, 0]
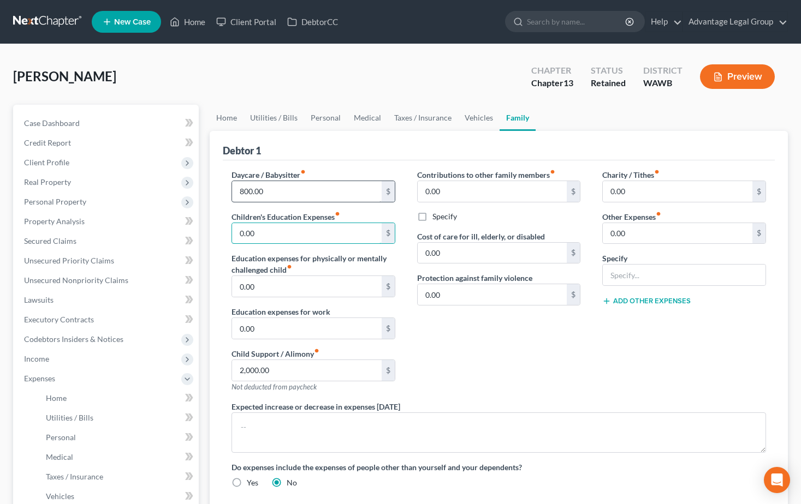
type input "0.00"
type input "1,384.00"
click at [414, 141] on div "Debtor 1" at bounding box center [499, 145] width 552 height 29
click at [187, 20] on link "Home" at bounding box center [187, 22] width 46 height 20
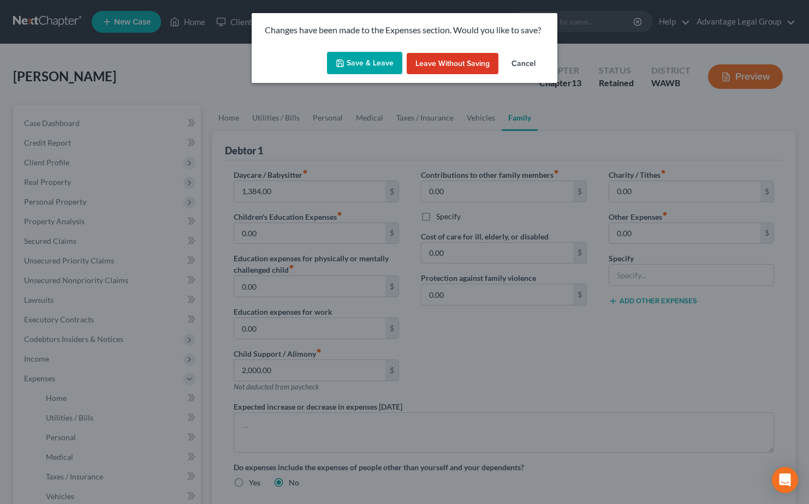
click at [356, 62] on button "Save & Leave" at bounding box center [364, 63] width 75 height 23
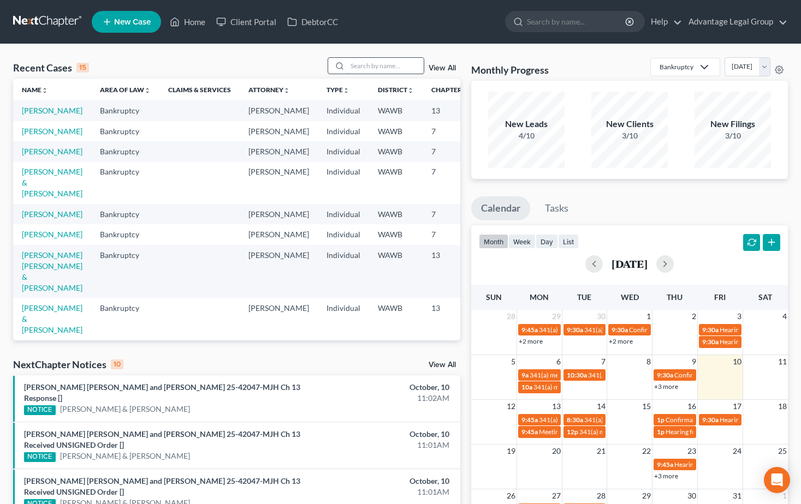
click at [360, 64] on input "search" at bounding box center [385, 66] width 76 height 16
type input "[PERSON_NAME]"
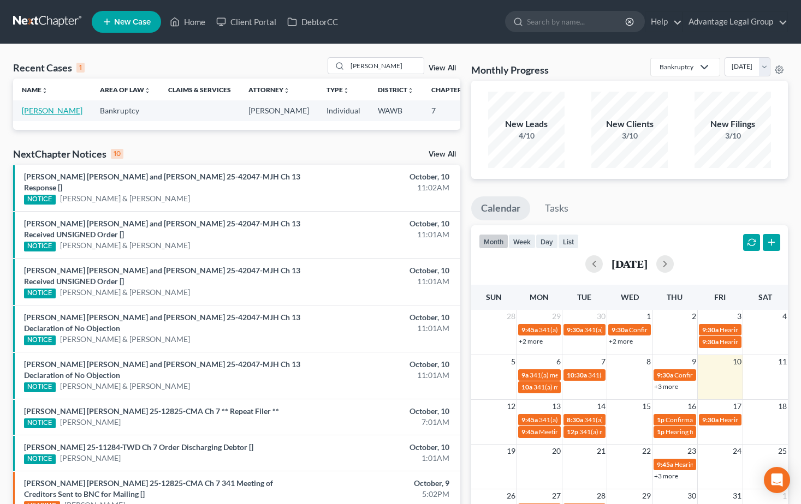
click at [32, 112] on link "[PERSON_NAME]" at bounding box center [52, 110] width 61 height 9
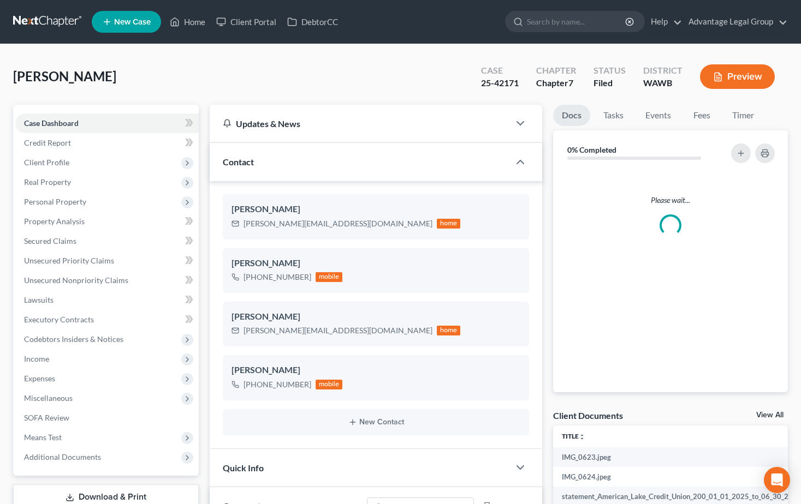
scroll to position [447, 0]
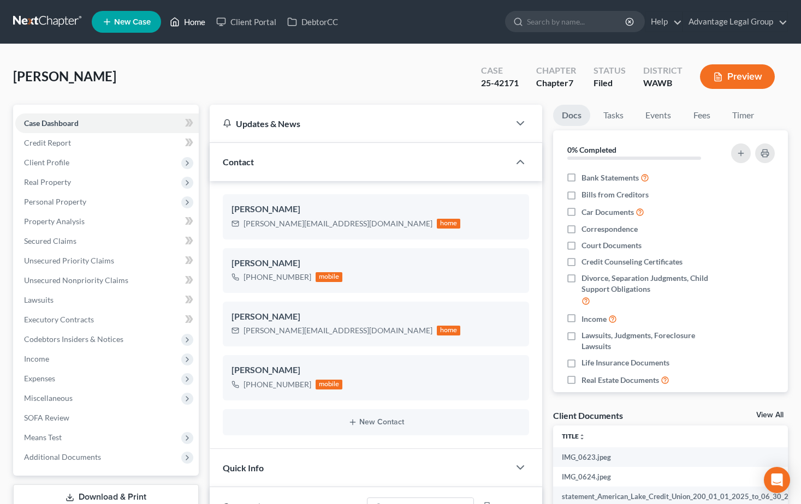
drag, startPoint x: 197, startPoint y: 25, endPoint x: 214, endPoint y: 55, distance: 34.7
click at [197, 25] on link "Home" at bounding box center [187, 22] width 46 height 20
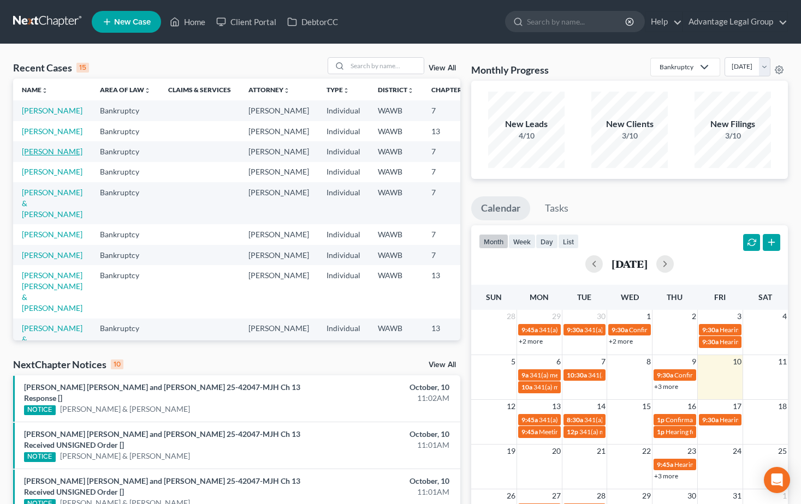
click at [49, 156] on link "[PERSON_NAME]" at bounding box center [52, 151] width 61 height 9
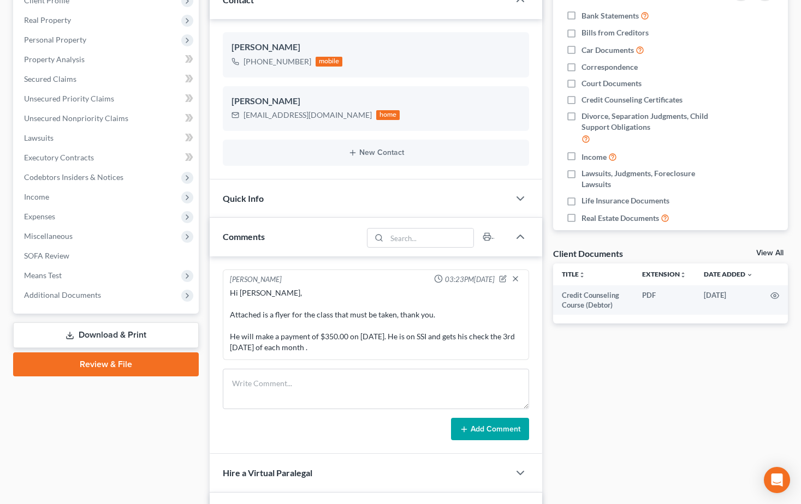
scroll to position [55, 0]
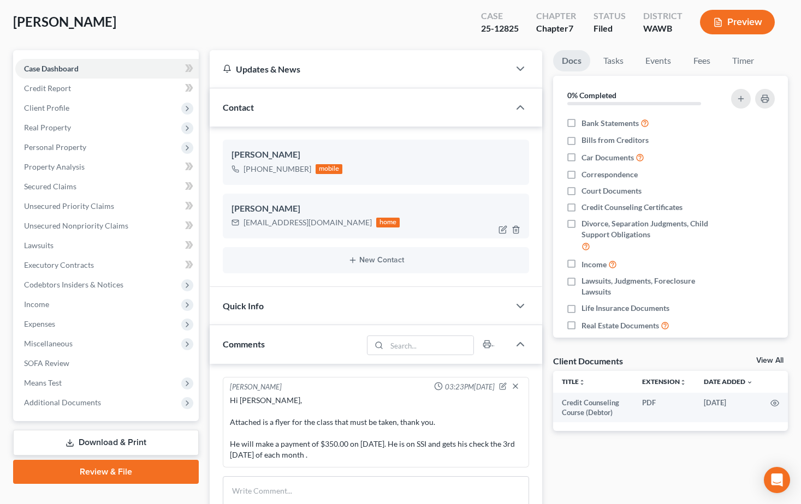
click at [256, 227] on div "[EMAIL_ADDRESS][DOMAIN_NAME]" at bounding box center [307, 222] width 128 height 11
drag, startPoint x: 243, startPoint y: 223, endPoint x: 312, endPoint y: 225, distance: 68.8
click at [312, 225] on div "[EMAIL_ADDRESS][DOMAIN_NAME]" at bounding box center [307, 222] width 128 height 11
copy div "[EMAIL_ADDRESS][DOMAIN_NAME]"
click at [248, 176] on div "[PHONE_NUMBER] mobile" at bounding box center [286, 169] width 111 height 14
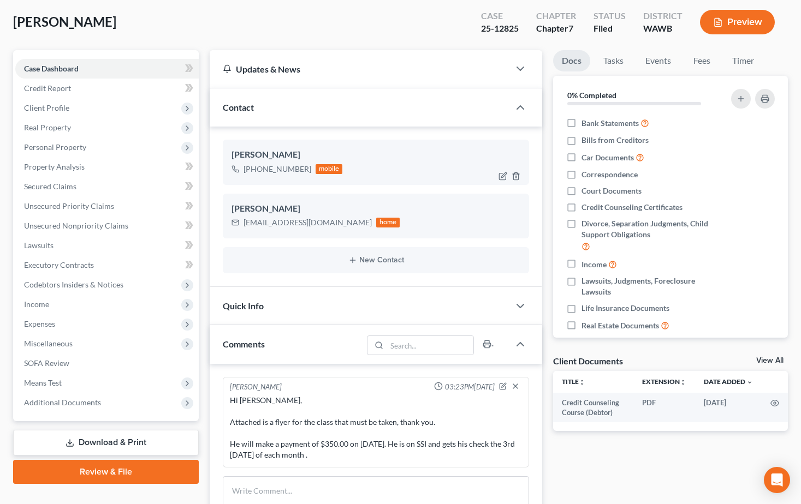
drag, startPoint x: 253, startPoint y: 173, endPoint x: 308, endPoint y: 172, distance: 54.6
click at [308, 172] on div "[PHONE_NUMBER] mobile" at bounding box center [286, 169] width 111 height 14
copy div "[PHONE_NUMBER]"
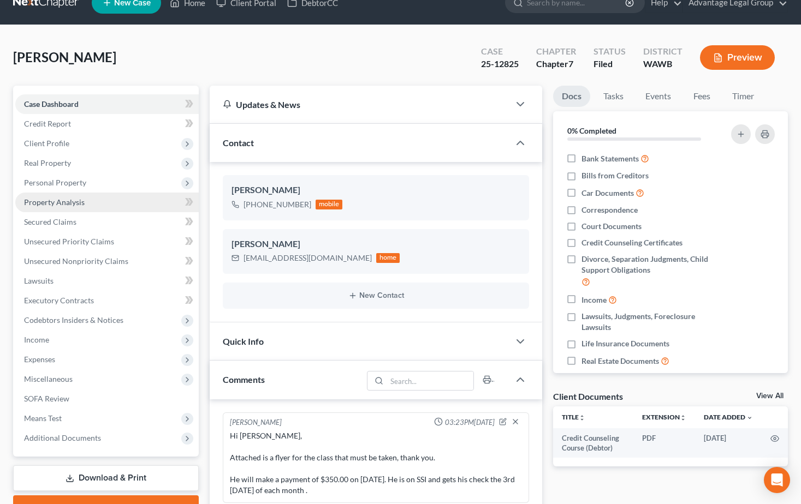
scroll to position [0, 0]
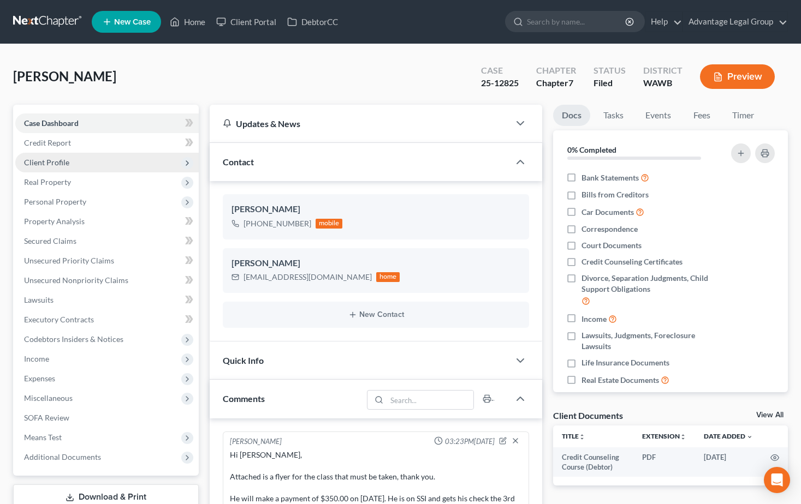
click at [55, 158] on span "Client Profile" at bounding box center [46, 162] width 45 height 9
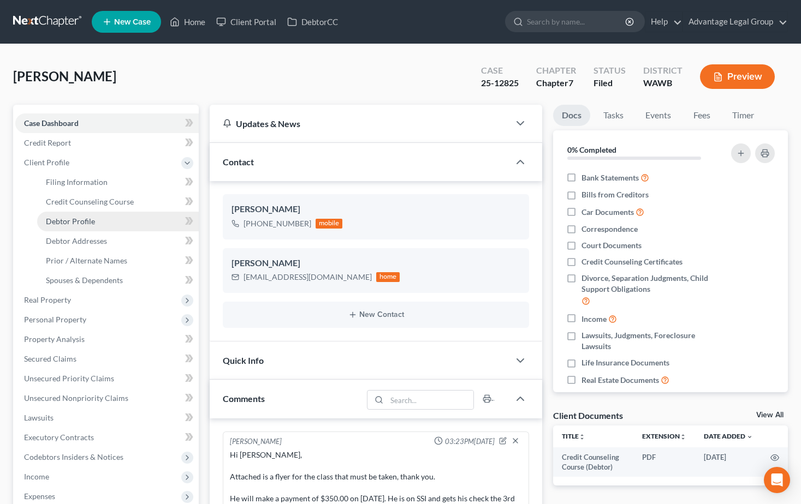
click at [80, 222] on span "Debtor Profile" at bounding box center [70, 221] width 49 height 9
select select "0"
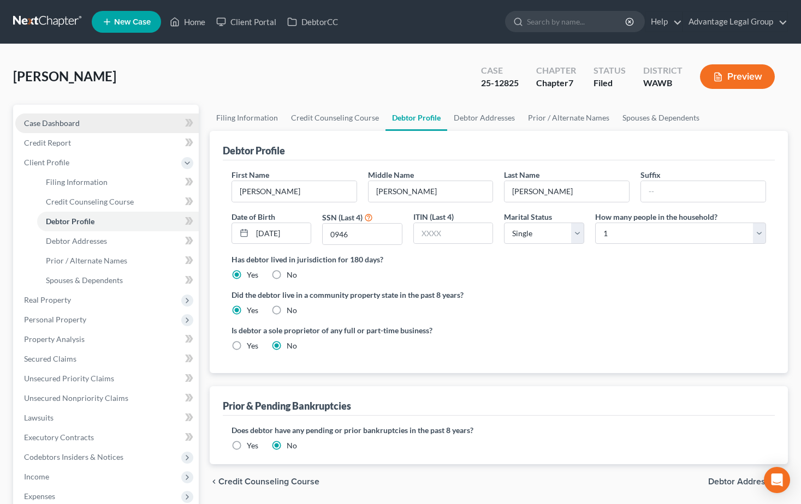
click at [32, 118] on span "Case Dashboard" at bounding box center [52, 122] width 56 height 9
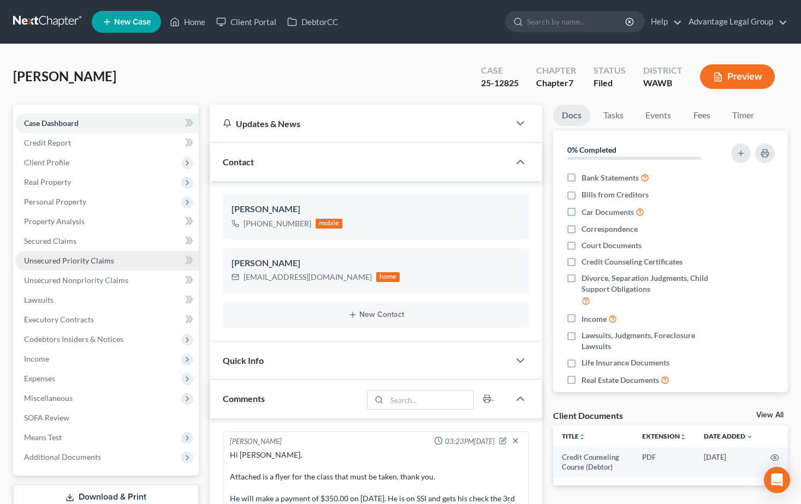
scroll to position [55, 0]
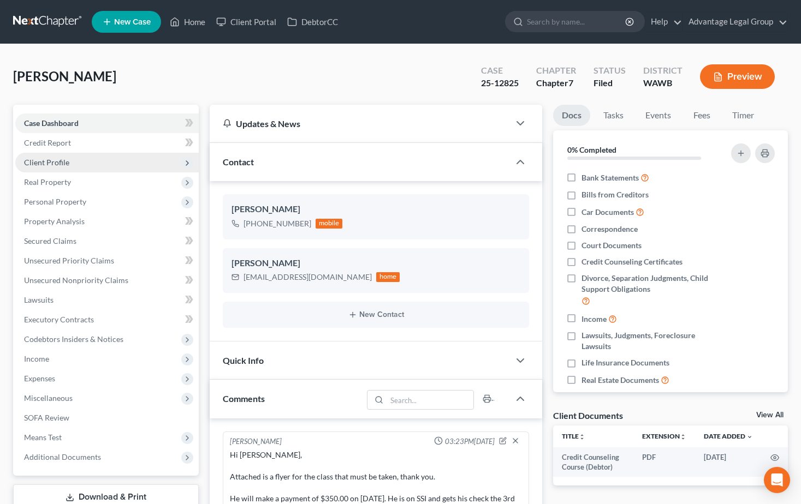
drag, startPoint x: 48, startPoint y: 162, endPoint x: 51, endPoint y: 168, distance: 6.1
click at [48, 162] on span "Client Profile" at bounding box center [46, 162] width 45 height 9
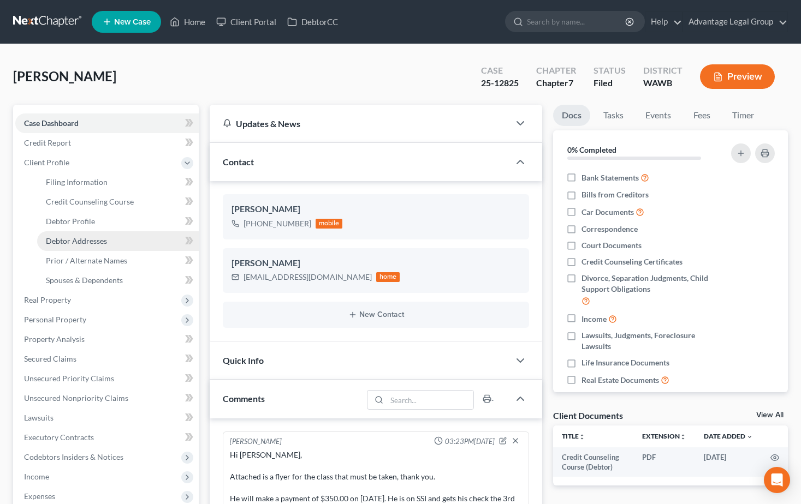
click at [81, 240] on span "Debtor Addresses" at bounding box center [76, 240] width 61 height 9
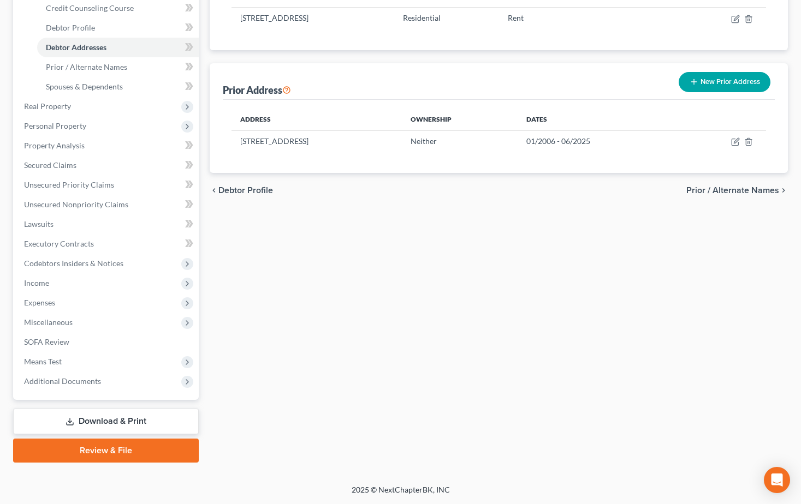
drag, startPoint x: 104, startPoint y: 424, endPoint x: 191, endPoint y: 418, distance: 86.5
click at [104, 424] on link "Download & Print" at bounding box center [106, 422] width 186 height 26
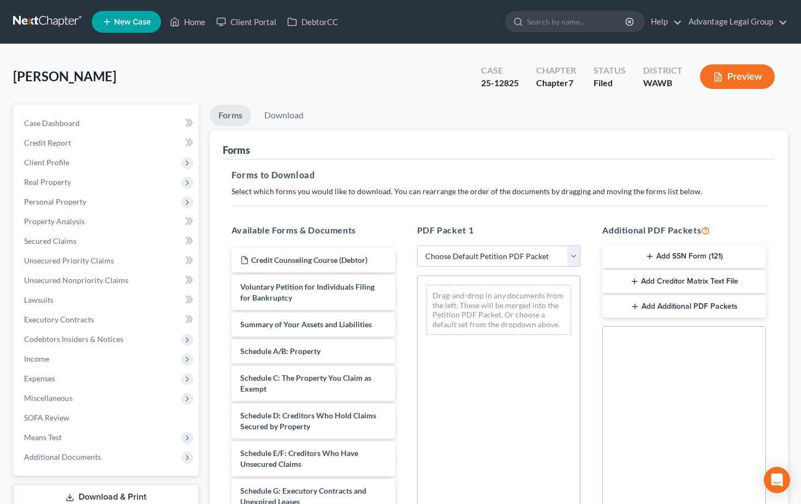
click at [572, 257] on select "Choose Default Petition PDF Packet Complete Bankruptcy Petition (all forms and …" at bounding box center [499, 257] width 164 height 22
select select "0"
click at [417, 246] on select "Choose Default Petition PDF Packet Complete Bankruptcy Petition (all forms and …" at bounding box center [499, 257] width 164 height 22
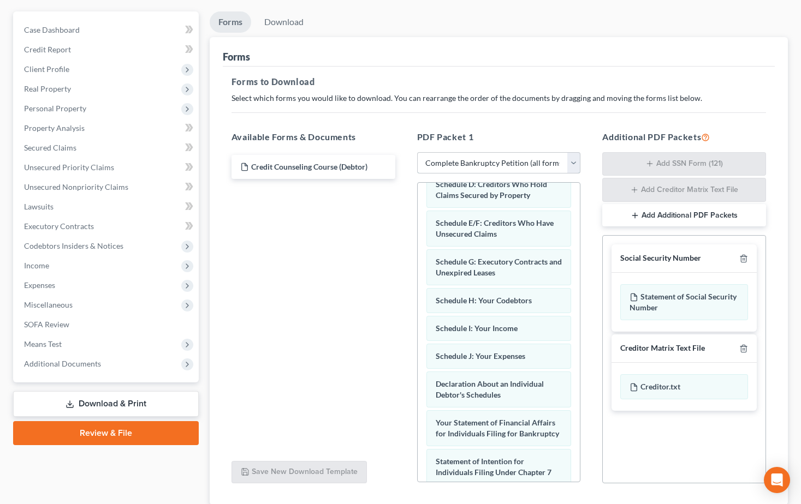
scroll to position [109, 0]
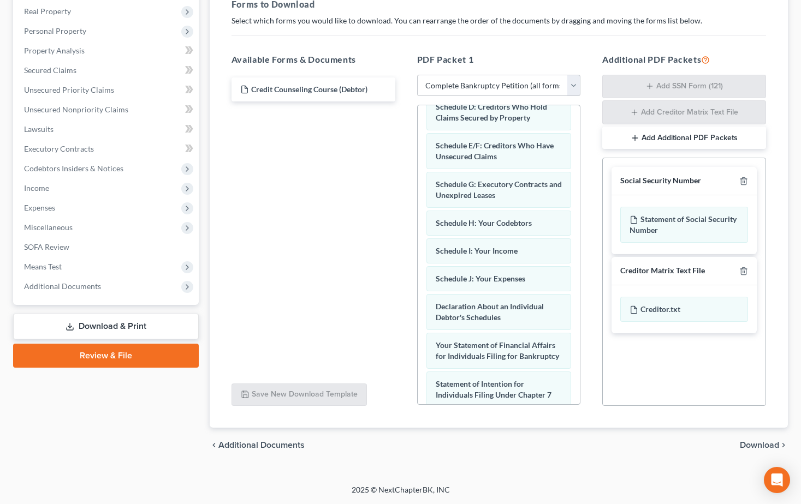
drag, startPoint x: 752, startPoint y: 444, endPoint x: 715, endPoint y: 450, distance: 37.6
click at [751, 445] on span "Download" at bounding box center [759, 445] width 39 height 9
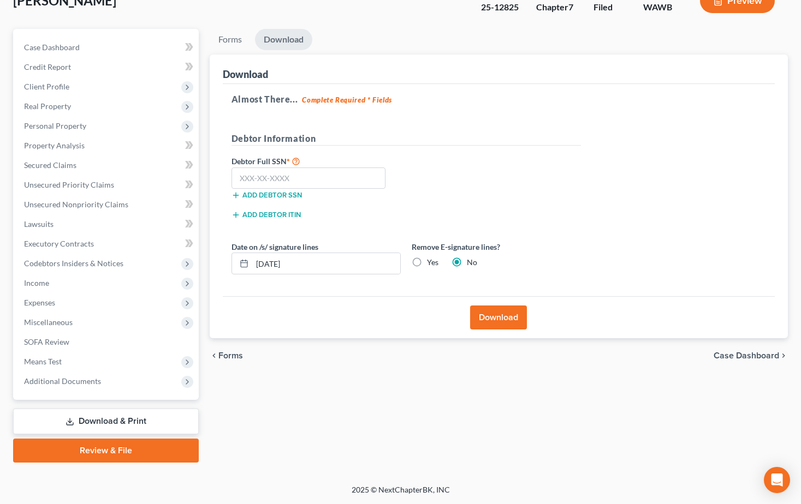
scroll to position [76, 0]
click at [251, 183] on input "text" at bounding box center [308, 179] width 154 height 22
type input "533-64-0946"
click at [502, 319] on button "Download" at bounding box center [498, 318] width 57 height 24
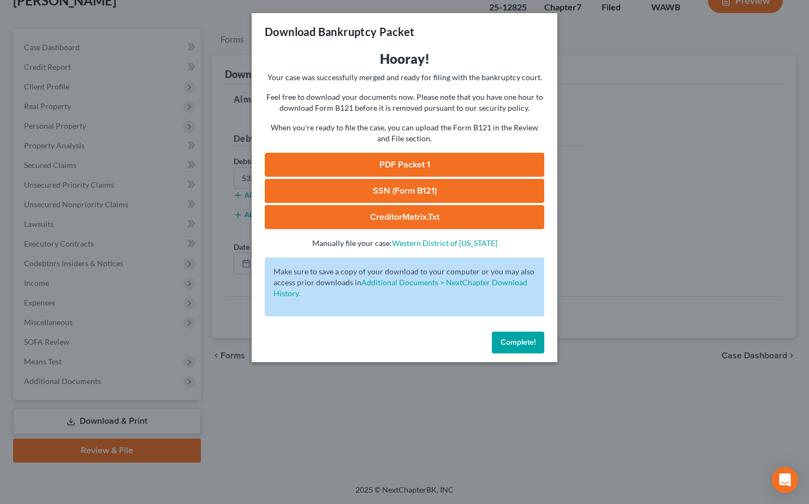
click at [389, 163] on link "PDF Packet 1" at bounding box center [405, 165] width 280 height 24
click at [524, 343] on span "Complete!" at bounding box center [518, 342] width 35 height 9
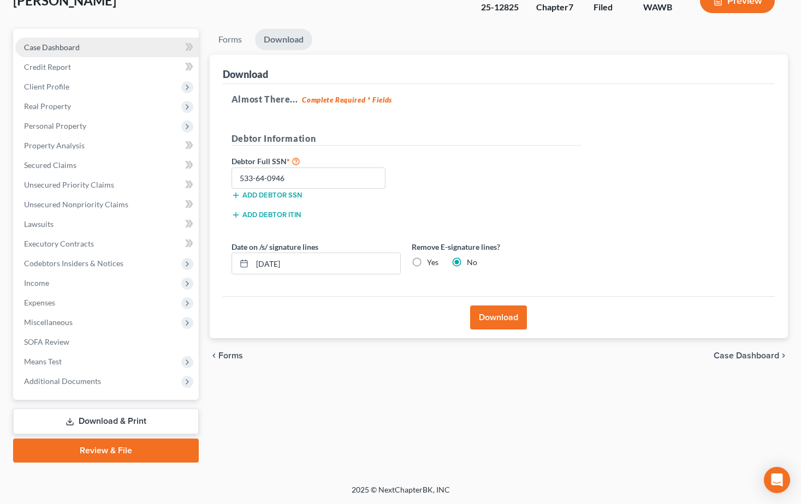
click at [50, 44] on span "Case Dashboard" at bounding box center [52, 47] width 56 height 9
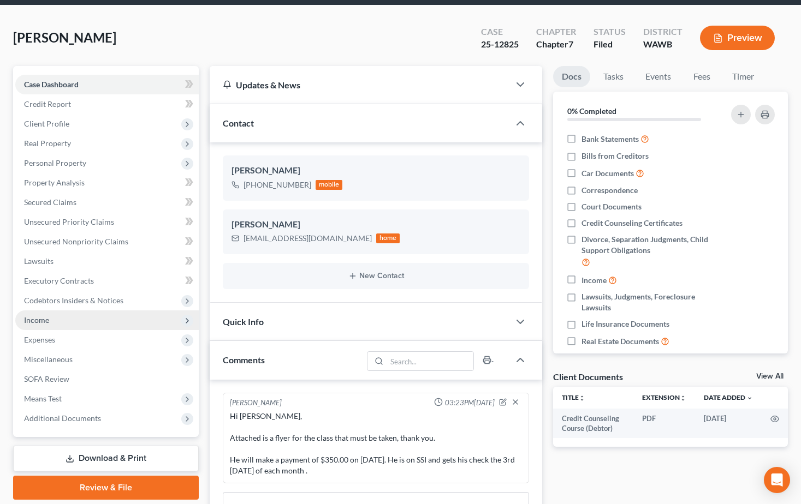
scroll to position [55, 0]
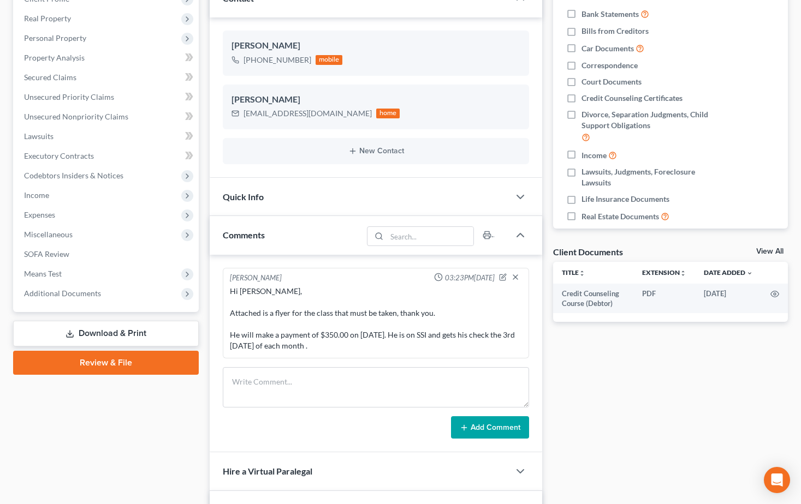
click at [103, 330] on link "Download & Print" at bounding box center [106, 334] width 186 height 26
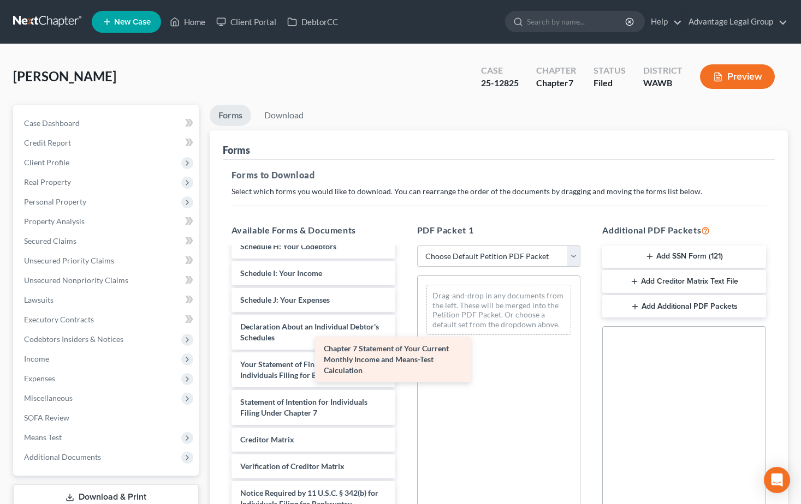
scroll to position [282, 0]
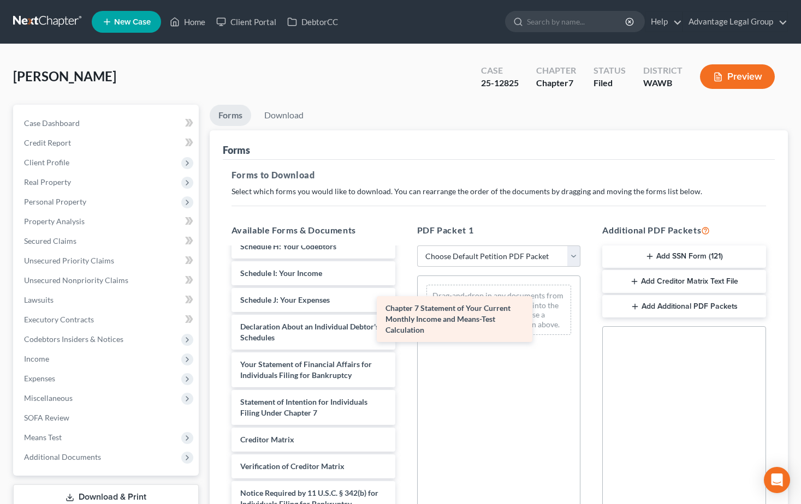
drag, startPoint x: 341, startPoint y: 405, endPoint x: 500, endPoint y: 306, distance: 186.8
click at [404, 307] on div "Chapter 7 Statement of Your Current Monthly Income and Means-Test Calculation C…" at bounding box center [313, 254] width 181 height 577
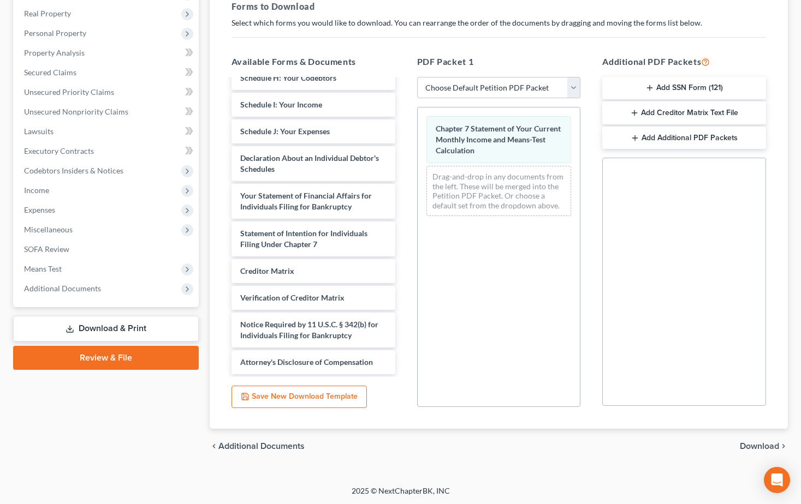
scroll to position [170, 0]
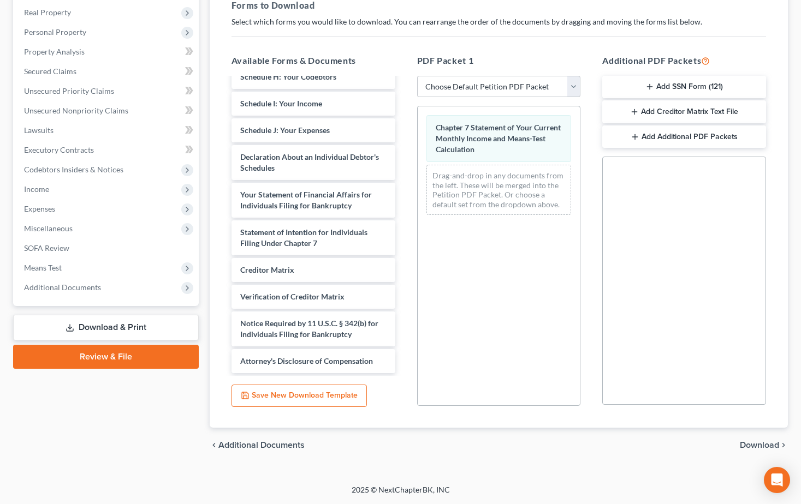
click at [752, 443] on span "Download" at bounding box center [759, 445] width 39 height 9
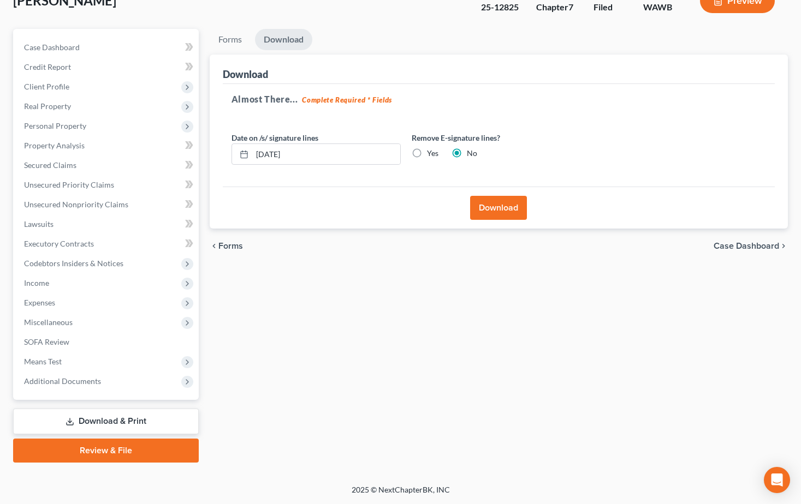
scroll to position [76, 0]
click at [496, 211] on button "Download" at bounding box center [498, 208] width 57 height 24
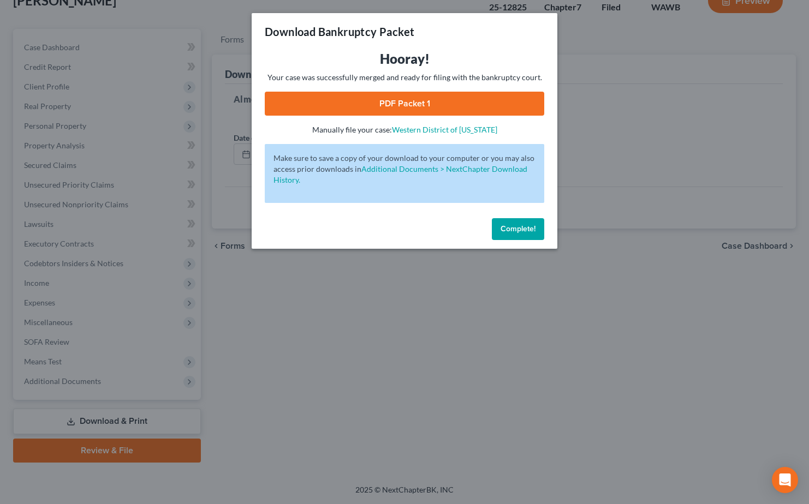
click at [393, 105] on link "PDF Packet 1" at bounding box center [405, 104] width 280 height 24
click at [522, 230] on span "Complete!" at bounding box center [518, 228] width 35 height 9
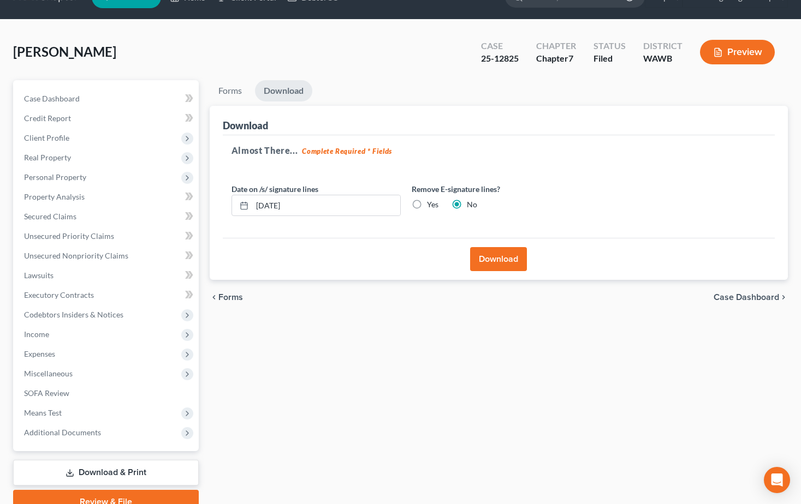
scroll to position [0, 0]
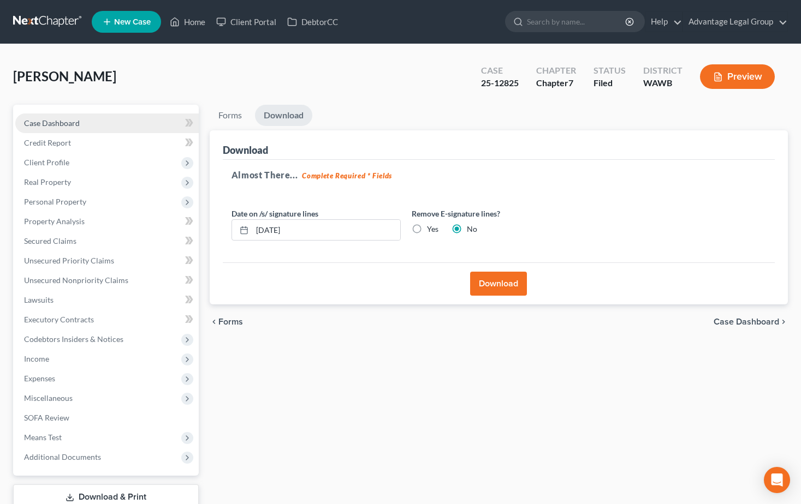
click at [37, 122] on span "Case Dashboard" at bounding box center [52, 122] width 56 height 9
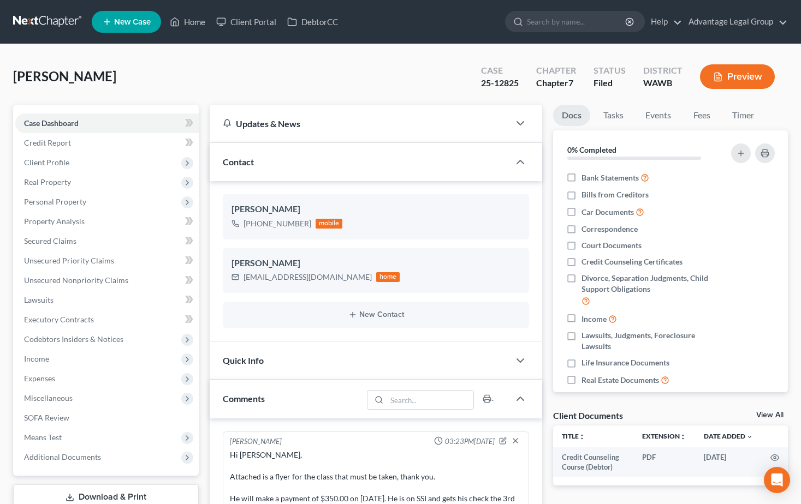
scroll to position [55, 0]
drag, startPoint x: 193, startPoint y: 23, endPoint x: 215, endPoint y: 53, distance: 36.8
click at [193, 23] on link "Home" at bounding box center [187, 22] width 46 height 20
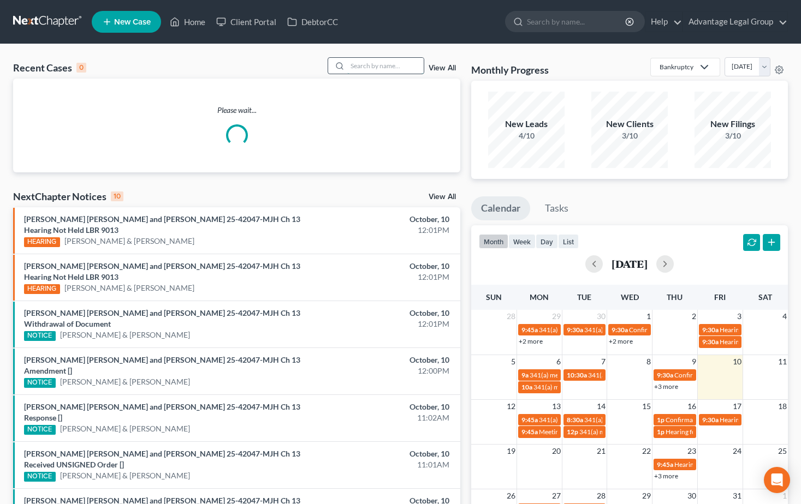
click at [369, 67] on input "search" at bounding box center [385, 66] width 76 height 16
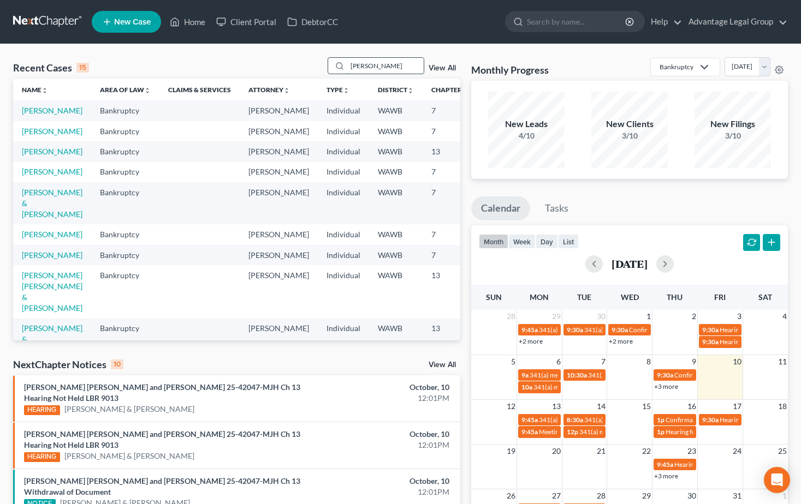
type input "[PERSON_NAME]"
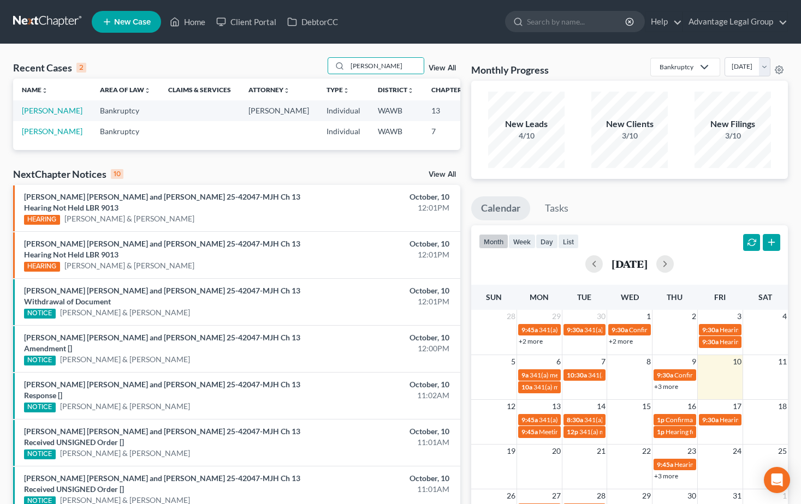
click at [29, 116] on td "[PERSON_NAME]" at bounding box center [52, 110] width 78 height 20
click at [29, 115] on link "[PERSON_NAME]" at bounding box center [52, 110] width 61 height 9
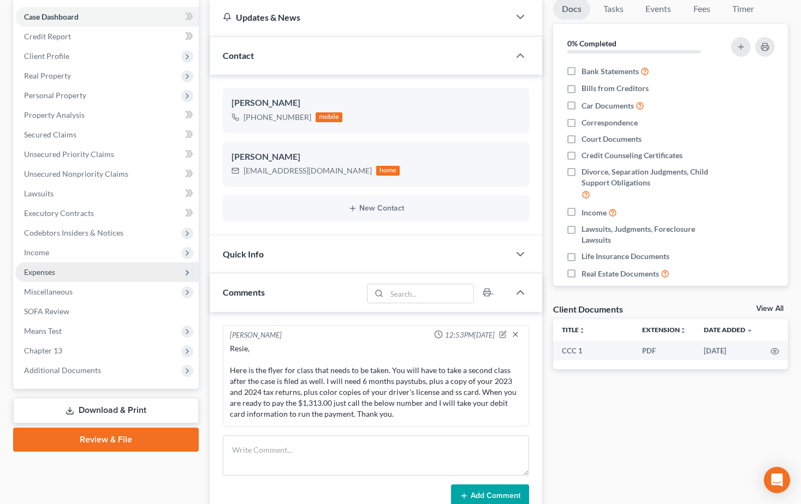
scroll to position [109, 0]
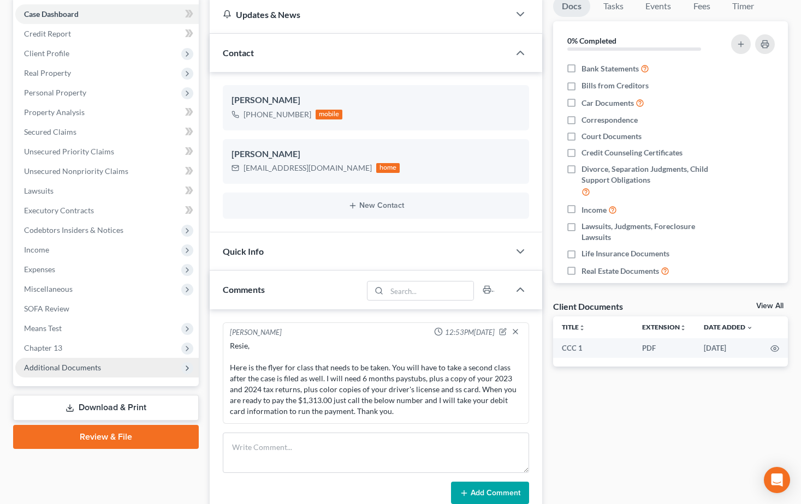
click at [63, 367] on span "Additional Documents" at bounding box center [62, 367] width 77 height 9
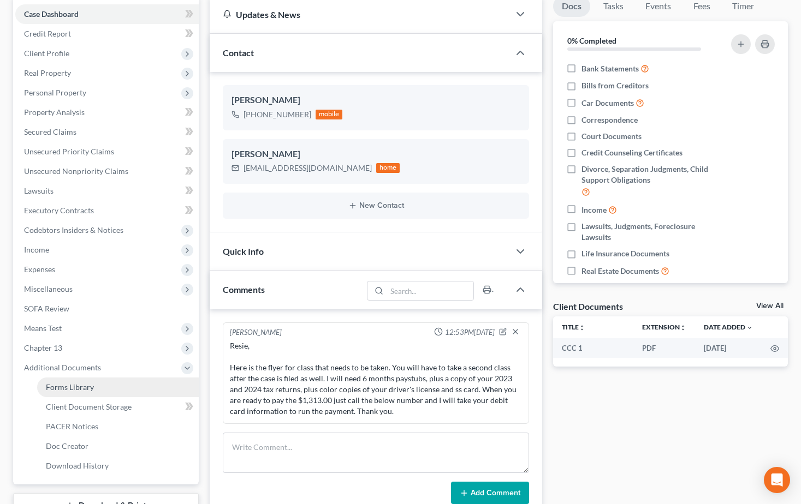
scroll to position [164, 0]
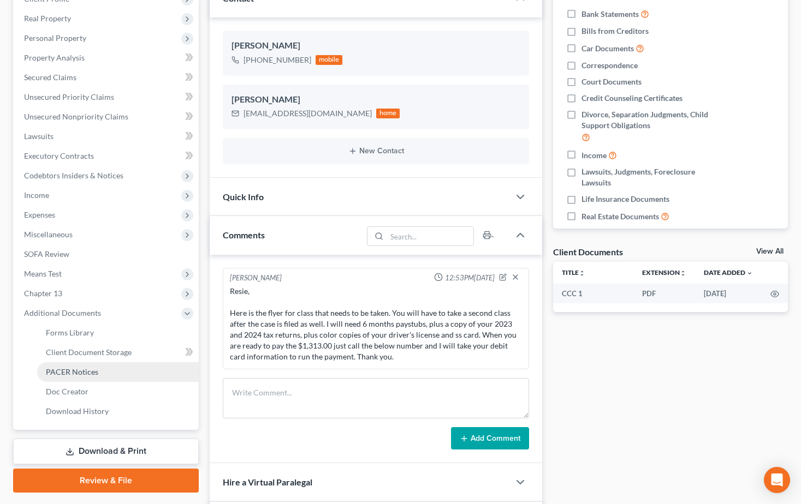
click at [75, 372] on span "PACER Notices" at bounding box center [72, 371] width 52 height 9
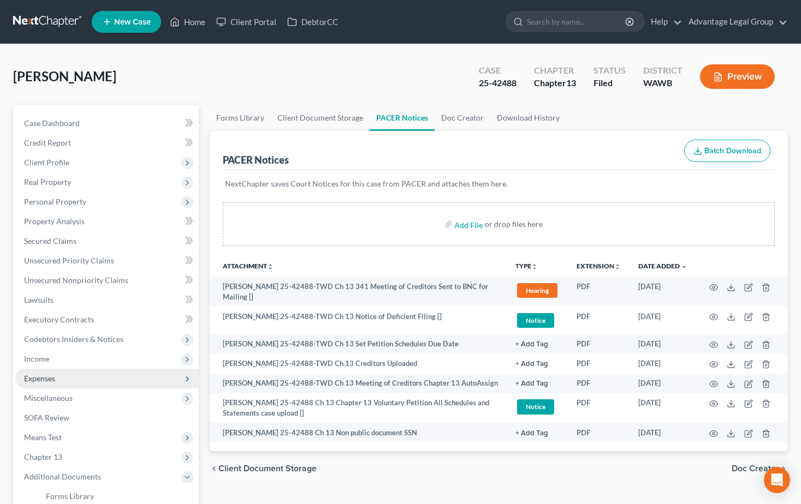
click at [46, 376] on span "Expenses" at bounding box center [39, 378] width 31 height 9
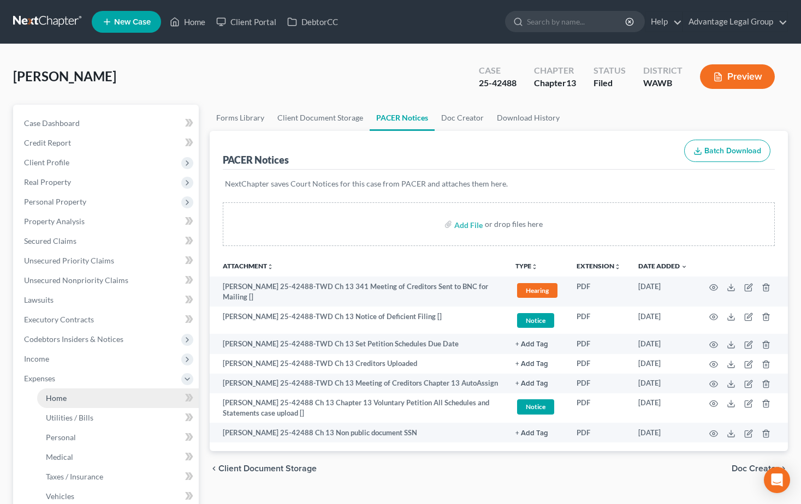
click at [58, 403] on link "Home" at bounding box center [118, 399] width 162 height 20
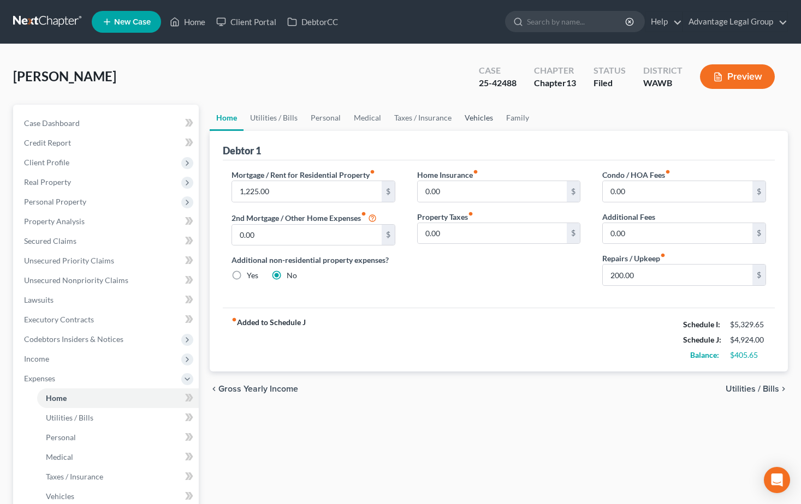
click at [482, 117] on link "Vehicles" at bounding box center [478, 118] width 41 height 26
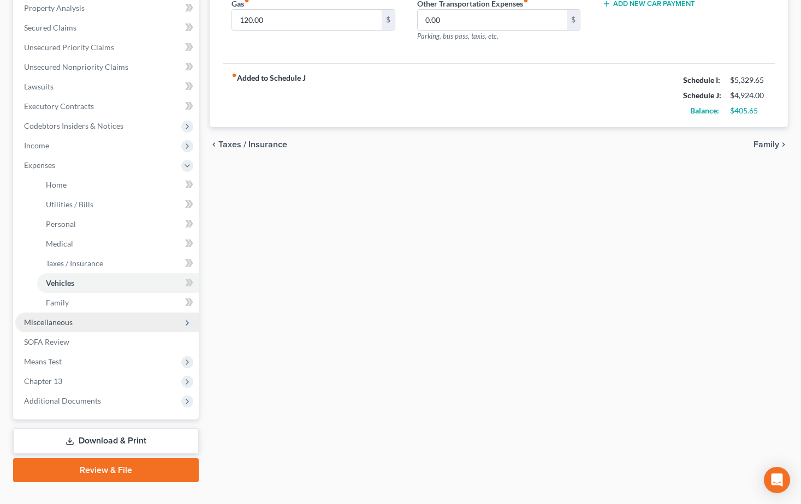
scroll to position [218, 0]
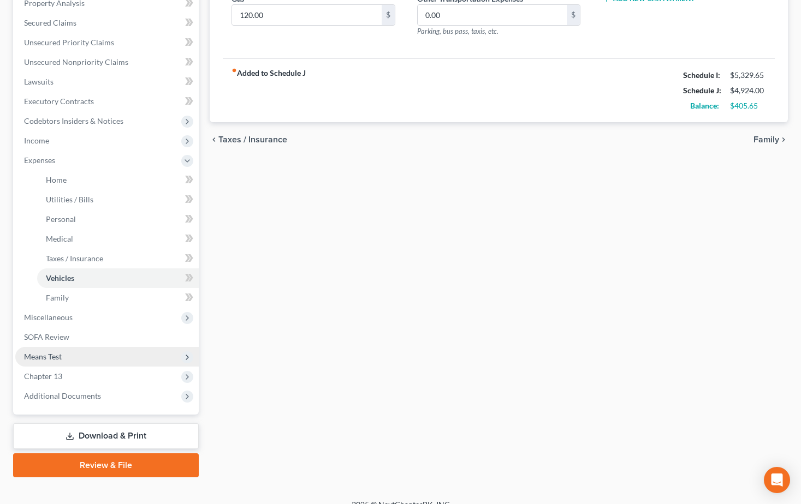
click at [49, 353] on span "Means Test" at bounding box center [43, 356] width 38 height 9
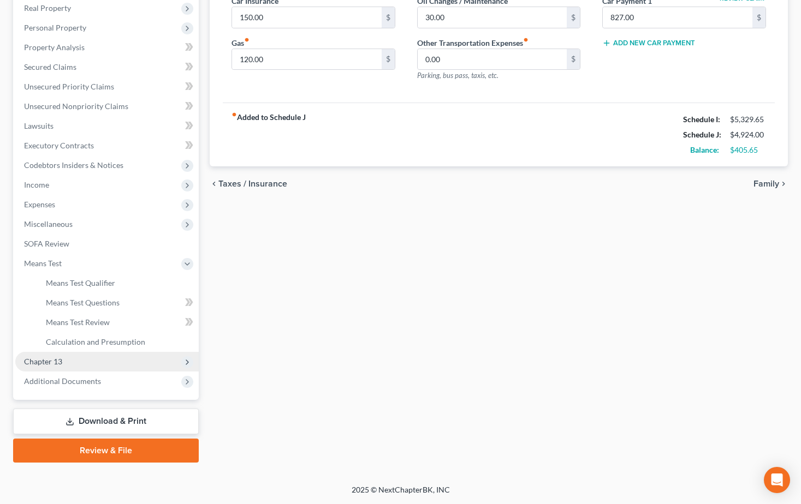
scroll to position [174, 0]
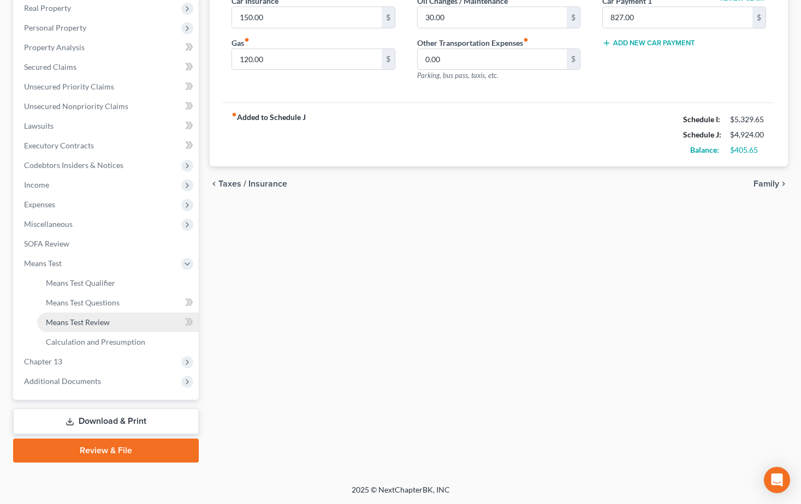
click at [90, 323] on span "Means Test Review" at bounding box center [78, 322] width 64 height 9
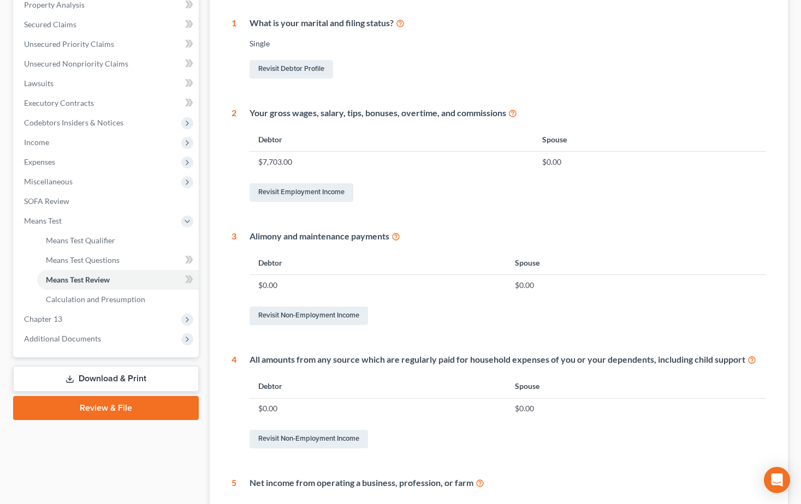
scroll to position [218, 0]
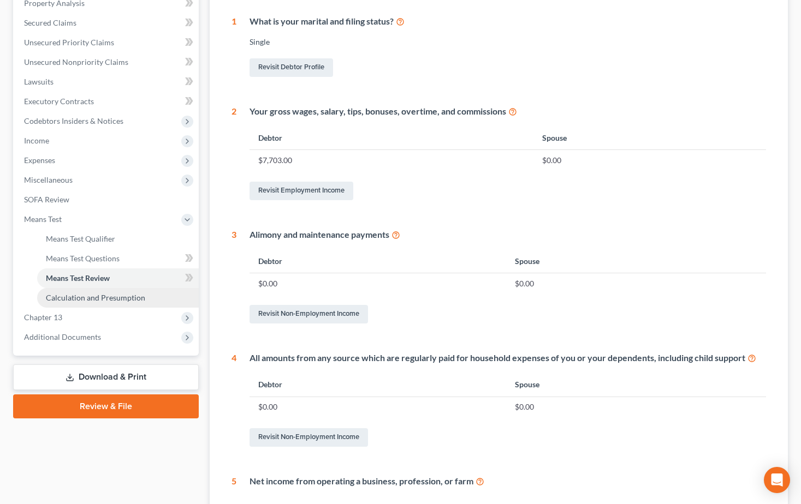
click at [100, 297] on span "Calculation and Presumption" at bounding box center [95, 297] width 99 height 9
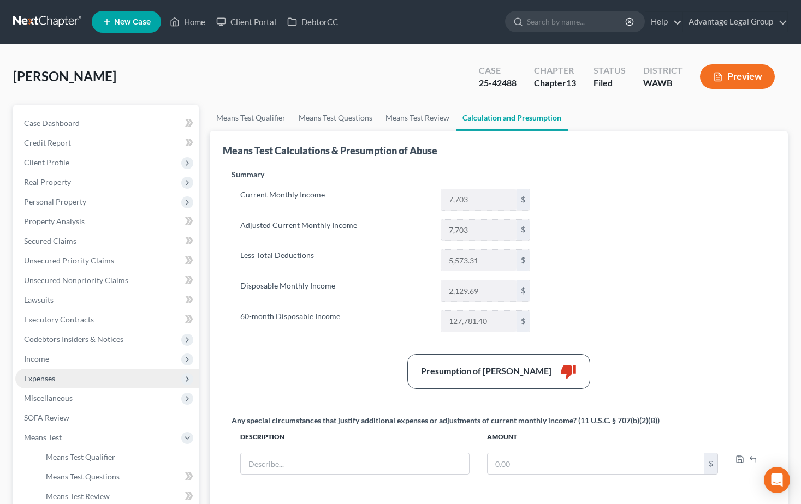
click at [54, 378] on span "Expenses" at bounding box center [39, 378] width 31 height 9
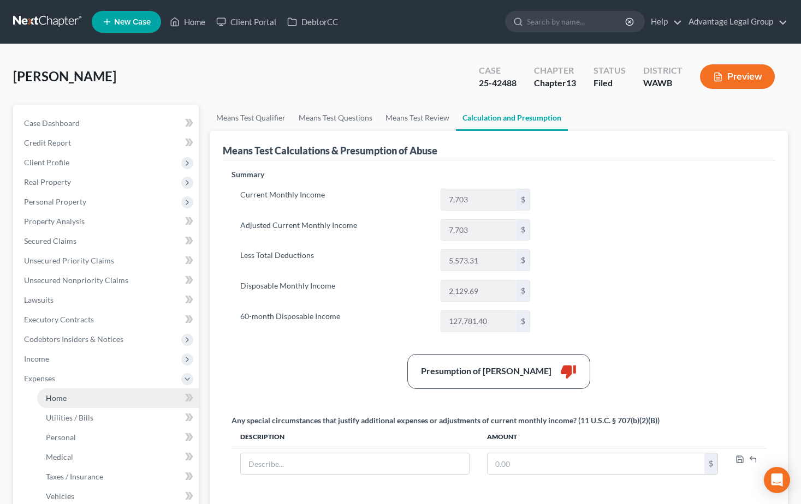
click at [58, 397] on span "Home" at bounding box center [56, 398] width 21 height 9
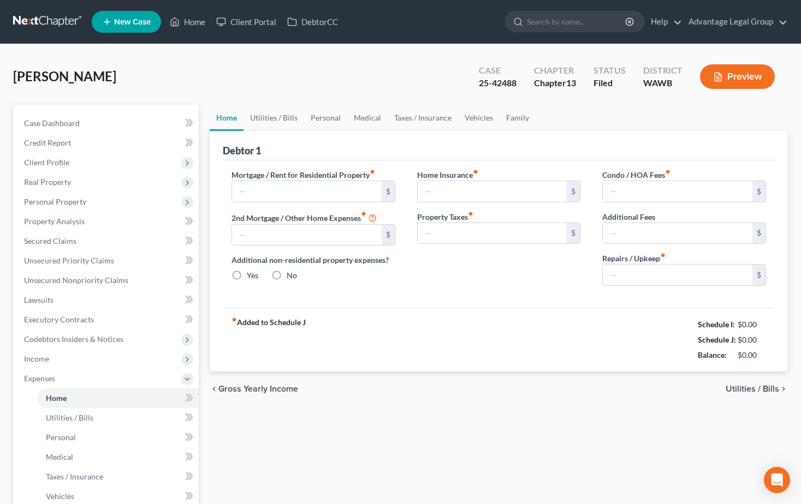
type input "1,225.00"
type input "0.00"
radio input "true"
type input "0.00"
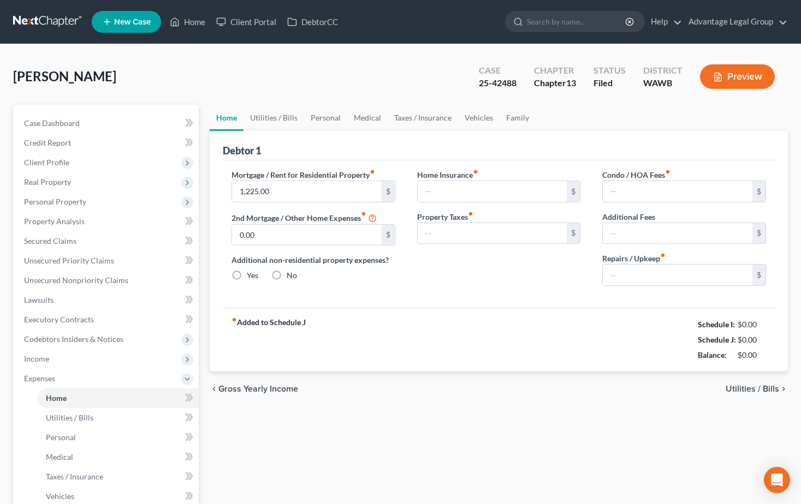
type input "0.00"
type input "200.00"
click at [479, 116] on link "Vehicles" at bounding box center [478, 118] width 41 height 26
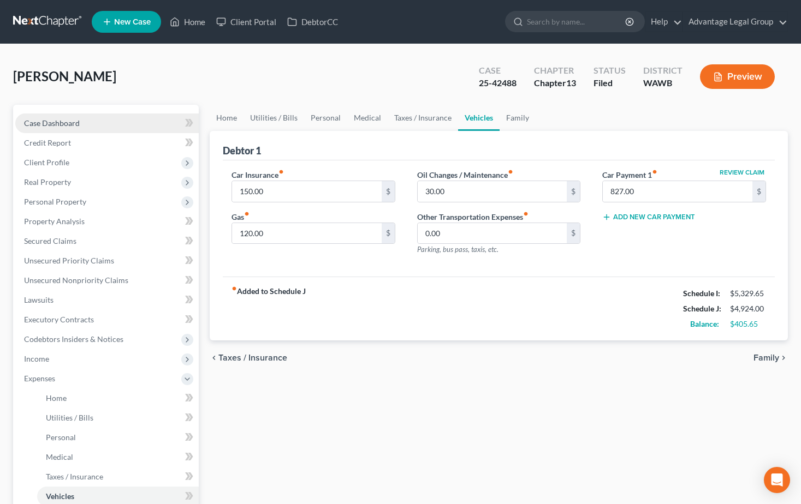
click at [65, 123] on span "Case Dashboard" at bounding box center [52, 122] width 56 height 9
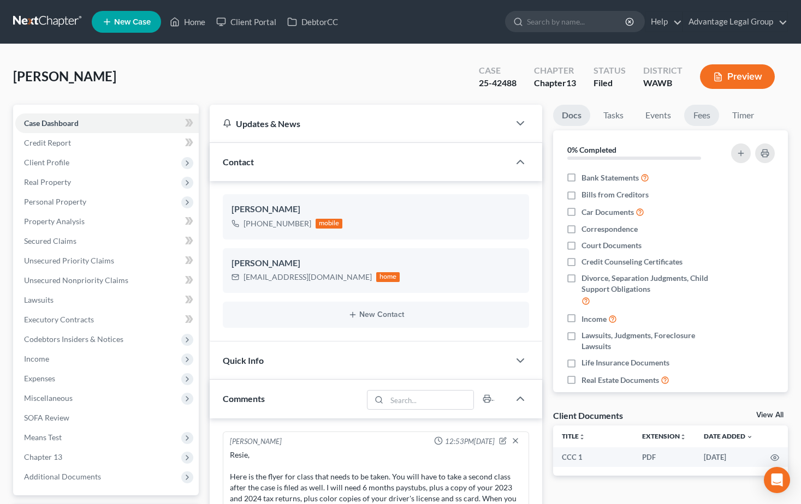
drag, startPoint x: 714, startPoint y: 115, endPoint x: 693, endPoint y: 128, distance: 24.2
click at [714, 115] on link "Fees" at bounding box center [701, 115] width 35 height 21
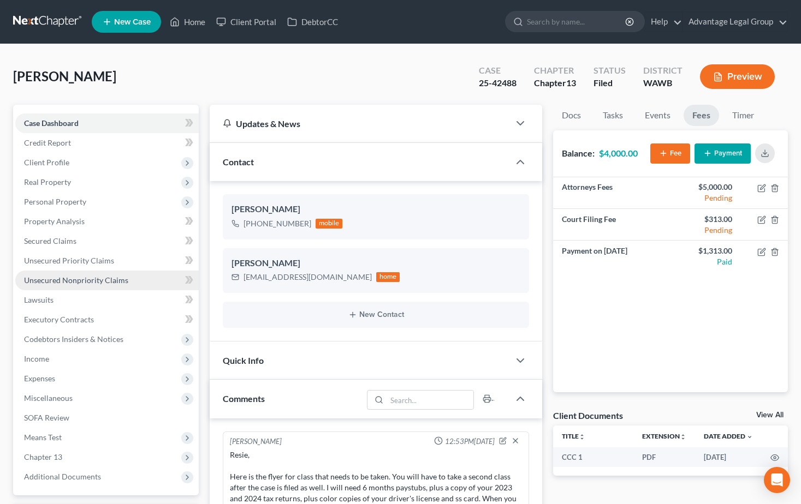
click at [56, 280] on span "Unsecured Nonpriority Claims" at bounding box center [76, 280] width 104 height 9
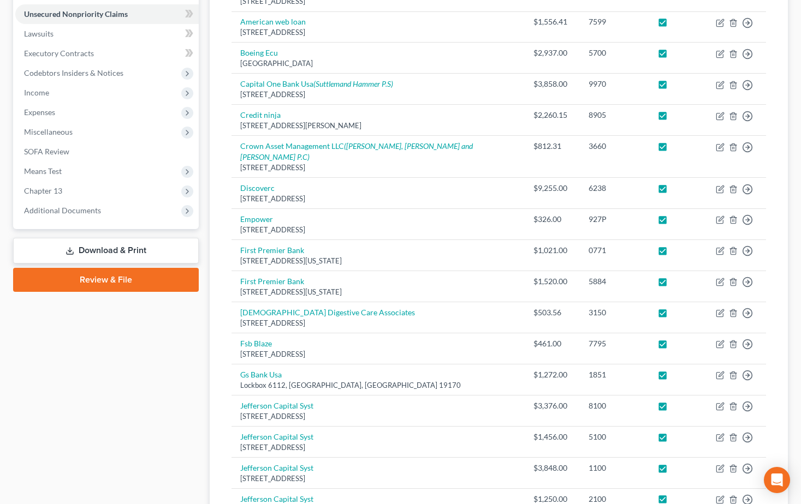
scroll to position [273, 0]
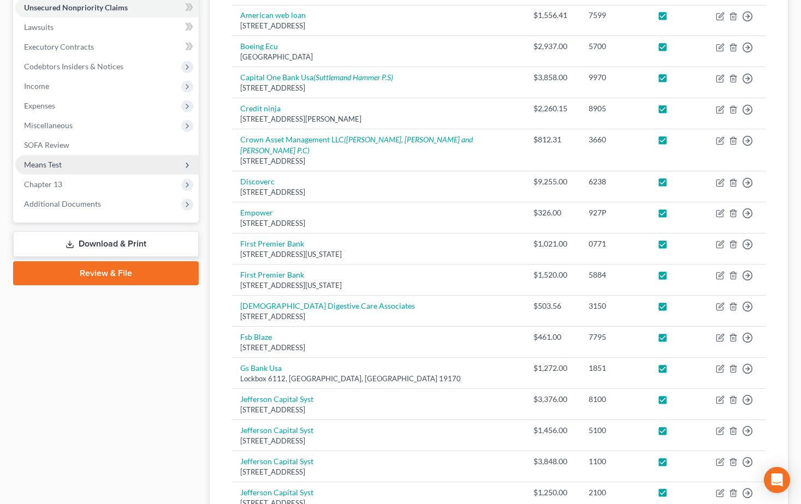
click at [41, 164] on span "Means Test" at bounding box center [43, 164] width 38 height 9
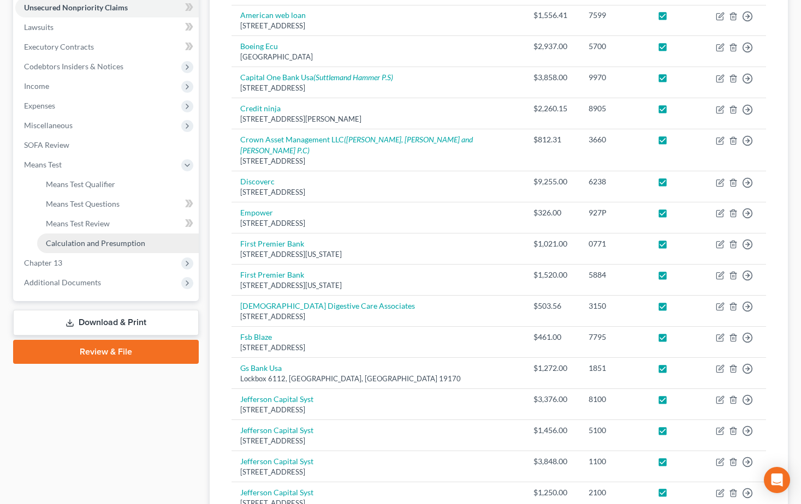
click at [62, 245] on span "Calculation and Presumption" at bounding box center [95, 243] width 99 height 9
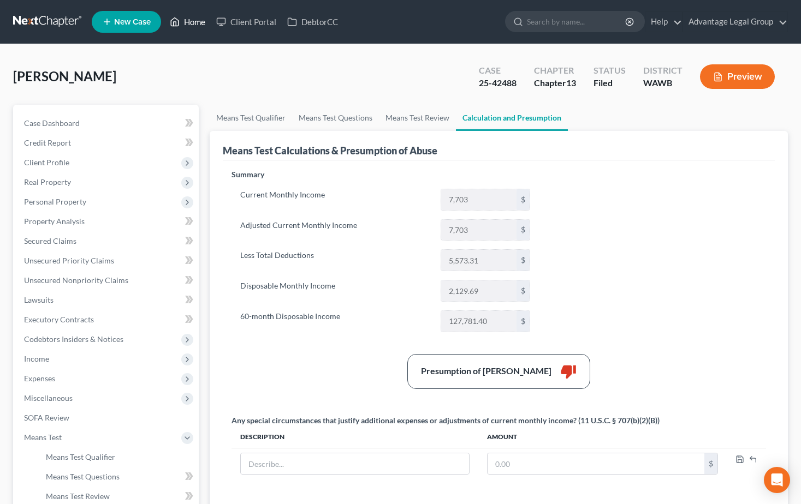
click at [195, 21] on link "Home" at bounding box center [187, 22] width 46 height 20
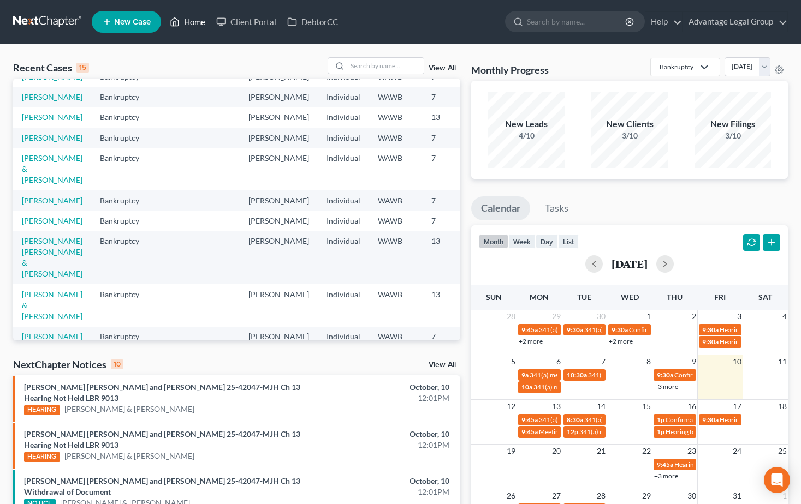
scroll to position [109, 0]
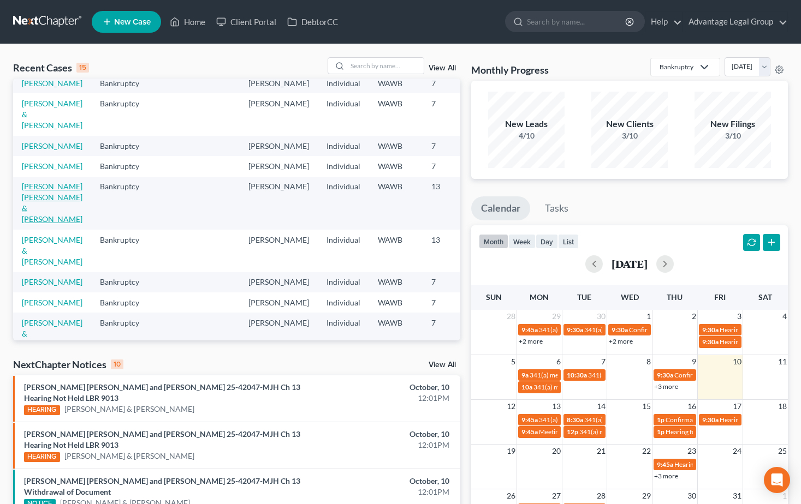
click at [33, 224] on link "[PERSON_NAME] [PERSON_NAME] & [PERSON_NAME]" at bounding box center [52, 203] width 61 height 42
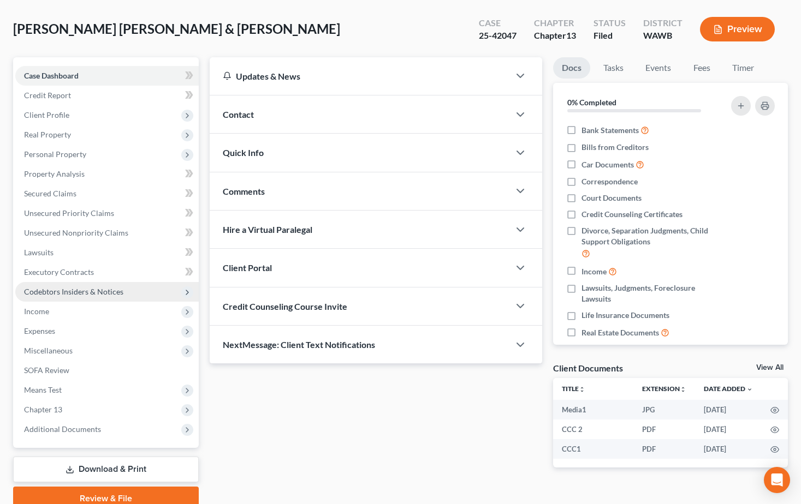
scroll to position [96, 0]
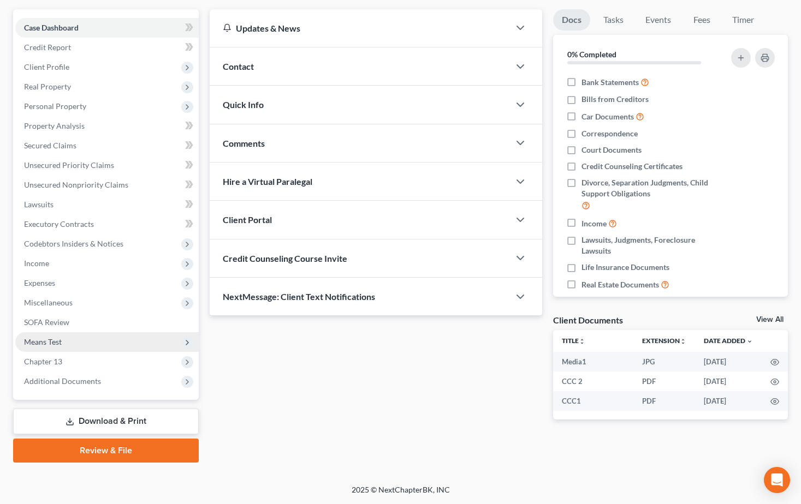
click at [42, 341] on span "Means Test" at bounding box center [43, 341] width 38 height 9
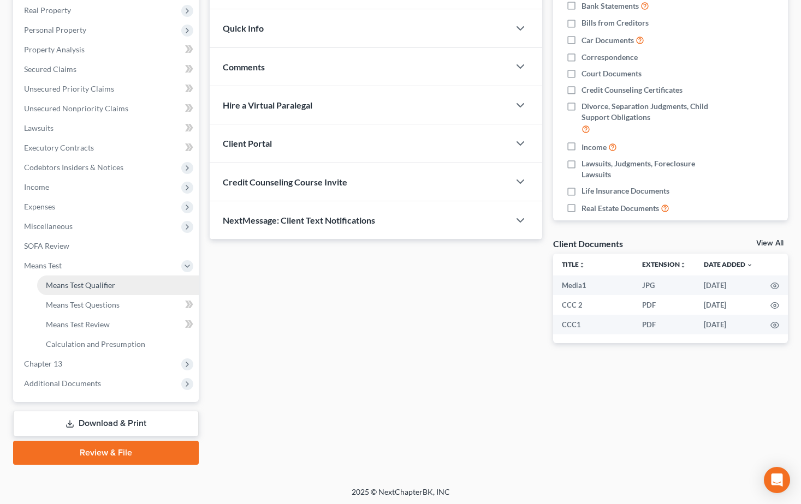
scroll to position [174, 0]
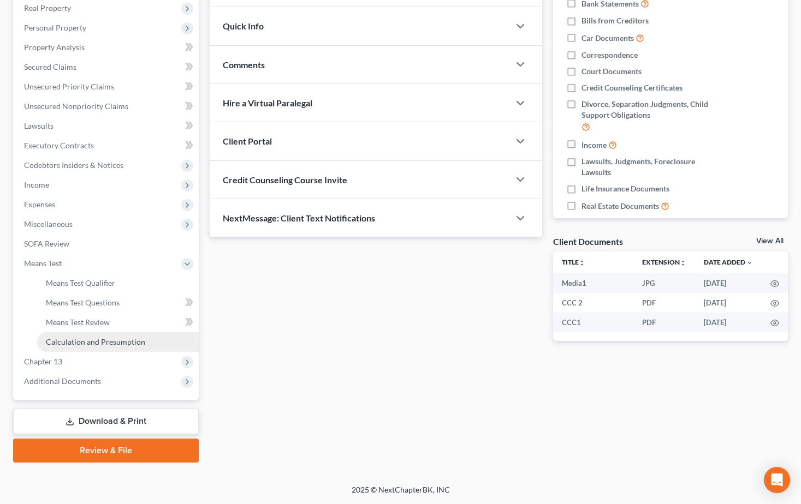
click at [110, 342] on span "Calculation and Presumption" at bounding box center [95, 341] width 99 height 9
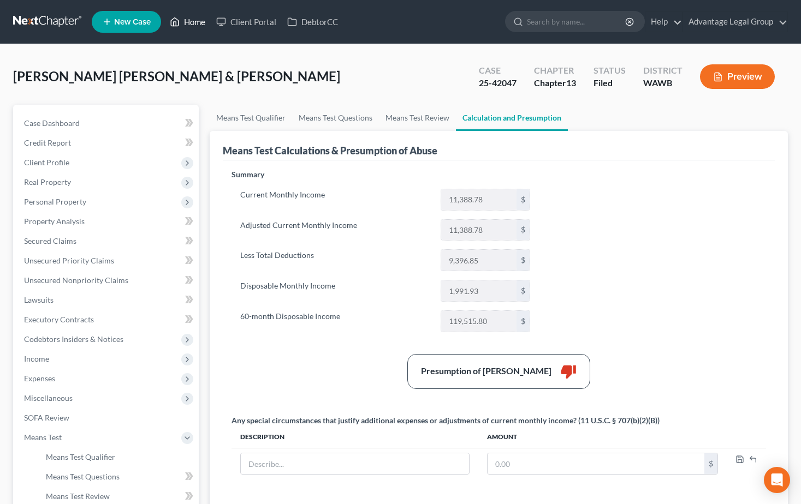
click at [202, 22] on link "Home" at bounding box center [187, 22] width 46 height 20
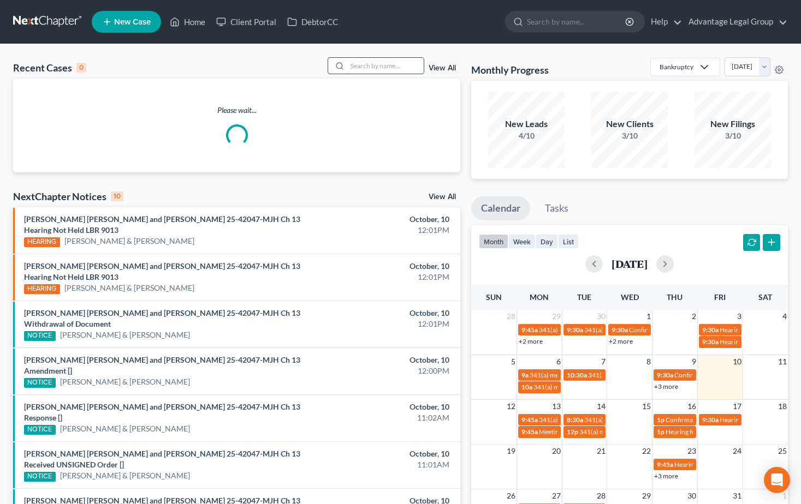
click at [367, 68] on input "search" at bounding box center [385, 66] width 76 height 16
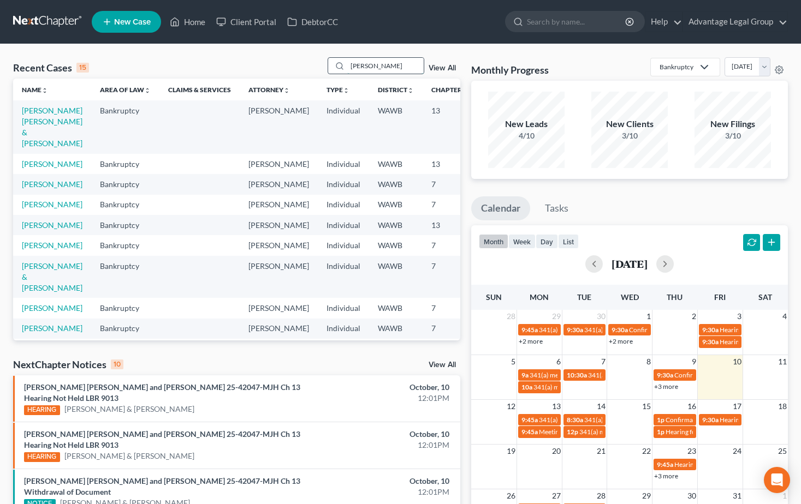
type input "[PERSON_NAME]"
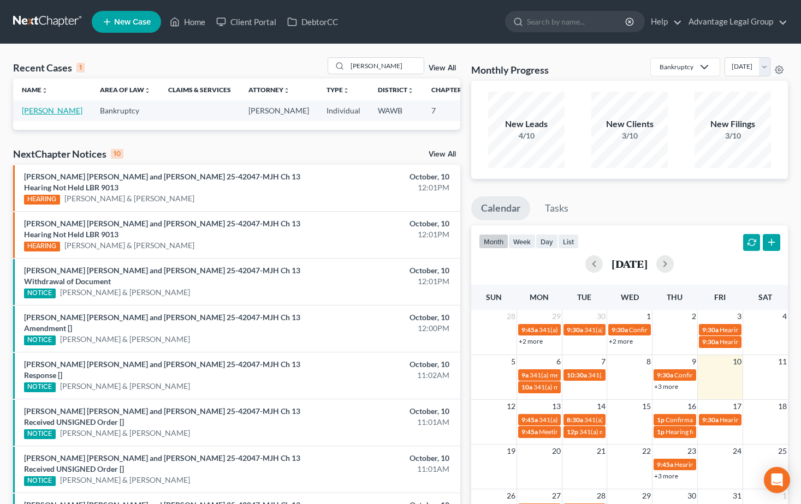
click at [38, 115] on link "[PERSON_NAME]" at bounding box center [52, 110] width 61 height 9
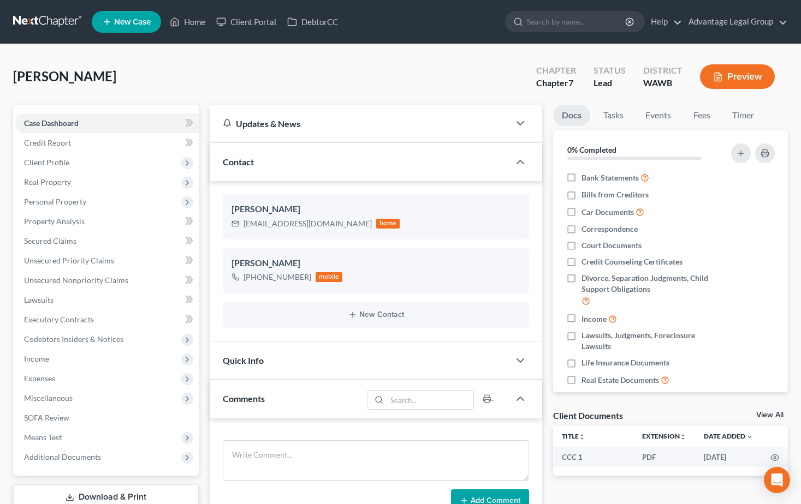
scroll to position [191, 0]
click at [55, 165] on span "Client Profile" at bounding box center [46, 162] width 45 height 9
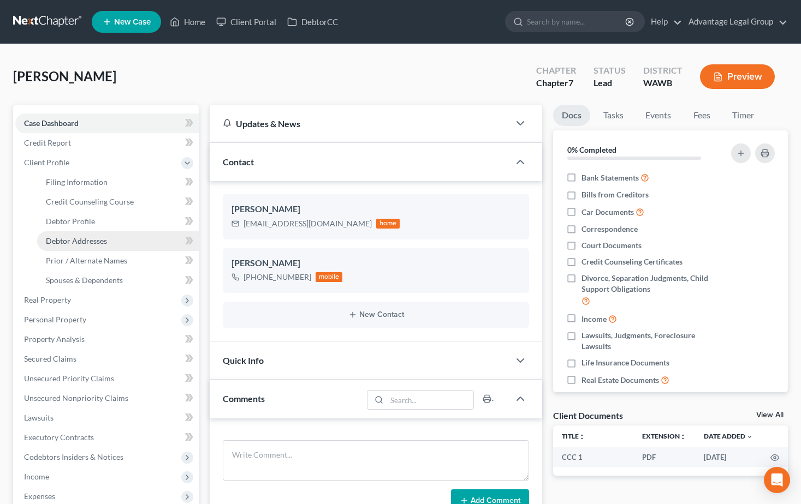
click at [84, 238] on span "Debtor Addresses" at bounding box center [76, 240] width 61 height 9
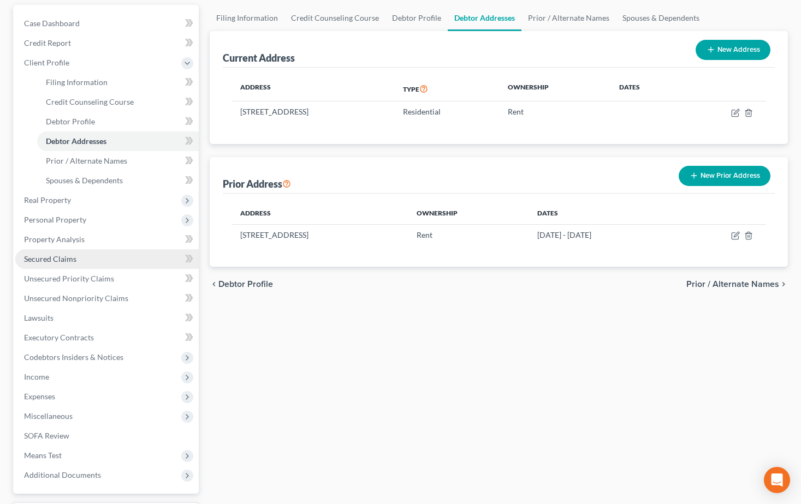
scroll to position [109, 0]
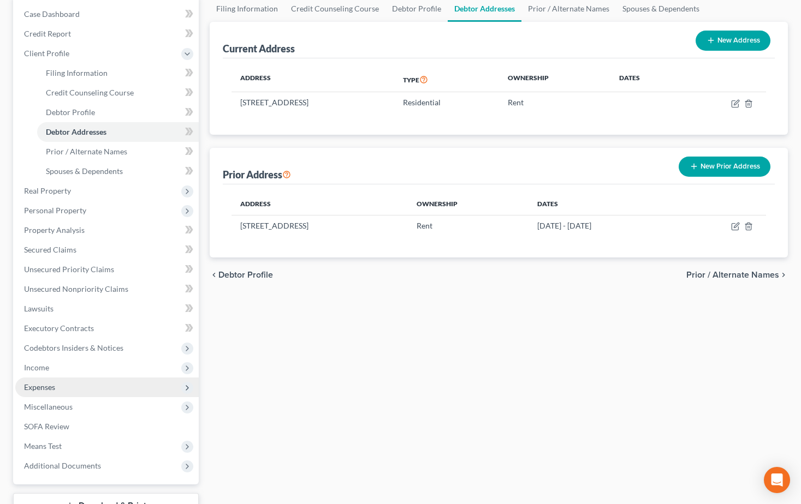
click at [53, 388] on span "Expenses" at bounding box center [39, 387] width 31 height 9
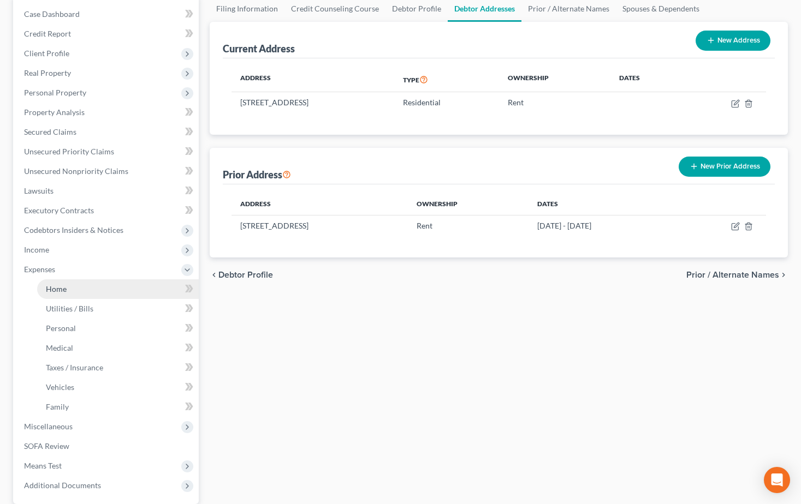
click at [55, 281] on link "Home" at bounding box center [118, 290] width 162 height 20
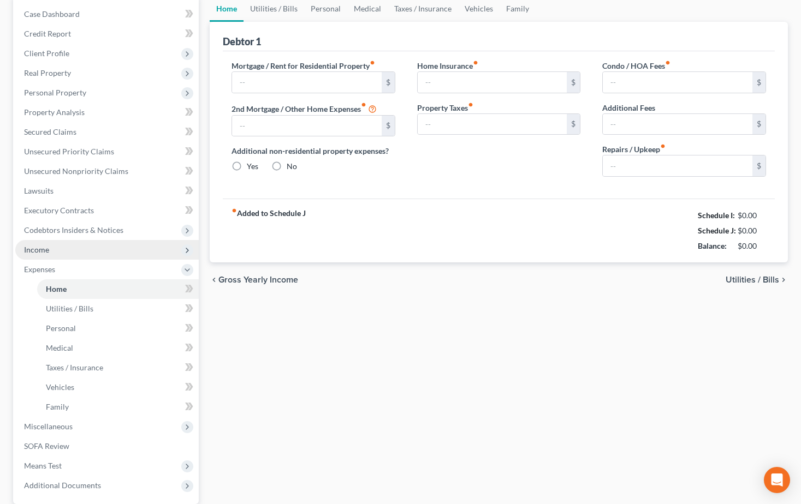
type input "590.00"
type input "0.00"
radio input "true"
type input "0.00"
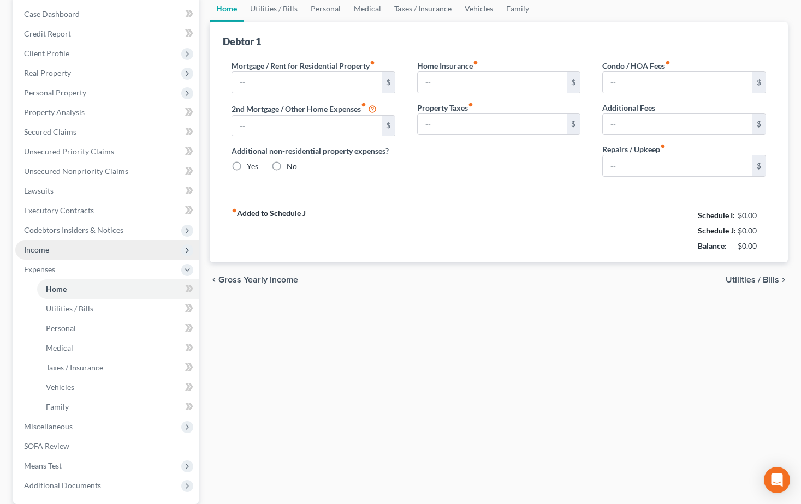
type input "0.00"
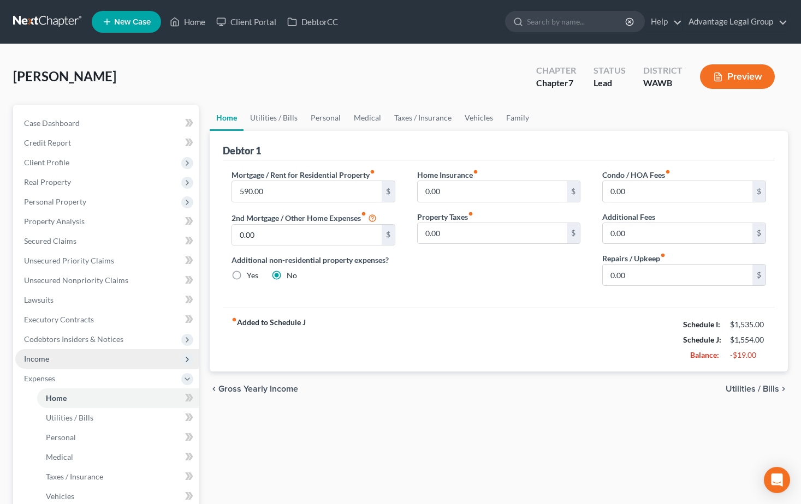
click at [43, 361] on span "Income" at bounding box center [36, 358] width 25 height 9
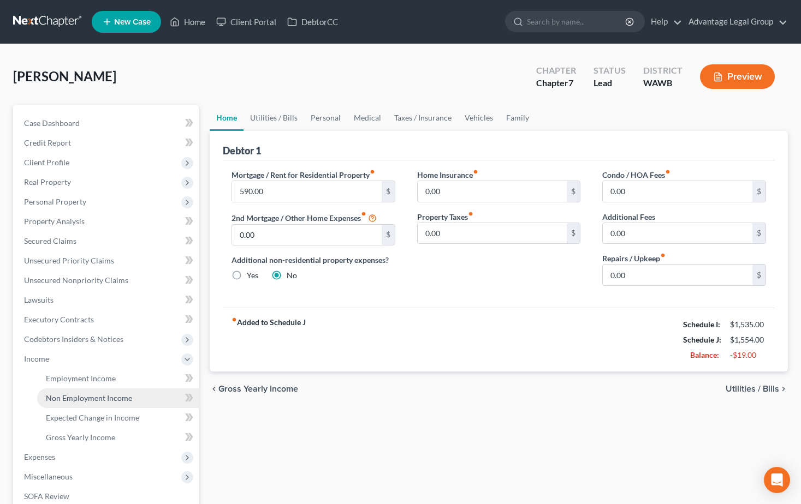
click at [65, 394] on span "Non Employment Income" at bounding box center [89, 398] width 86 height 9
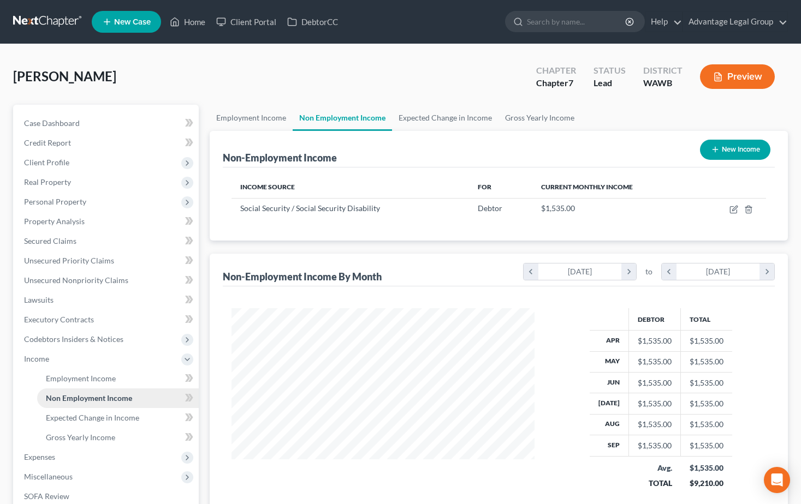
scroll to position [196, 324]
click at [66, 375] on span "Employment Income" at bounding box center [81, 378] width 70 height 9
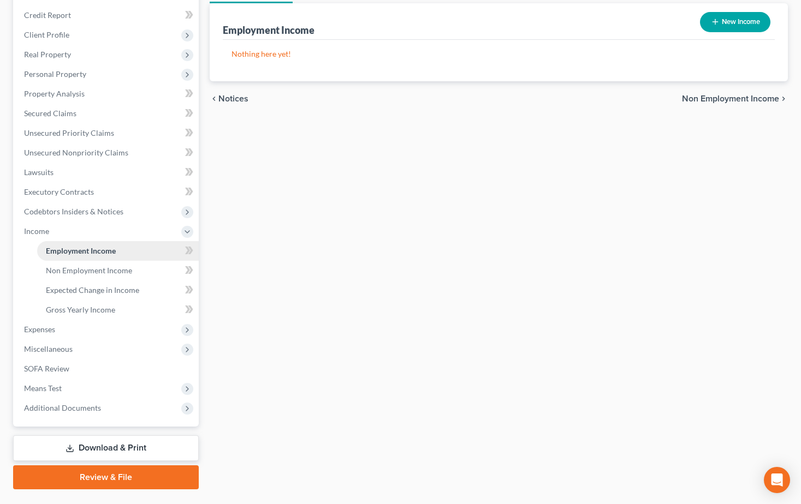
scroll to position [154, 0]
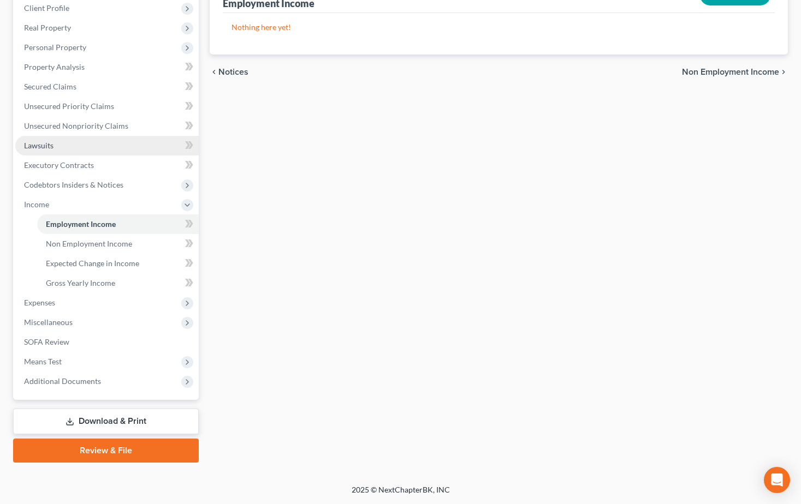
click at [45, 143] on span "Lawsuits" at bounding box center [38, 145] width 29 height 9
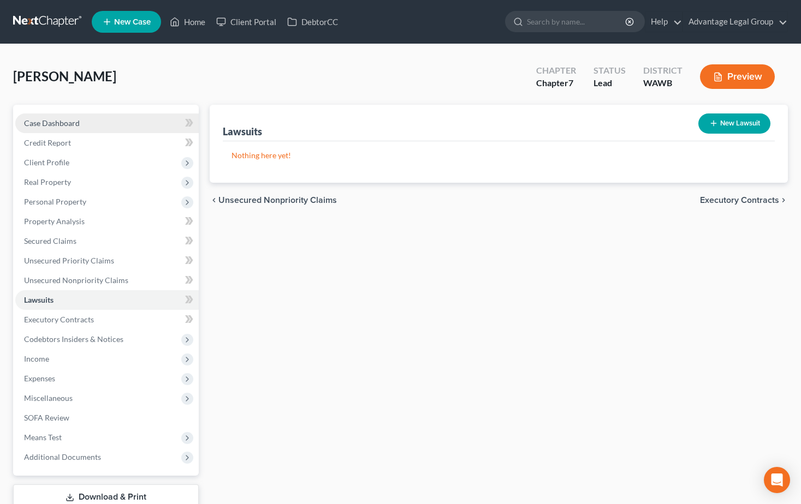
click at [38, 118] on span "Case Dashboard" at bounding box center [52, 122] width 56 height 9
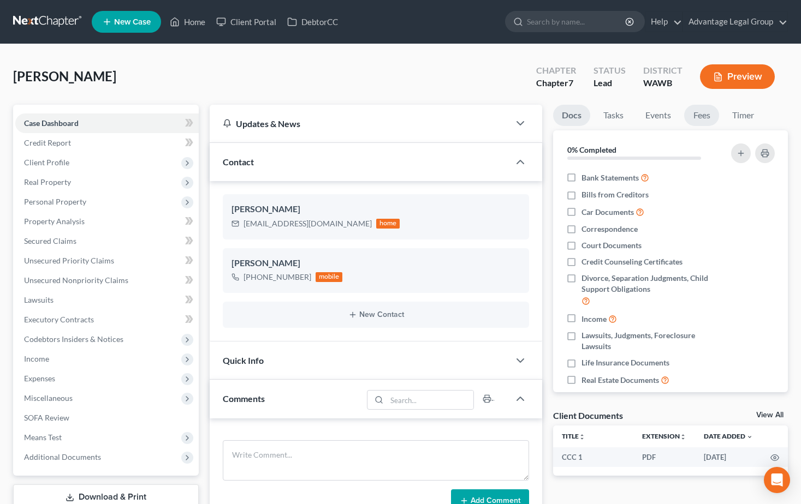
scroll to position [191, 0]
click at [703, 115] on link "Fees" at bounding box center [701, 115] width 35 height 21
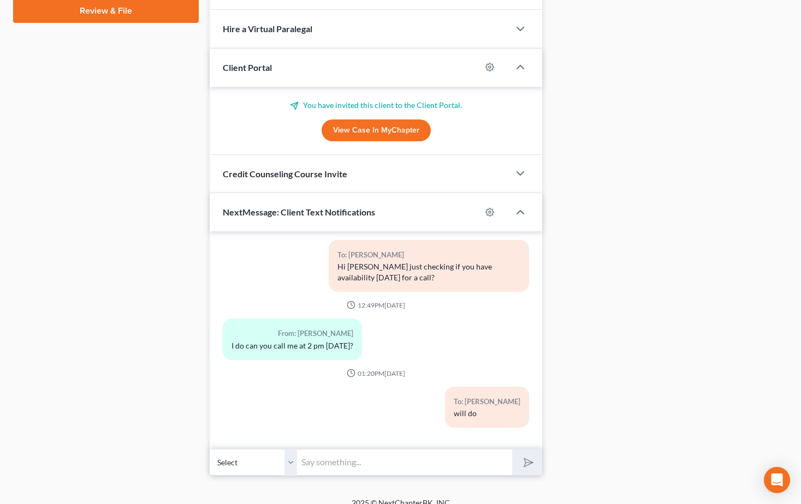
scroll to position [529, 0]
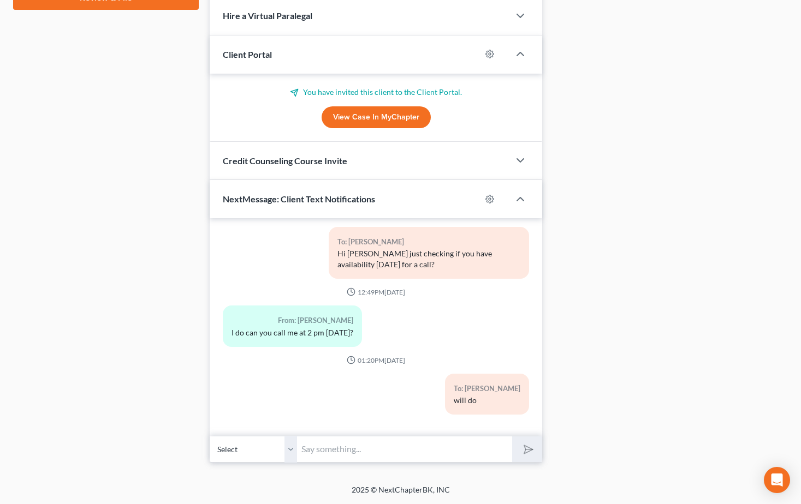
click at [329, 447] on input "text" at bounding box center [404, 449] width 215 height 27
type input "I"
type input "This is [PERSON_NAME], it looks like your ready to be filed, can we do a call […"
click at [512, 437] on button "submit" at bounding box center [527, 450] width 30 height 26
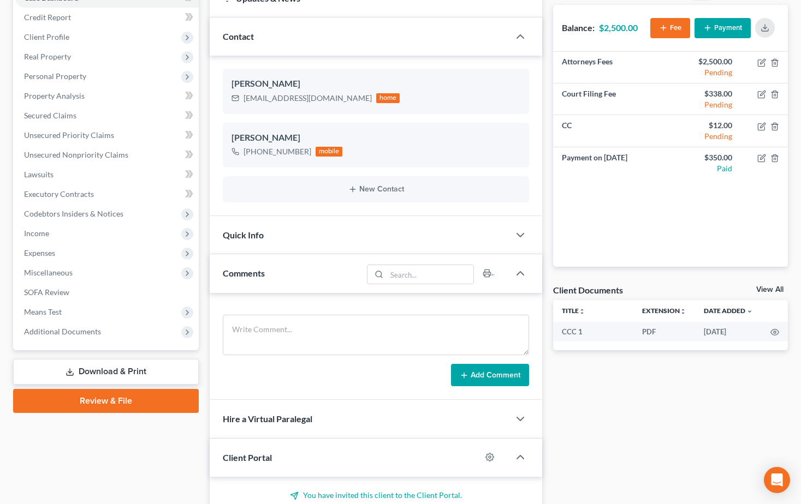
scroll to position [0, 0]
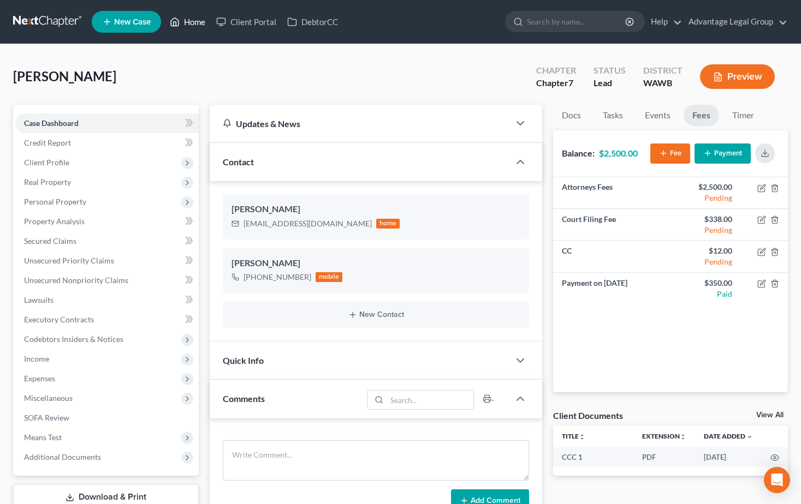
click at [194, 21] on link "Home" at bounding box center [187, 22] width 46 height 20
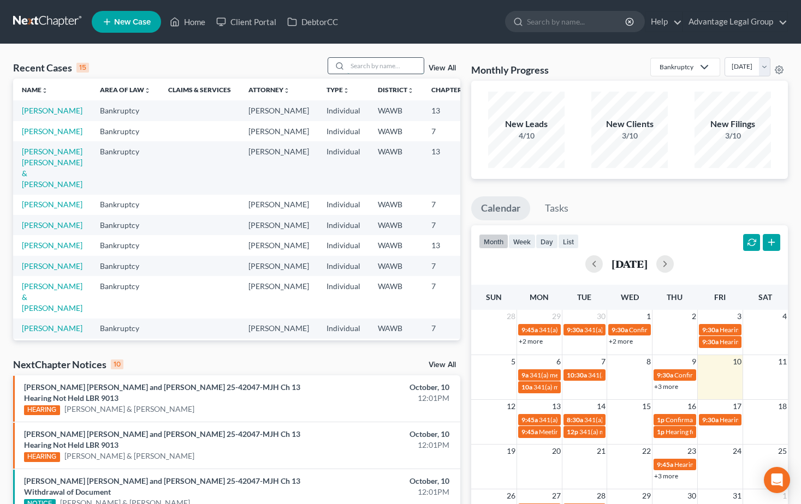
click at [364, 63] on input "search" at bounding box center [385, 66] width 76 height 16
type input "[PERSON_NAME]"
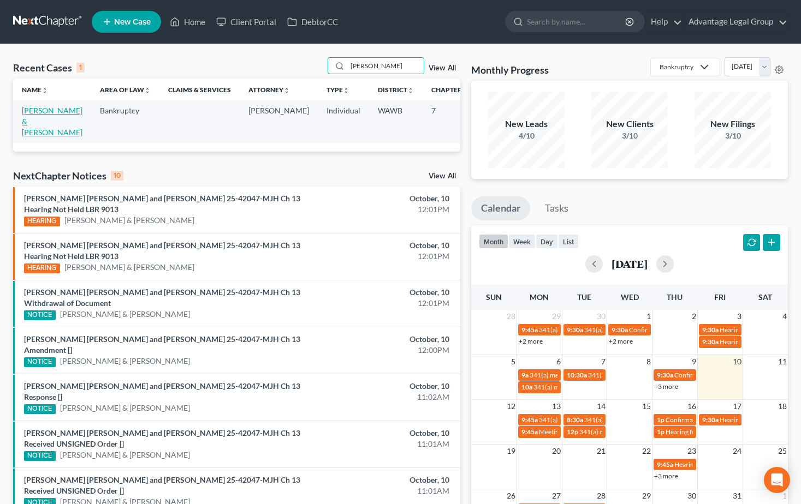
click at [32, 121] on link "[PERSON_NAME] & [PERSON_NAME]" at bounding box center [52, 121] width 61 height 31
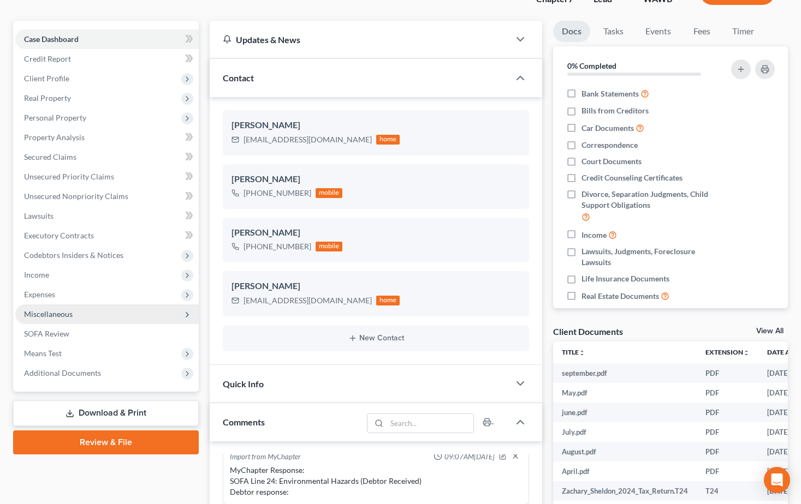
scroll to position [109, 0]
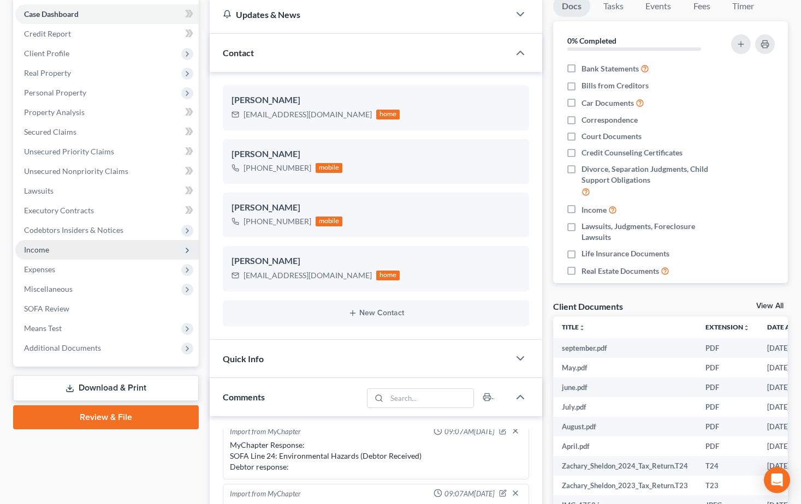
click at [44, 249] on span "Income" at bounding box center [36, 249] width 25 height 9
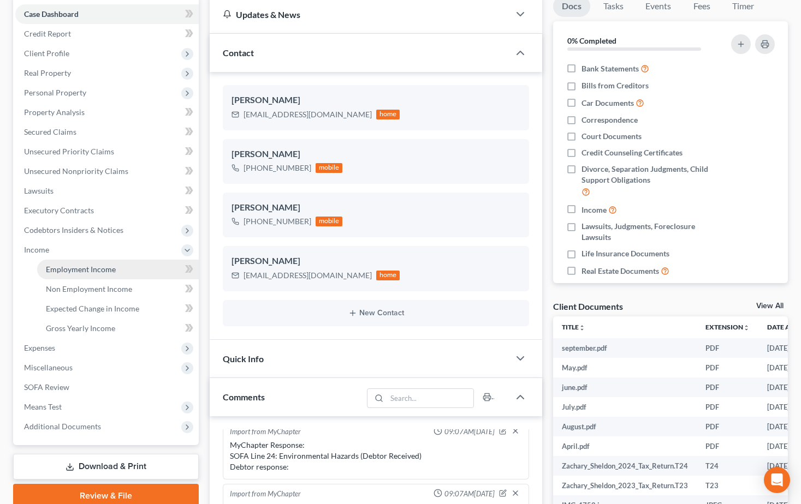
click at [62, 265] on span "Employment Income" at bounding box center [81, 269] width 70 height 9
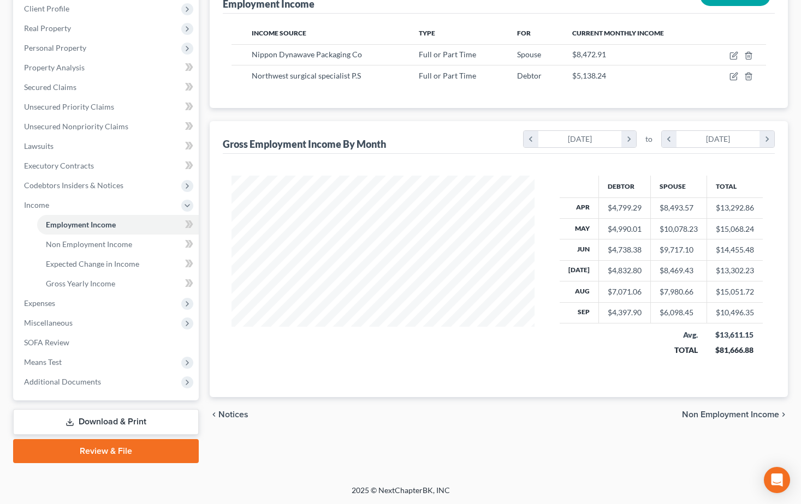
scroll to position [154, 0]
click at [47, 358] on span "Means Test" at bounding box center [43, 361] width 38 height 9
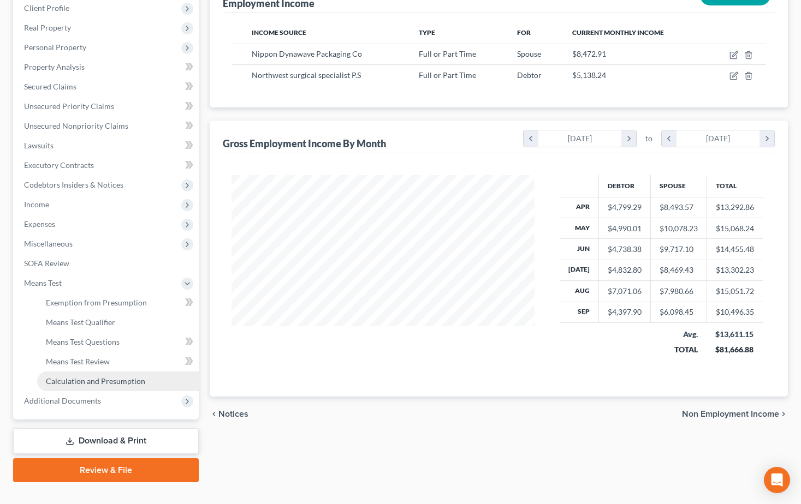
click at [78, 379] on span "Calculation and Presumption" at bounding box center [95, 381] width 99 height 9
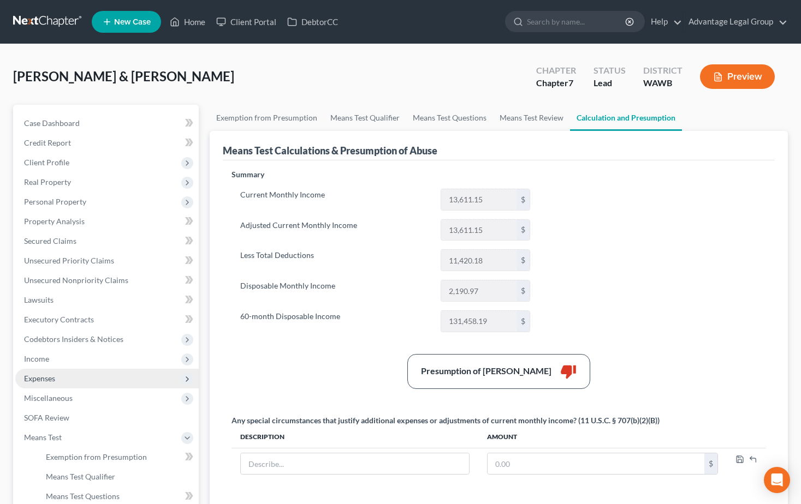
click at [51, 378] on span "Expenses" at bounding box center [39, 378] width 31 height 9
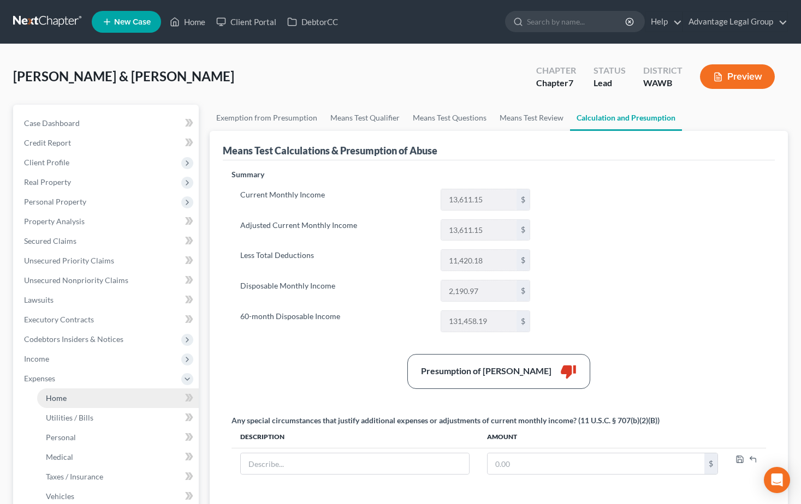
click at [62, 397] on span "Home" at bounding box center [56, 398] width 21 height 9
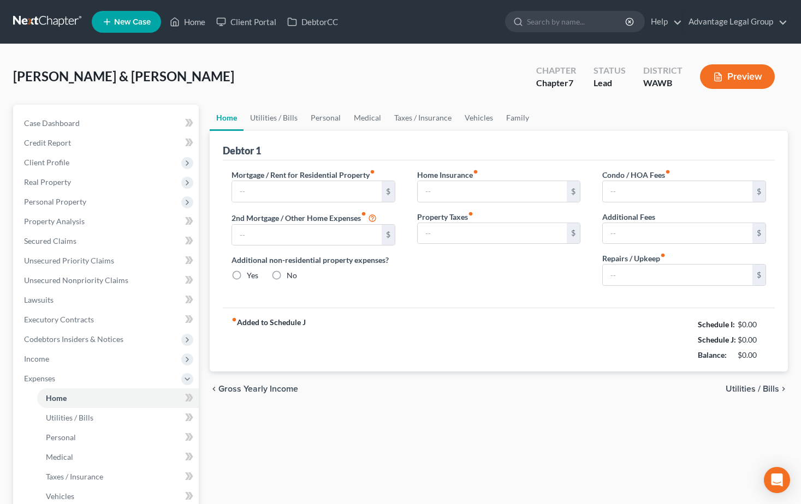
type input "2,388.00"
type input "0.00"
radio input "true"
type input "0.00"
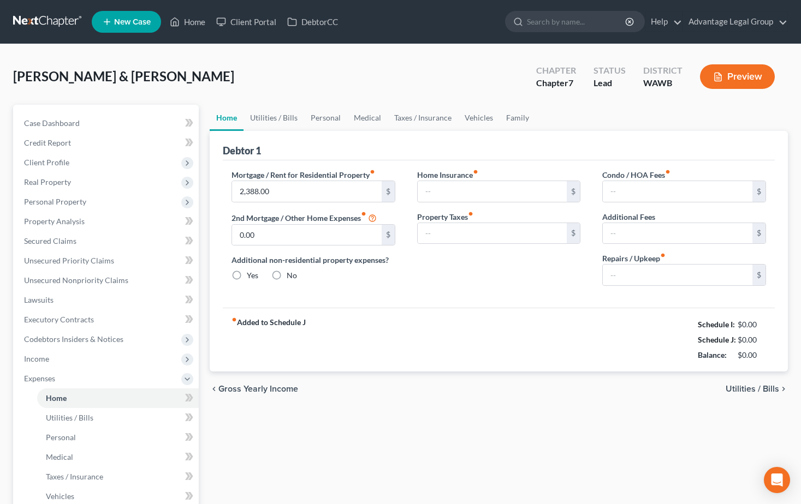
type input "0.00"
type input "100.00"
click at [280, 118] on link "Utilities / Bills" at bounding box center [273, 118] width 61 height 26
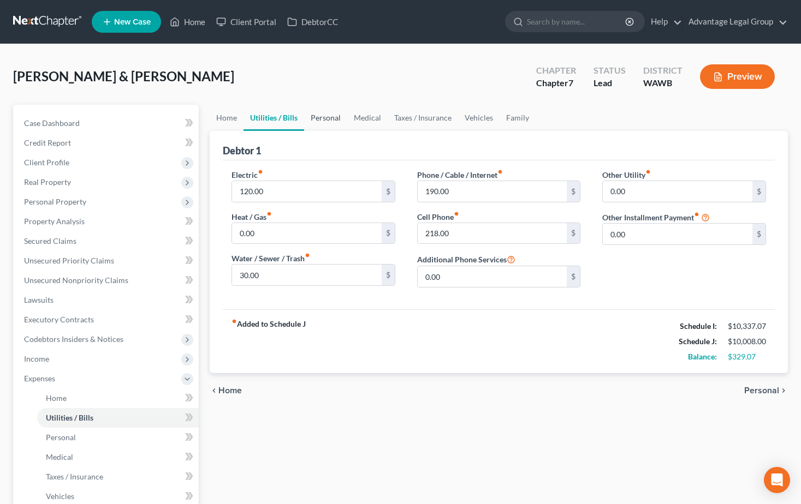
click at [324, 115] on link "Personal" at bounding box center [325, 118] width 43 height 26
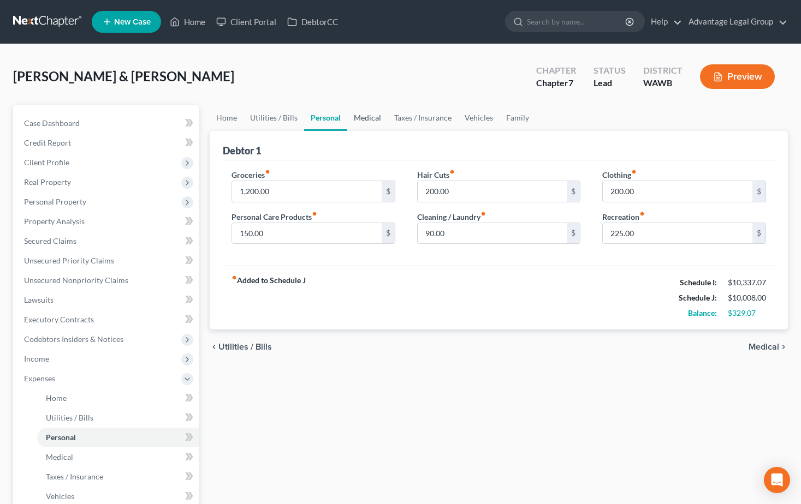
click at [372, 118] on link "Medical" at bounding box center [367, 118] width 40 height 26
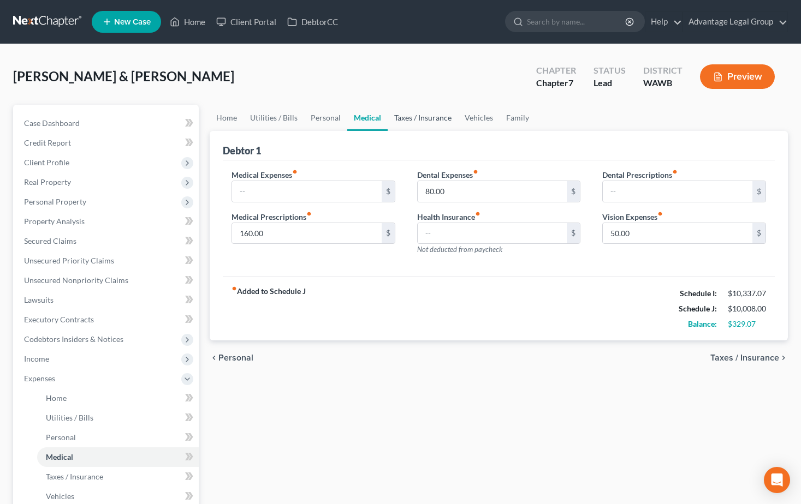
click at [402, 118] on link "Taxes / Insurance" at bounding box center [423, 118] width 70 height 26
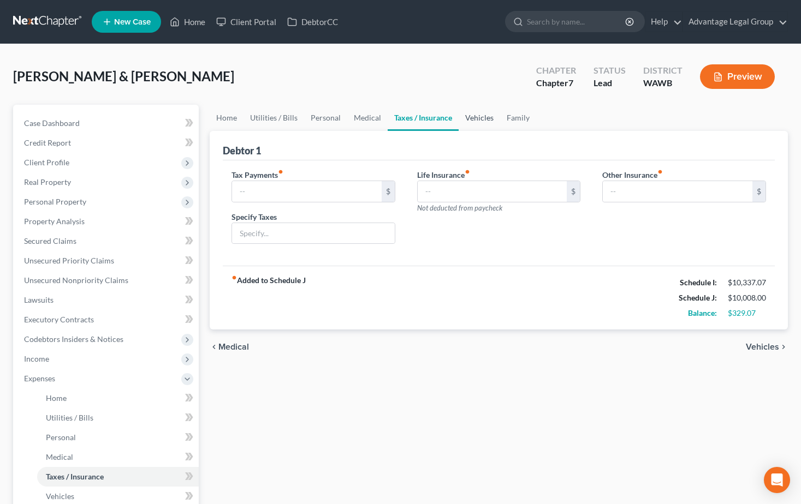
click at [473, 122] on link "Vehicles" at bounding box center [479, 118] width 41 height 26
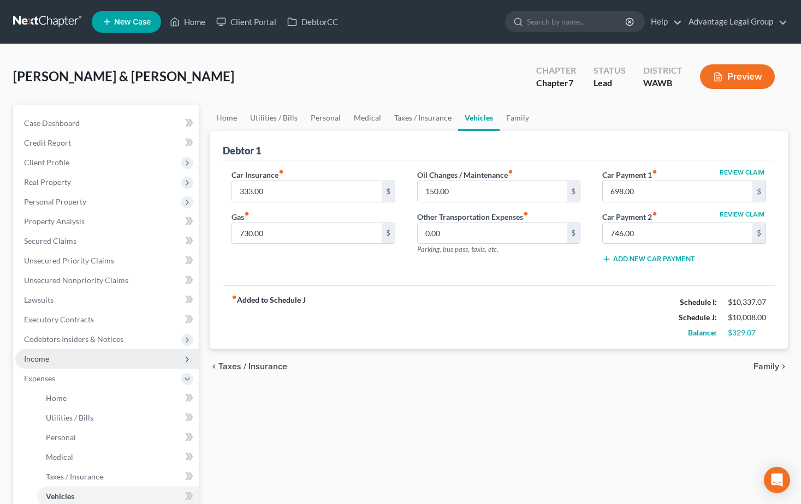
click at [45, 362] on span "Income" at bounding box center [36, 358] width 25 height 9
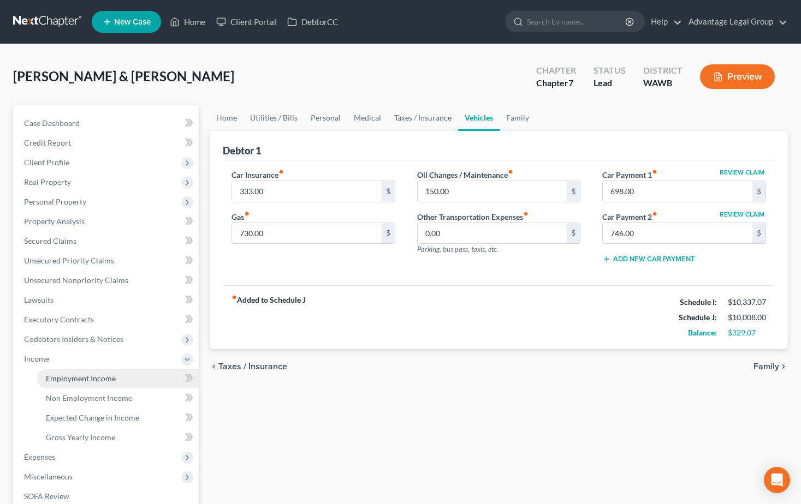
click at [66, 377] on span "Employment Income" at bounding box center [81, 378] width 70 height 9
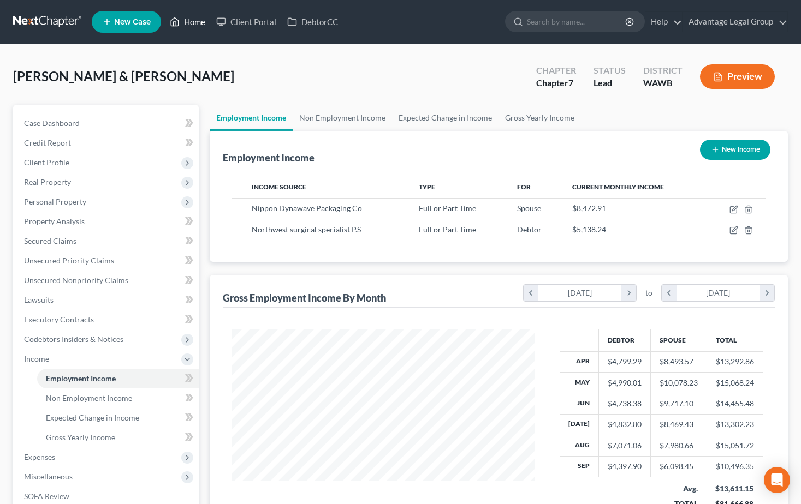
drag, startPoint x: 196, startPoint y: 23, endPoint x: 201, endPoint y: 40, distance: 17.6
click at [196, 23] on link "Home" at bounding box center [187, 22] width 46 height 20
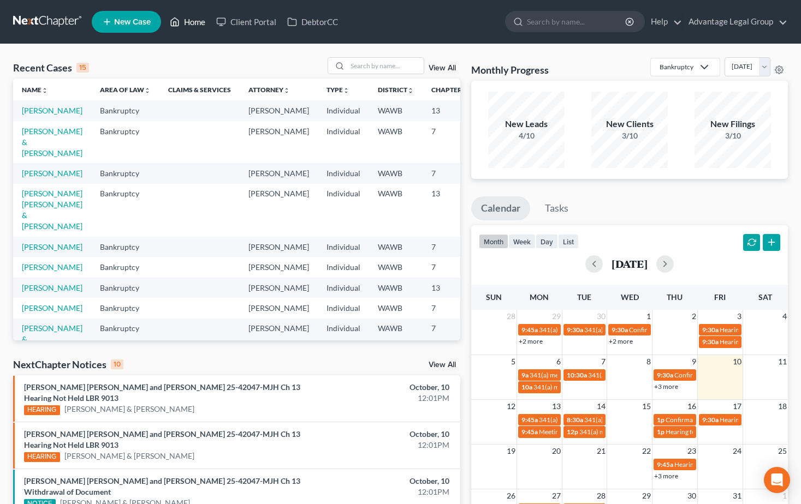
scroll to position [55, 0]
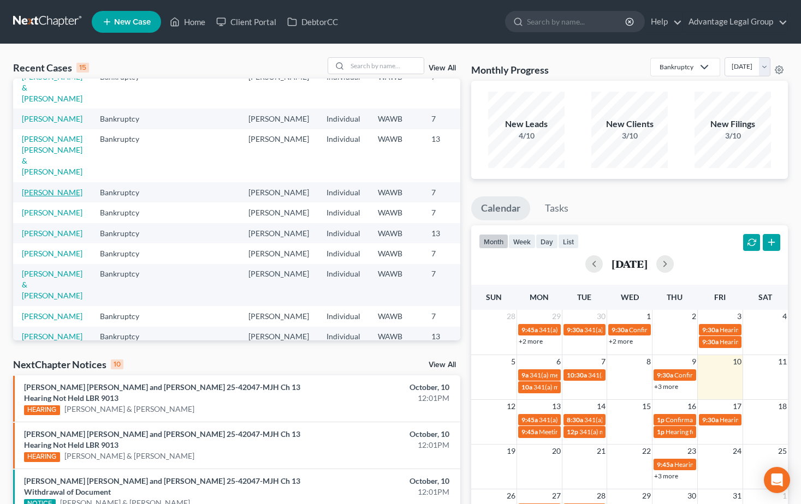
click at [39, 197] on link "[PERSON_NAME]" at bounding box center [52, 192] width 61 height 9
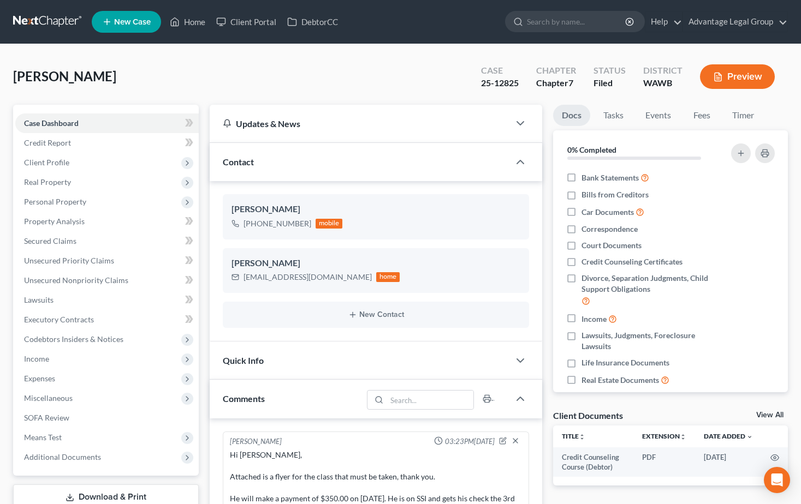
scroll to position [55, 0]
drag, startPoint x: 188, startPoint y: 20, endPoint x: 338, endPoint y: 135, distance: 188.9
click at [188, 20] on link "Home" at bounding box center [187, 22] width 46 height 20
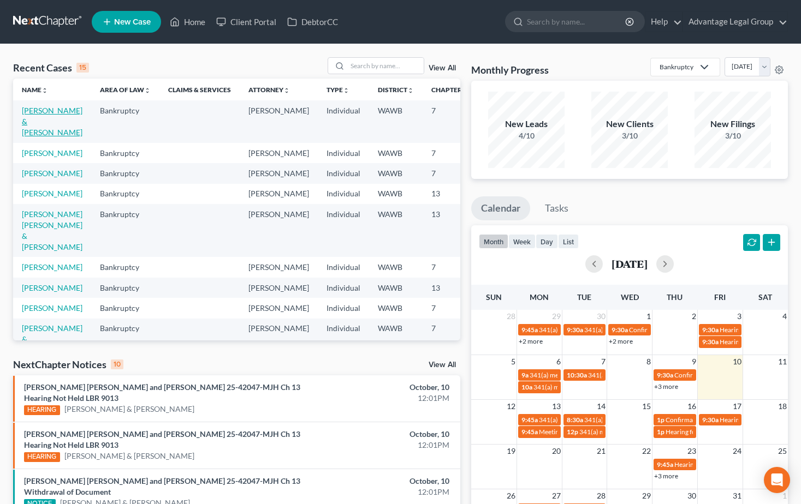
click at [26, 122] on link "[PERSON_NAME] & [PERSON_NAME]" at bounding box center [52, 121] width 61 height 31
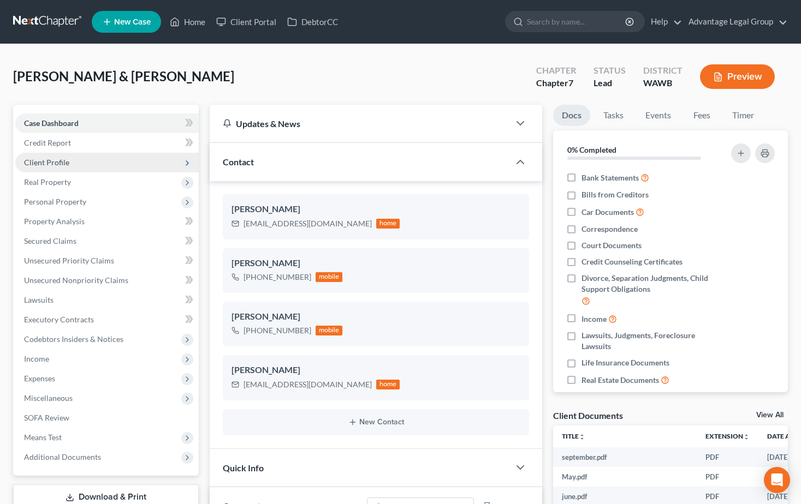
scroll to position [333, 0]
click at [49, 184] on span "Real Property" at bounding box center [47, 181] width 47 height 9
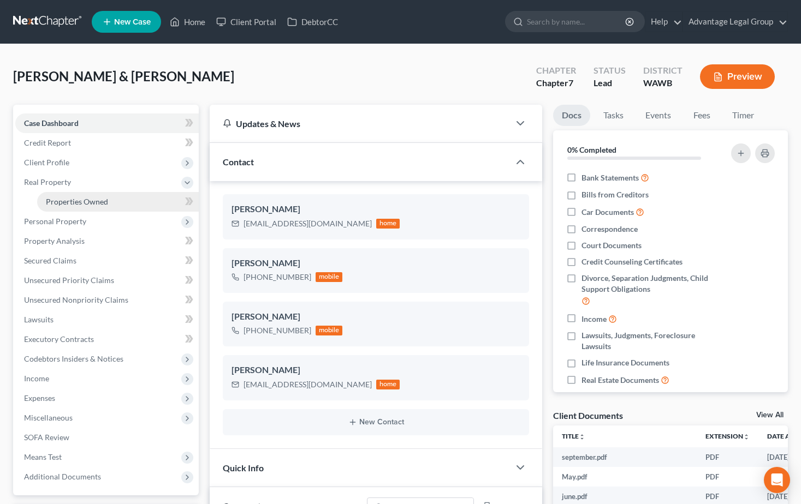
click at [52, 205] on span "Properties Owned" at bounding box center [77, 201] width 62 height 9
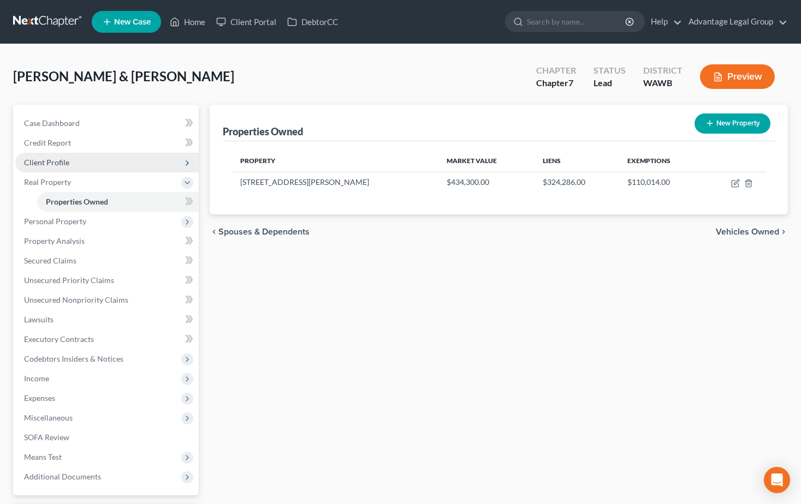
click at [48, 160] on span "Client Profile" at bounding box center [46, 162] width 45 height 9
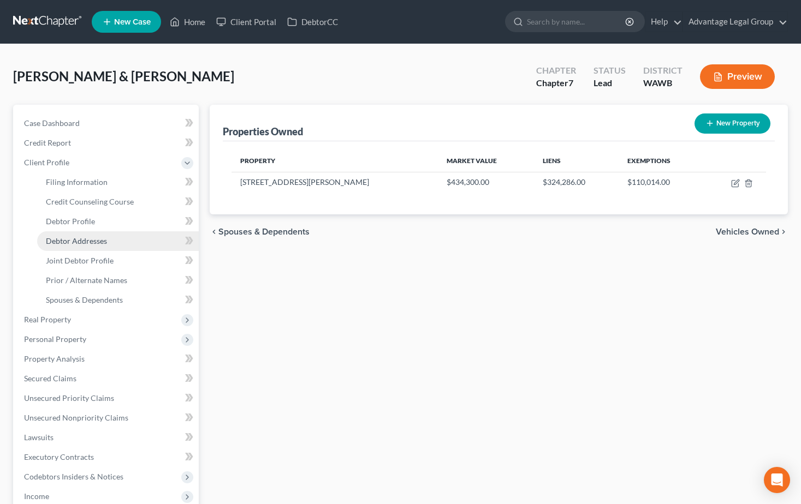
click at [73, 236] on span "Debtor Addresses" at bounding box center [76, 240] width 61 height 9
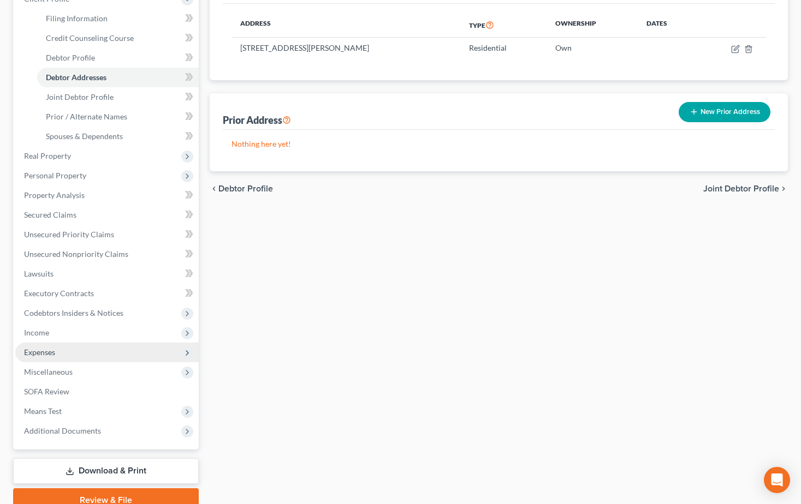
scroll to position [213, 0]
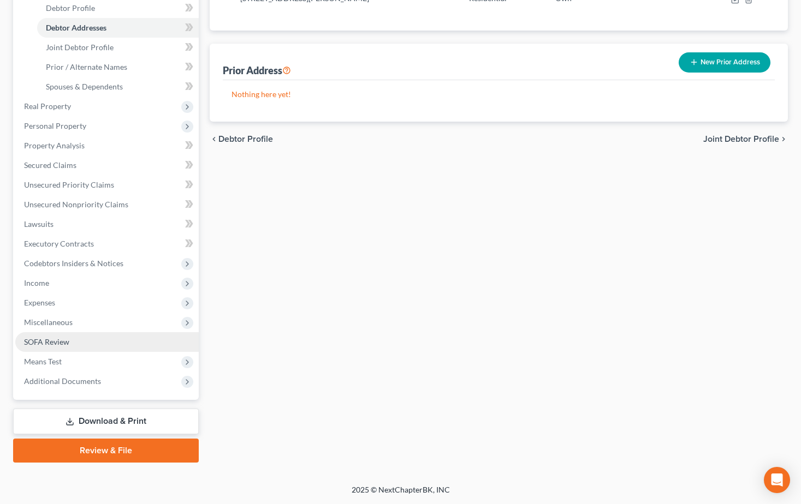
click at [70, 341] on link "SOFA Review" at bounding box center [106, 342] width 183 height 20
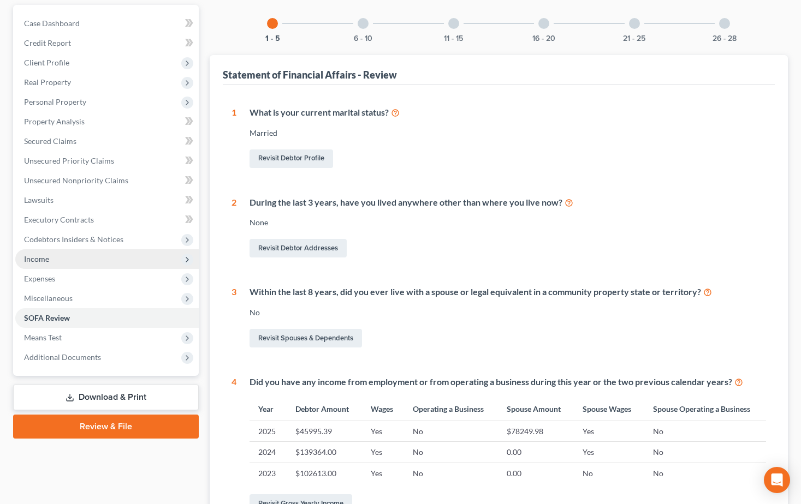
scroll to position [164, 0]
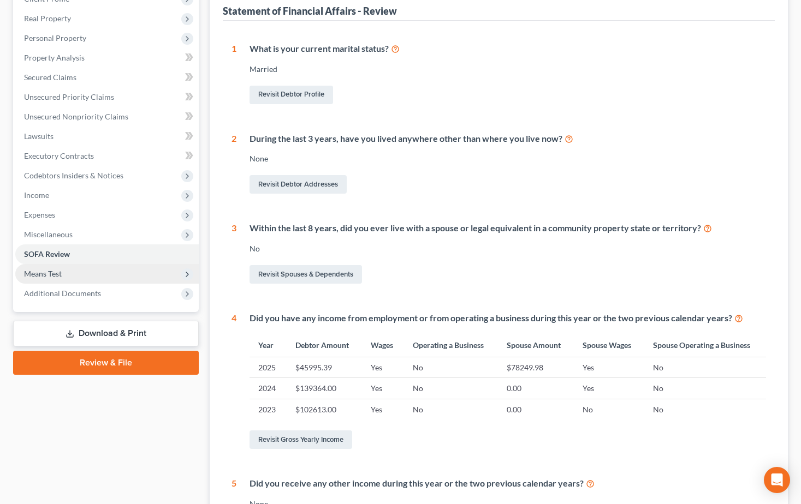
click at [53, 278] on span "Means Test" at bounding box center [106, 274] width 183 height 20
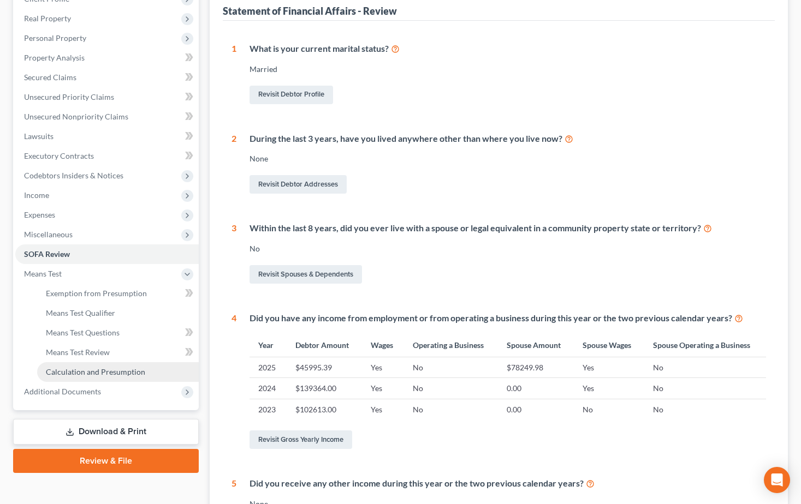
click at [100, 371] on span "Calculation and Presumption" at bounding box center [95, 371] width 99 height 9
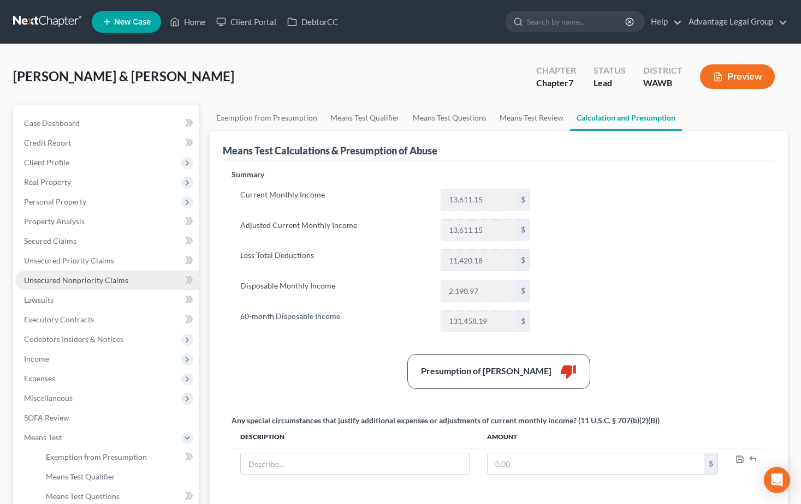
click at [66, 284] on span "Unsecured Nonpriority Claims" at bounding box center [76, 280] width 104 height 9
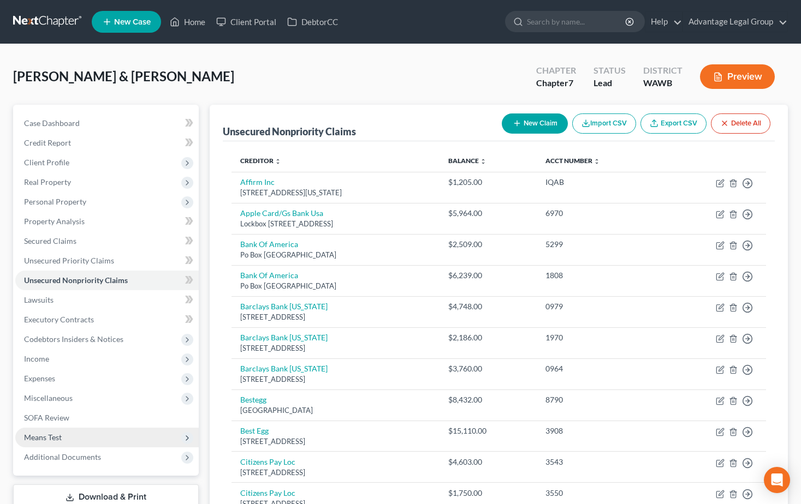
click at [42, 439] on span "Means Test" at bounding box center [43, 437] width 38 height 9
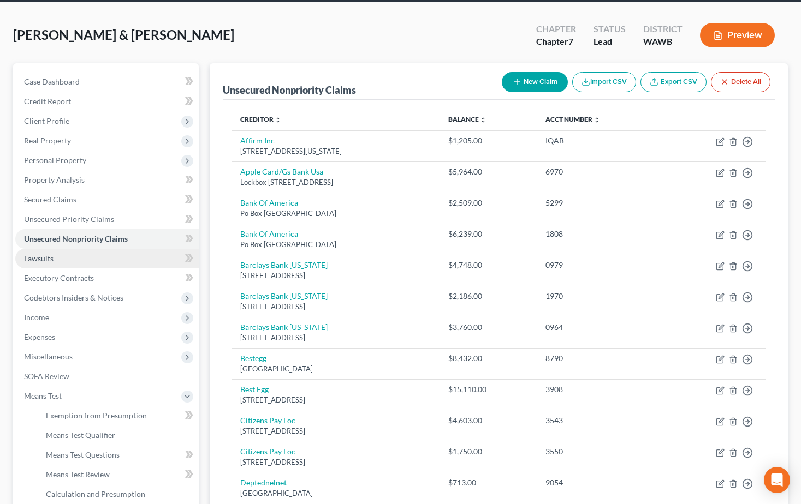
scroll to position [109, 0]
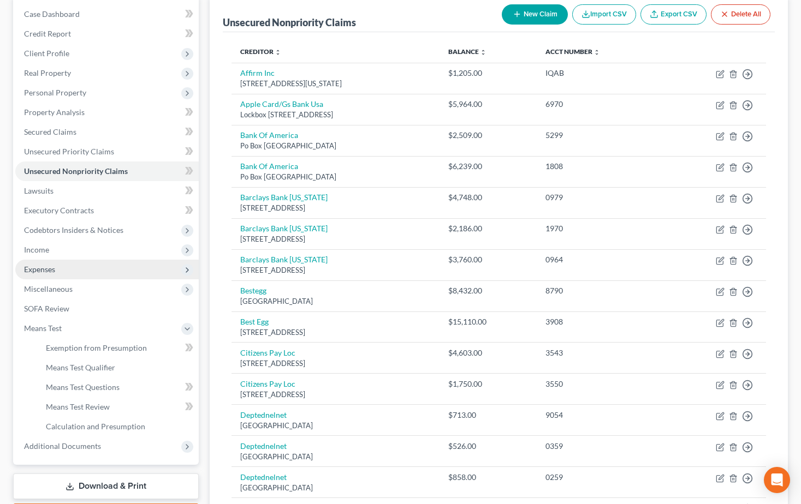
click at [37, 270] on span "Expenses" at bounding box center [39, 269] width 31 height 9
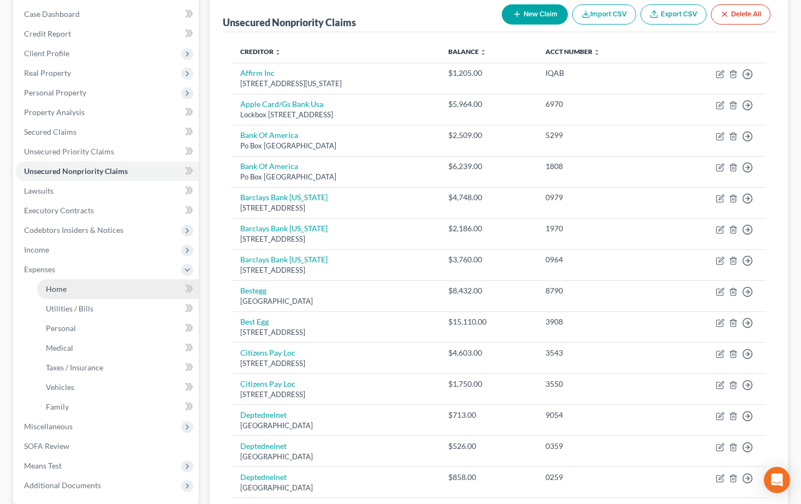
click at [55, 293] on span "Home" at bounding box center [56, 288] width 21 height 9
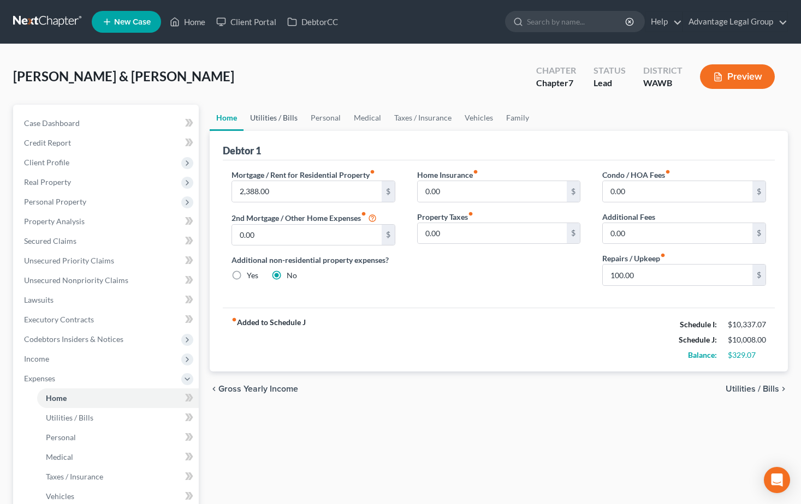
click at [269, 118] on link "Utilities / Bills" at bounding box center [273, 118] width 61 height 26
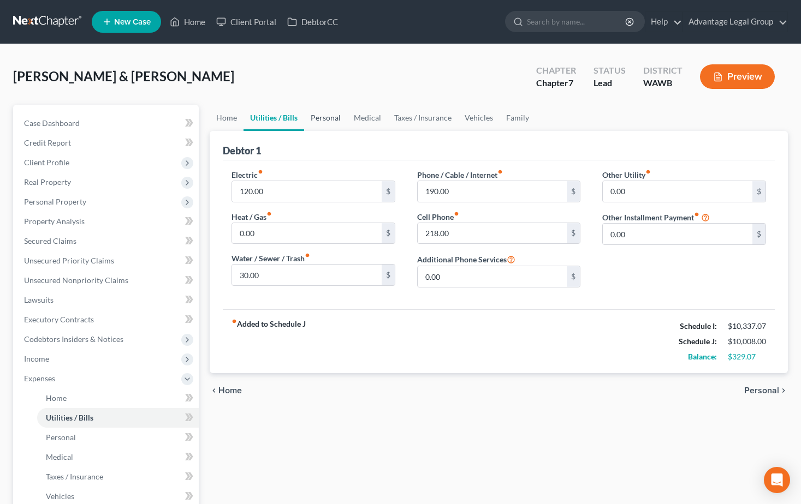
click at [326, 116] on link "Personal" at bounding box center [325, 118] width 43 height 26
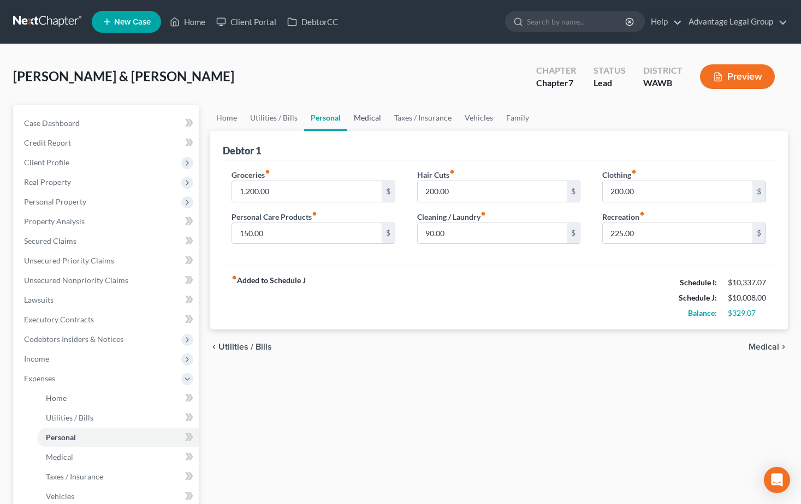
click at [359, 116] on link "Medical" at bounding box center [367, 118] width 40 height 26
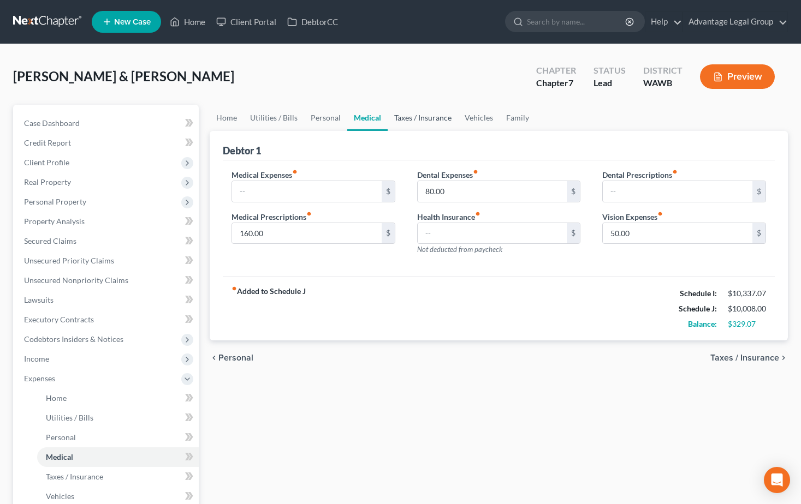
click at [405, 118] on link "Taxes / Insurance" at bounding box center [423, 118] width 70 height 26
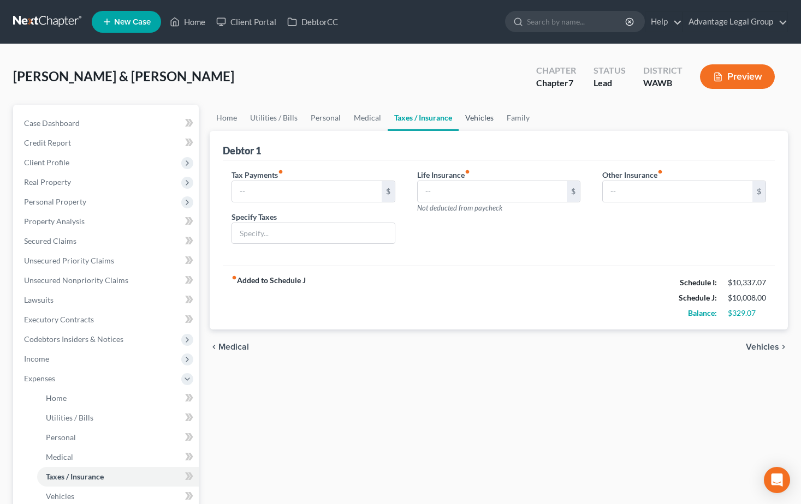
click at [468, 119] on link "Vehicles" at bounding box center [479, 118] width 41 height 26
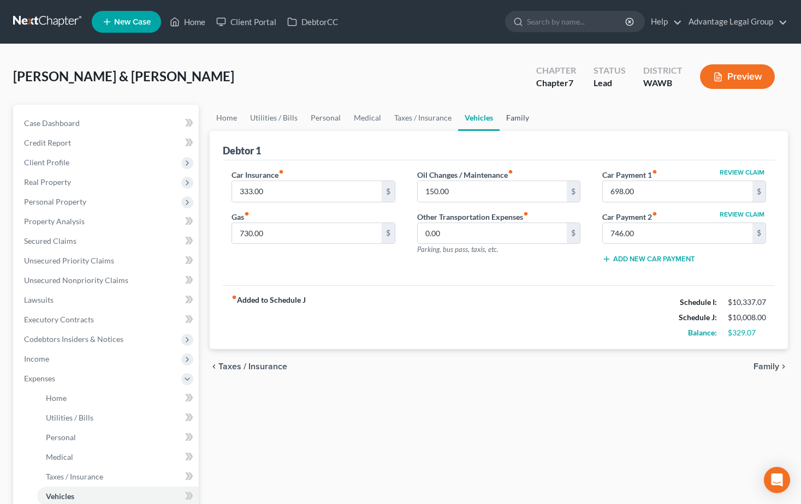
click at [514, 119] on link "Family" at bounding box center [518, 118] width 36 height 26
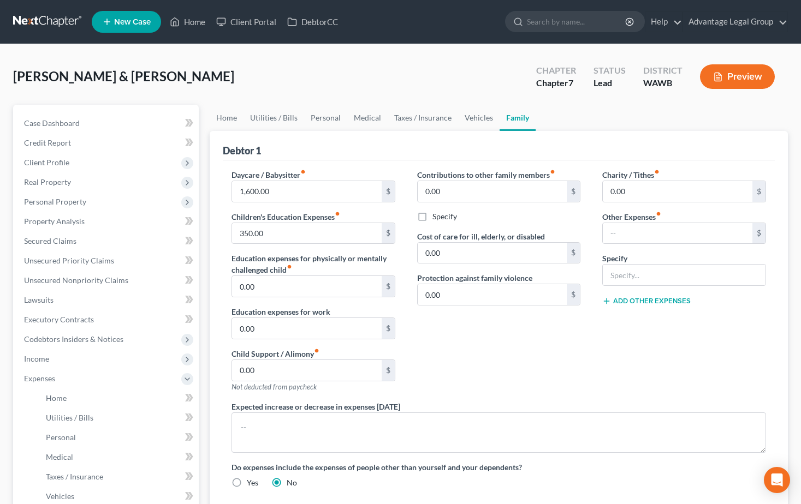
click at [332, 60] on div "[PERSON_NAME] & [PERSON_NAME] Upgraded Chapter Chapter 7 Status Lead District […" at bounding box center [400, 80] width 775 height 47
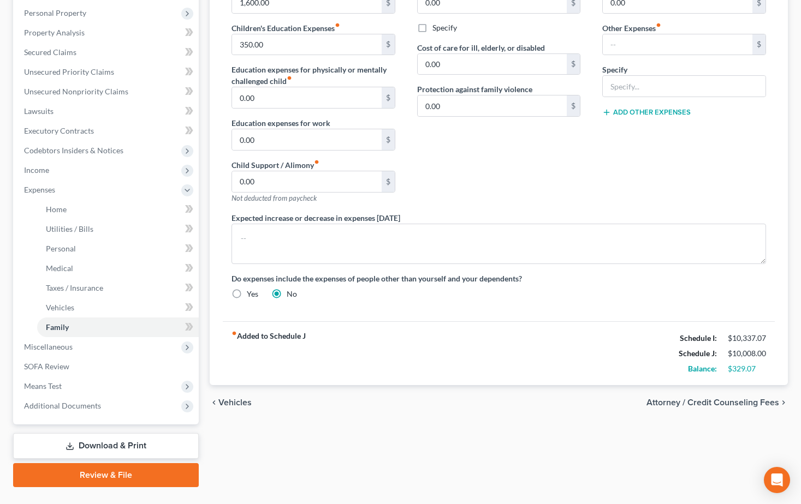
scroll to position [213, 0]
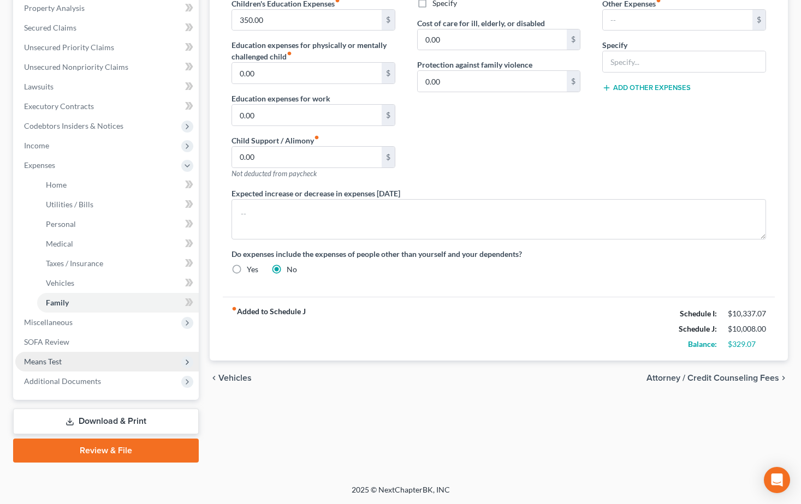
click at [45, 358] on span "Means Test" at bounding box center [43, 361] width 38 height 9
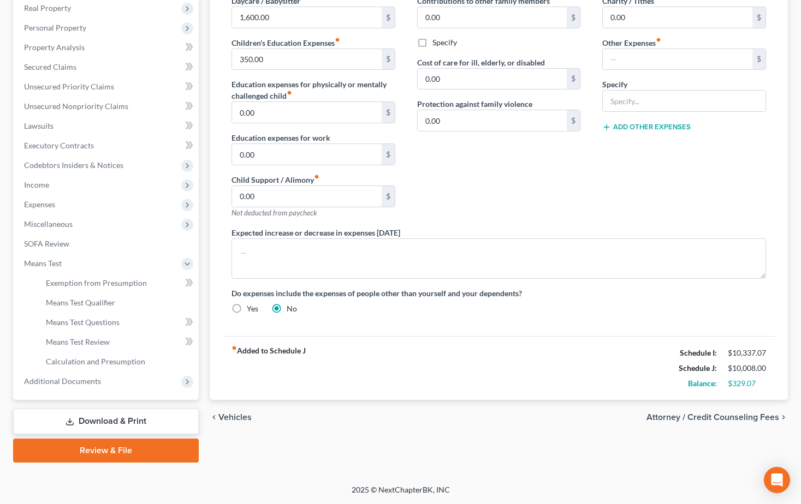
scroll to position [174, 0]
click at [96, 361] on span "Calculation and Presumption" at bounding box center [95, 361] width 99 height 9
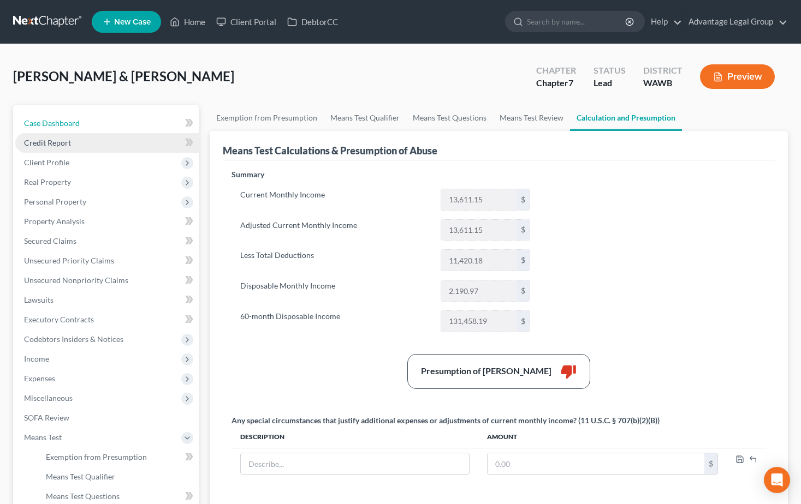
drag, startPoint x: 61, startPoint y: 121, endPoint x: 63, endPoint y: 144, distance: 23.0
click at [61, 121] on span "Case Dashboard" at bounding box center [52, 122] width 56 height 9
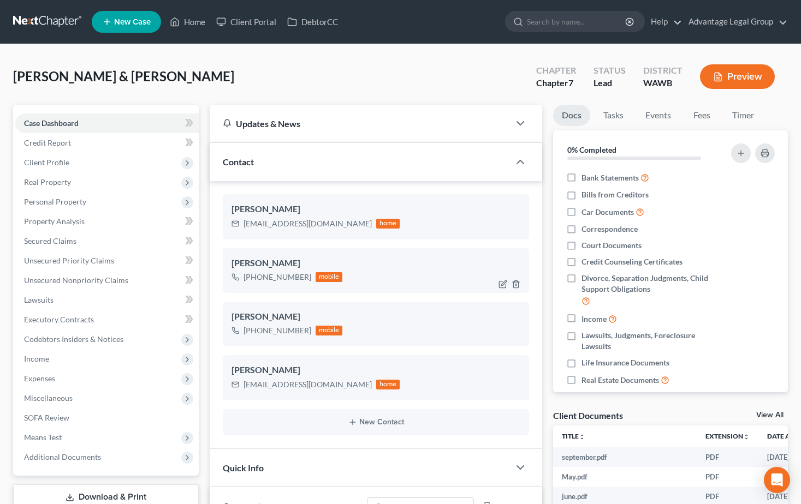
scroll to position [333, 0]
drag, startPoint x: 46, startPoint y: 437, endPoint x: 251, endPoint y: 421, distance: 205.3
click at [46, 436] on span "Means Test" at bounding box center [43, 437] width 38 height 9
drag, startPoint x: 197, startPoint y: 23, endPoint x: 215, endPoint y: 175, distance: 152.2
click at [197, 23] on link "Home" at bounding box center [187, 22] width 46 height 20
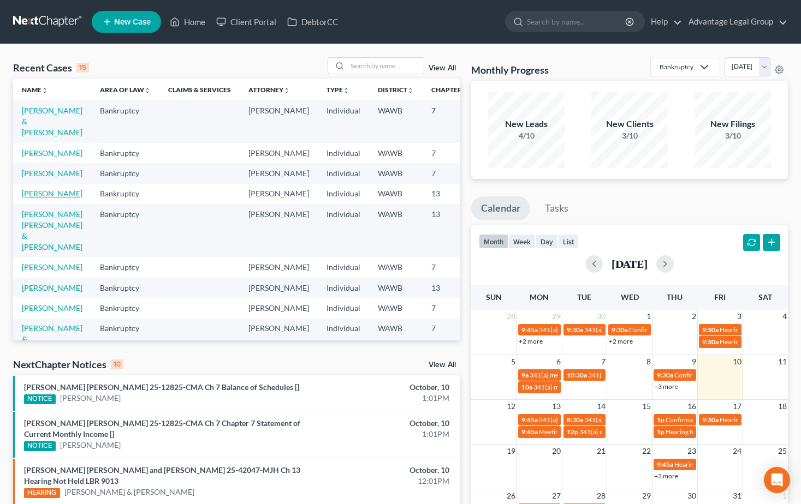
click at [34, 198] on link "[PERSON_NAME]" at bounding box center [52, 193] width 61 height 9
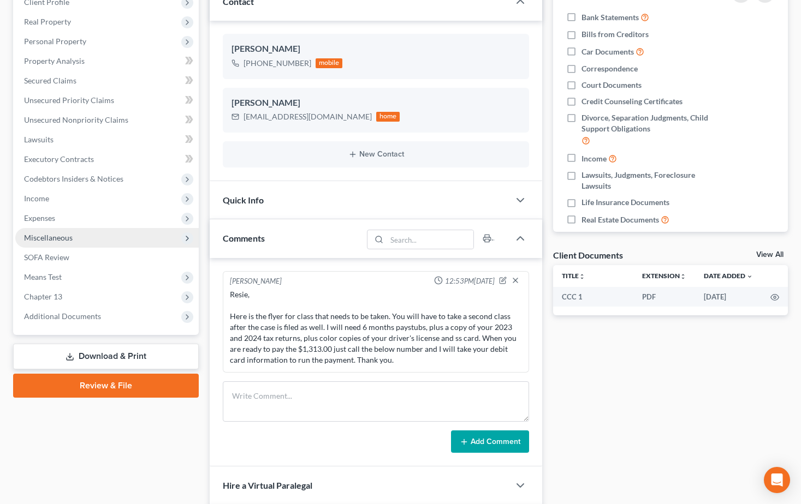
scroll to position [164, 0]
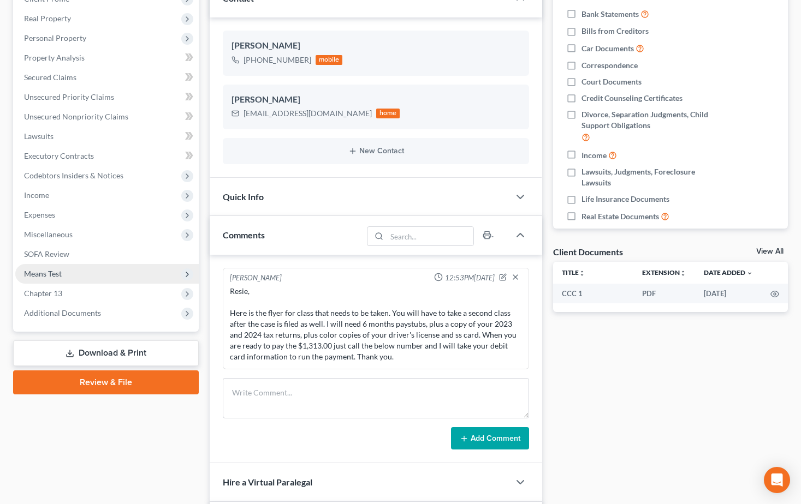
click at [58, 274] on span "Means Test" at bounding box center [43, 273] width 38 height 9
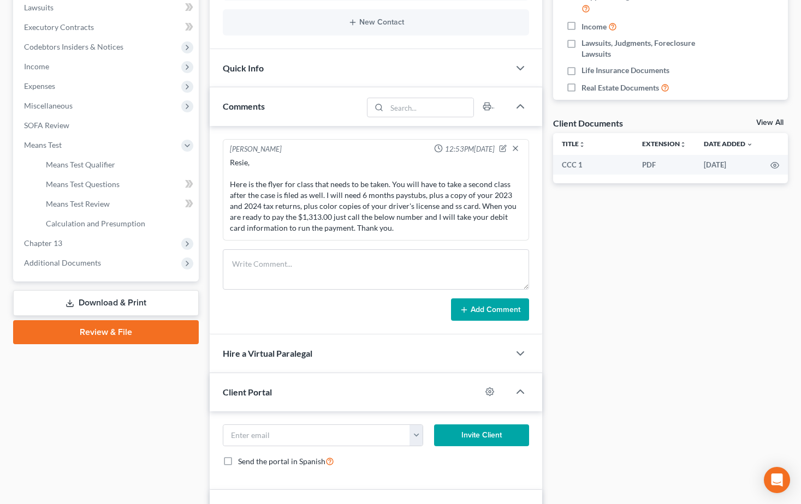
scroll to position [328, 0]
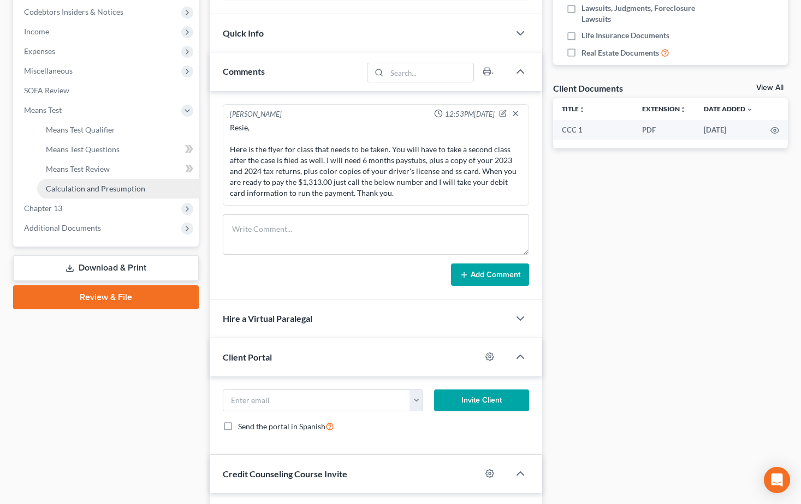
click at [111, 187] on span "Calculation and Presumption" at bounding box center [95, 188] width 99 height 9
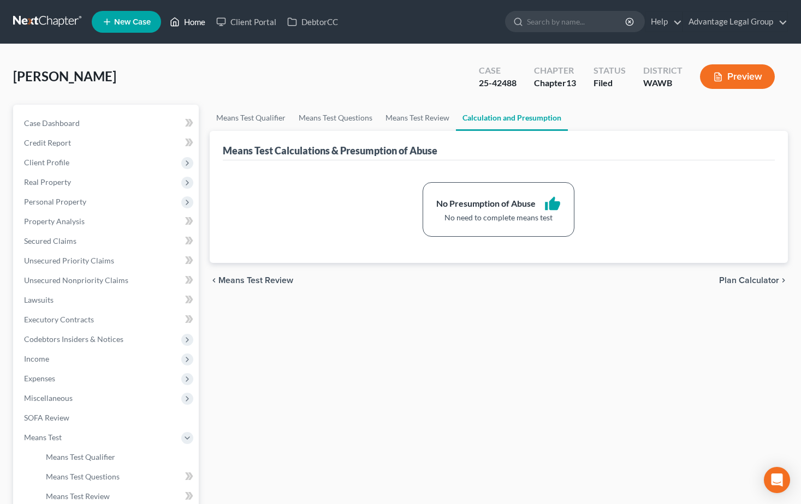
drag, startPoint x: 192, startPoint y: 22, endPoint x: 195, endPoint y: 34, distance: 12.4
click at [192, 22] on link "Home" at bounding box center [187, 22] width 46 height 20
